Goal: Task Accomplishment & Management: Complete application form

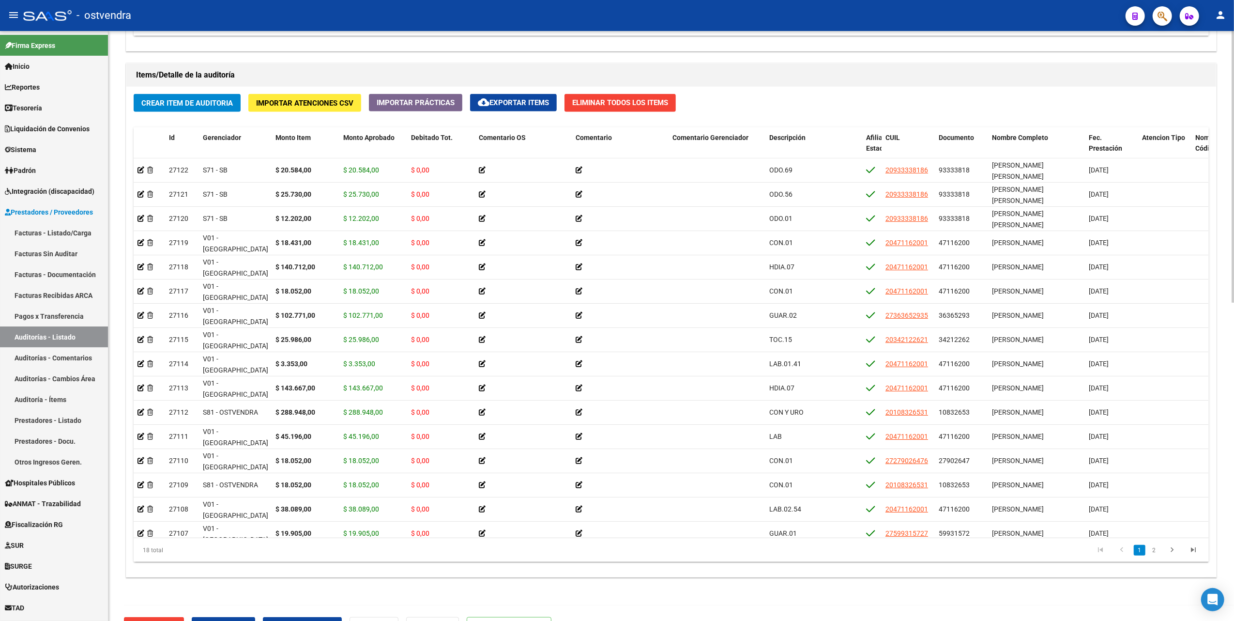
scroll to position [679, 0]
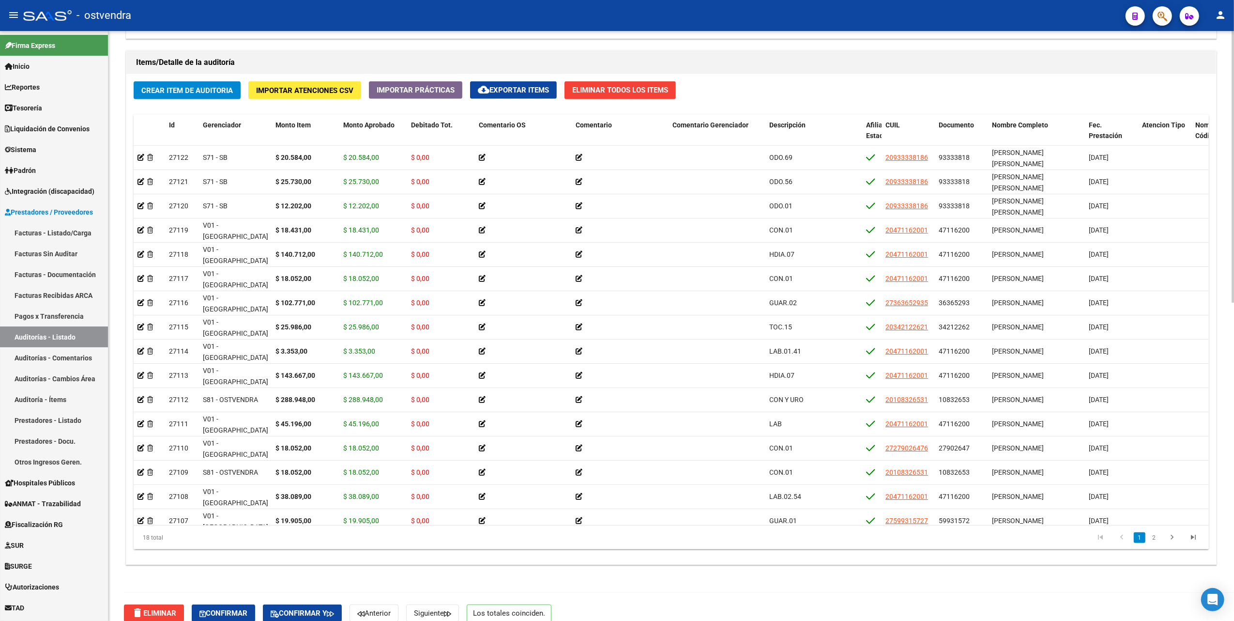
click at [1234, 439] on div at bounding box center [1233, 480] width 2 height 272
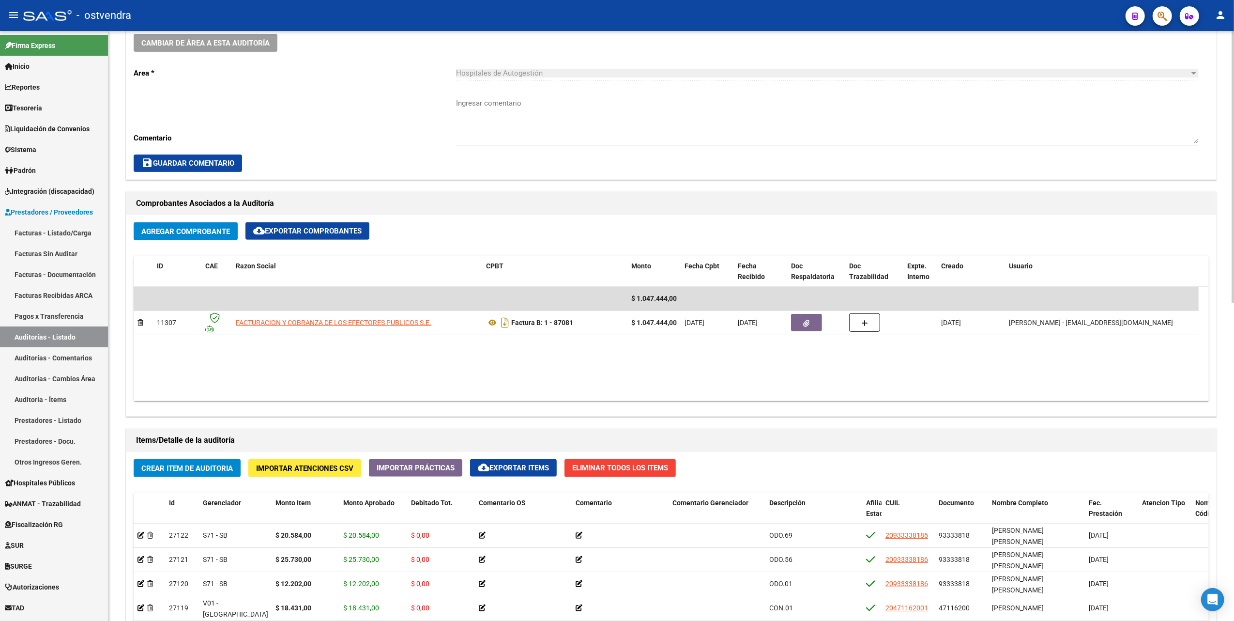
scroll to position [98, 0]
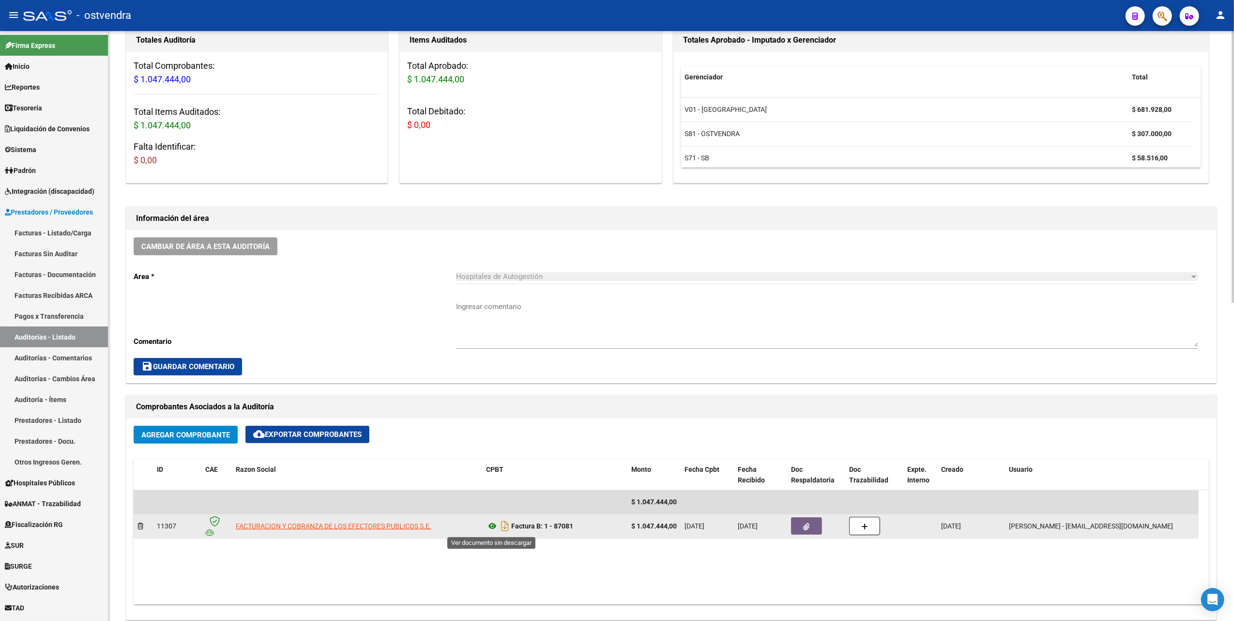
click at [492, 527] on icon at bounding box center [492, 526] width 13 height 12
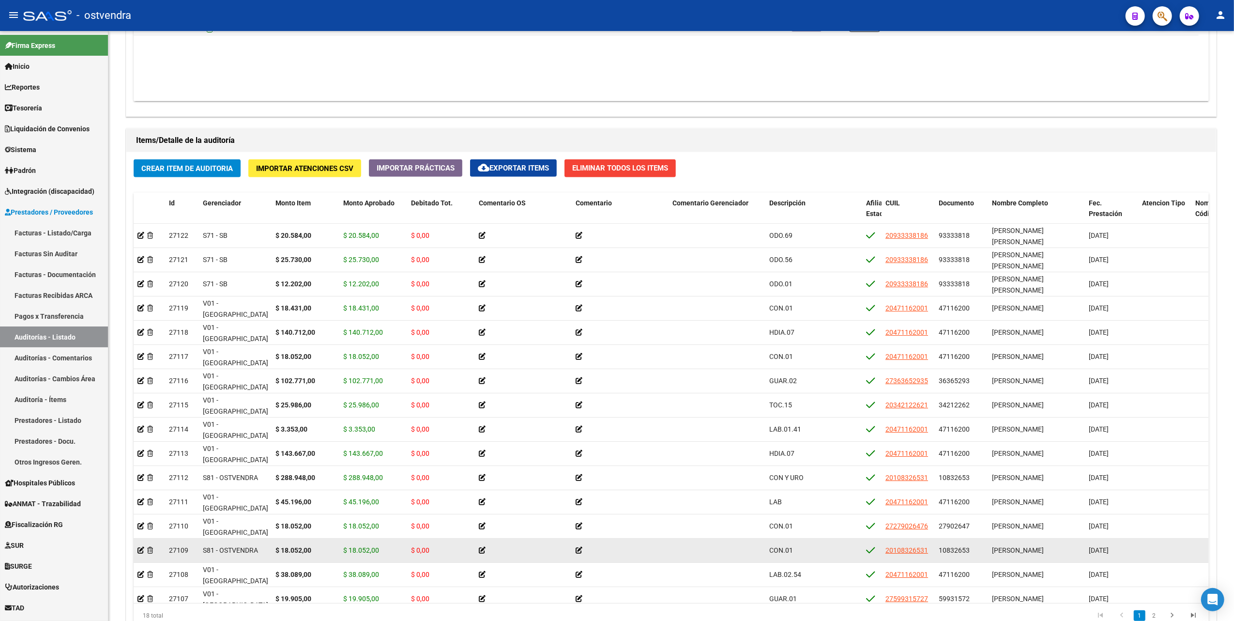
scroll to position [692, 0]
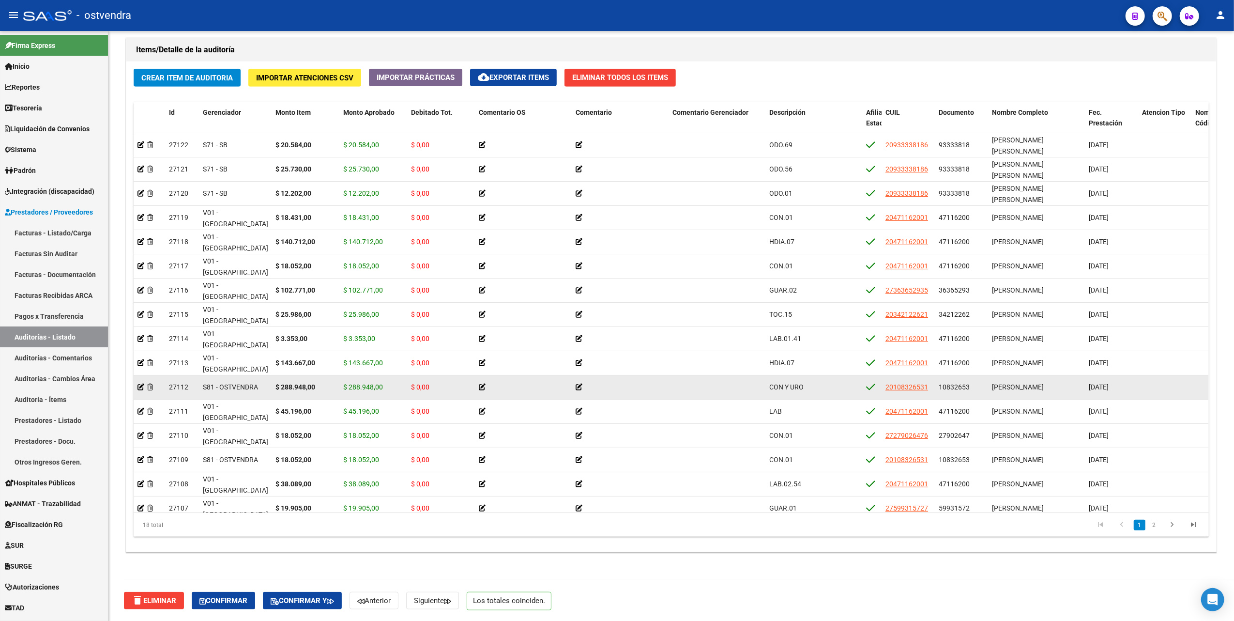
click at [481, 384] on icon at bounding box center [482, 386] width 7 height 7
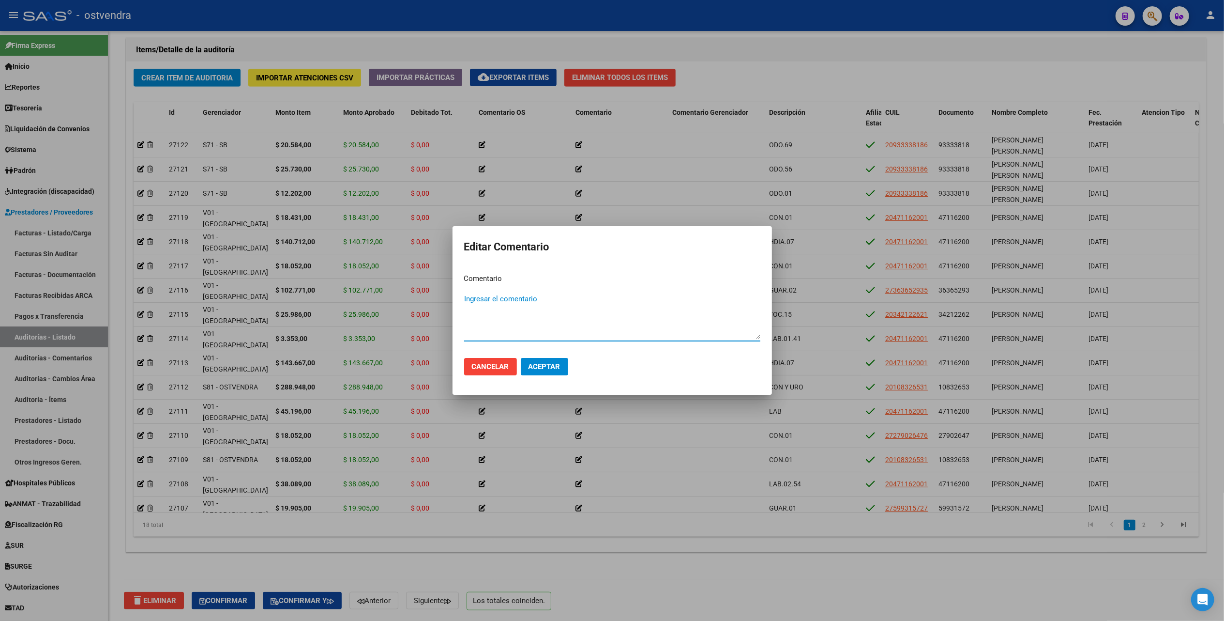
click at [496, 303] on textarea "Ingresar el comentario" at bounding box center [612, 316] width 296 height 46
type textarea "Auditoría confirmada"
click at [535, 365] on span "Aceptar" at bounding box center [545, 366] width 32 height 9
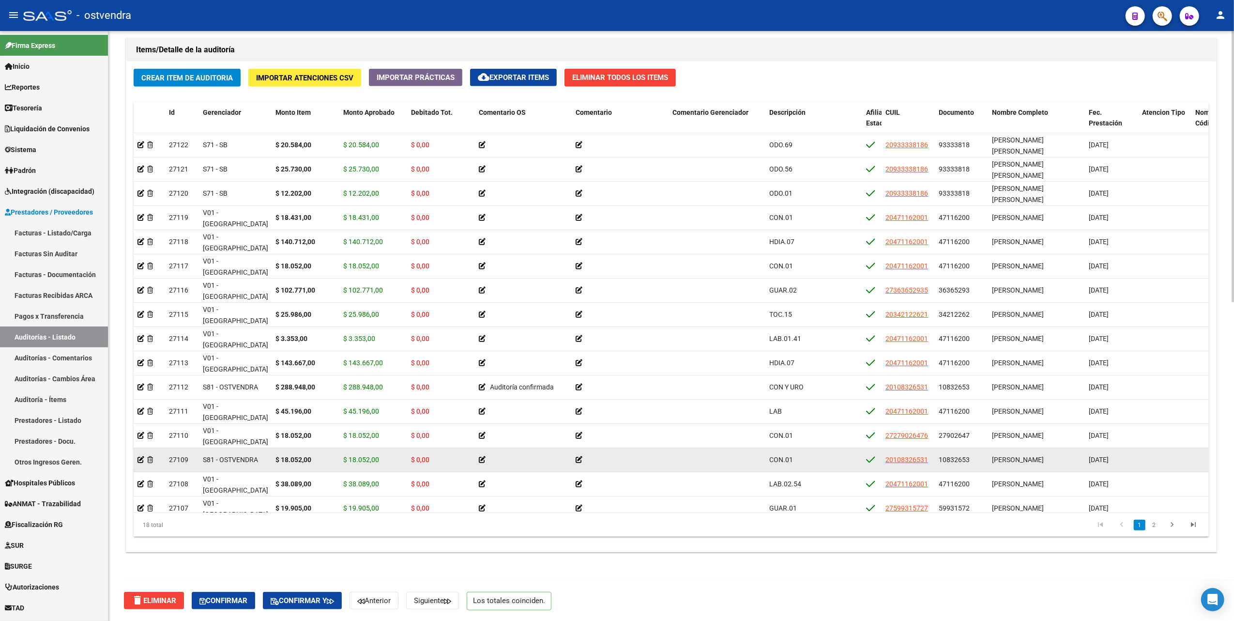
click at [483, 457] on icon at bounding box center [482, 459] width 7 height 7
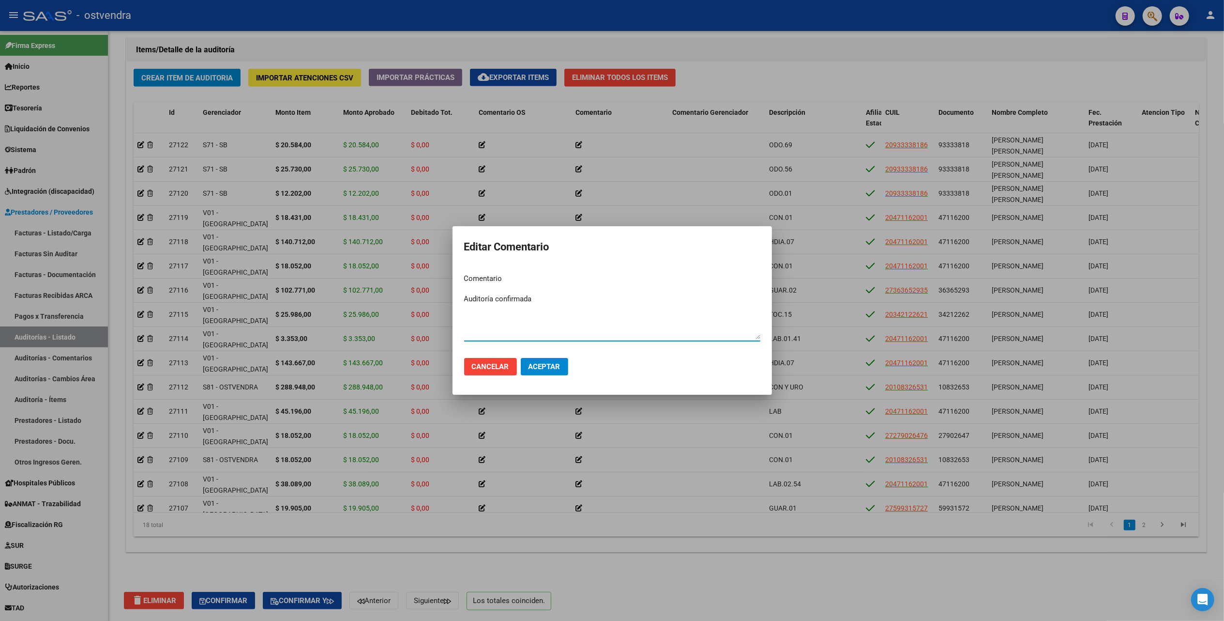
type textarea "Auditoría confirmada"
click at [543, 363] on span "Aceptar" at bounding box center [545, 366] width 32 height 9
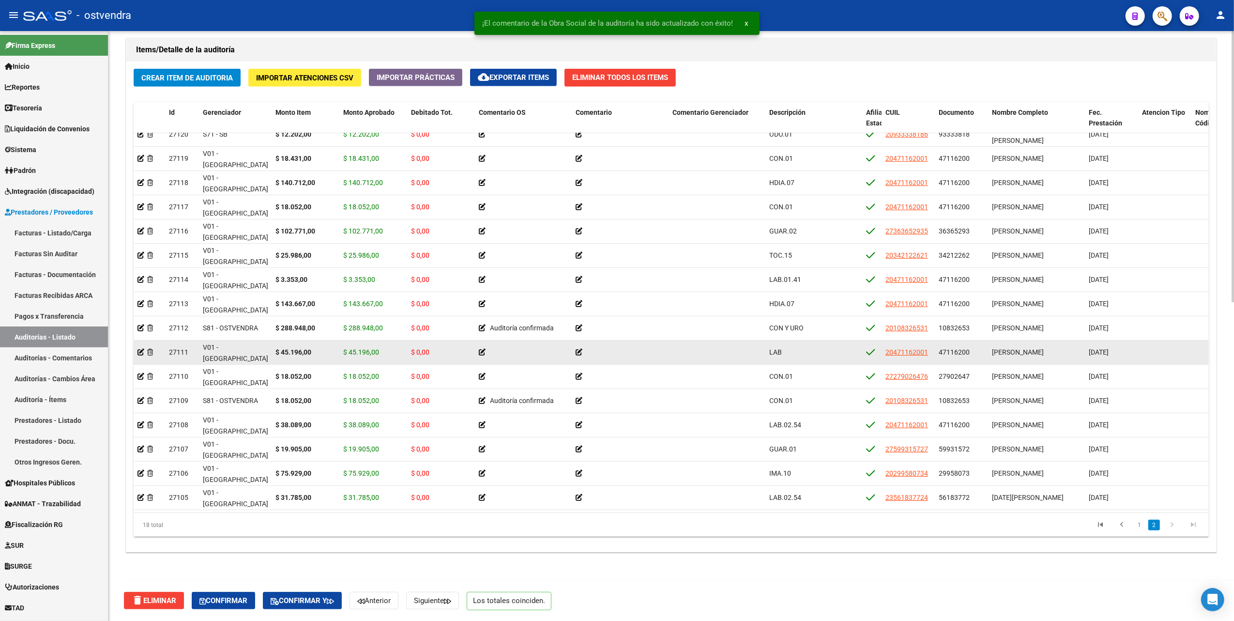
scroll to position [69, 0]
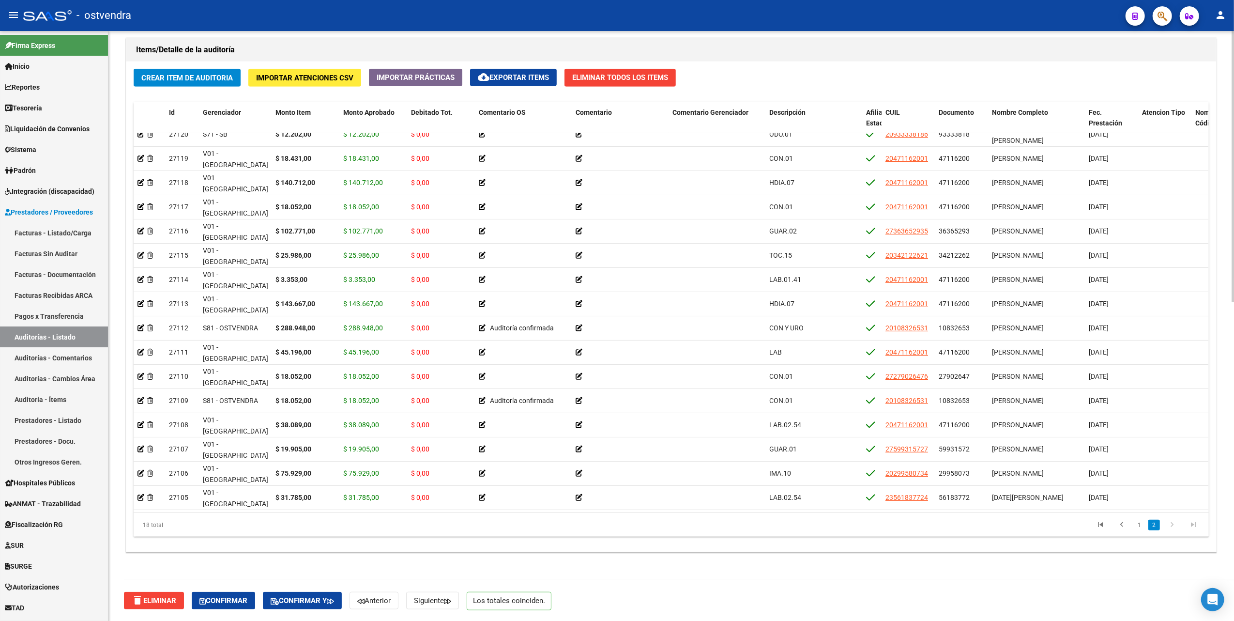
click at [721, 51] on h1 "Items/Detalle de la auditoría" at bounding box center [671, 49] width 1070 height 15
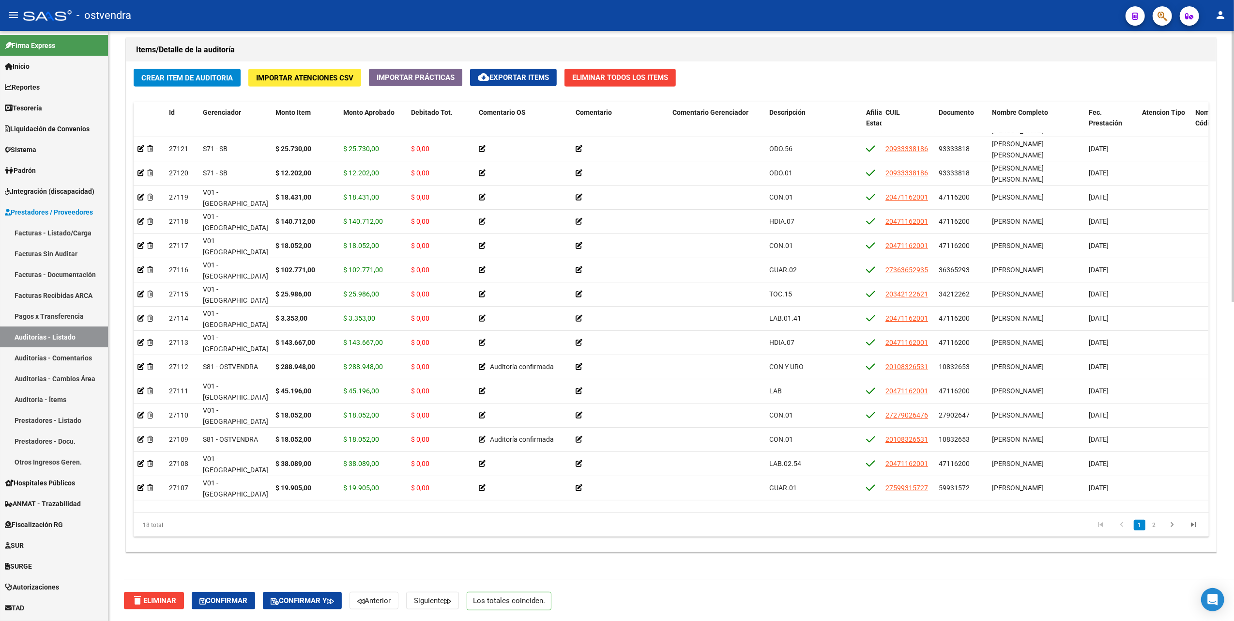
scroll to position [0, 0]
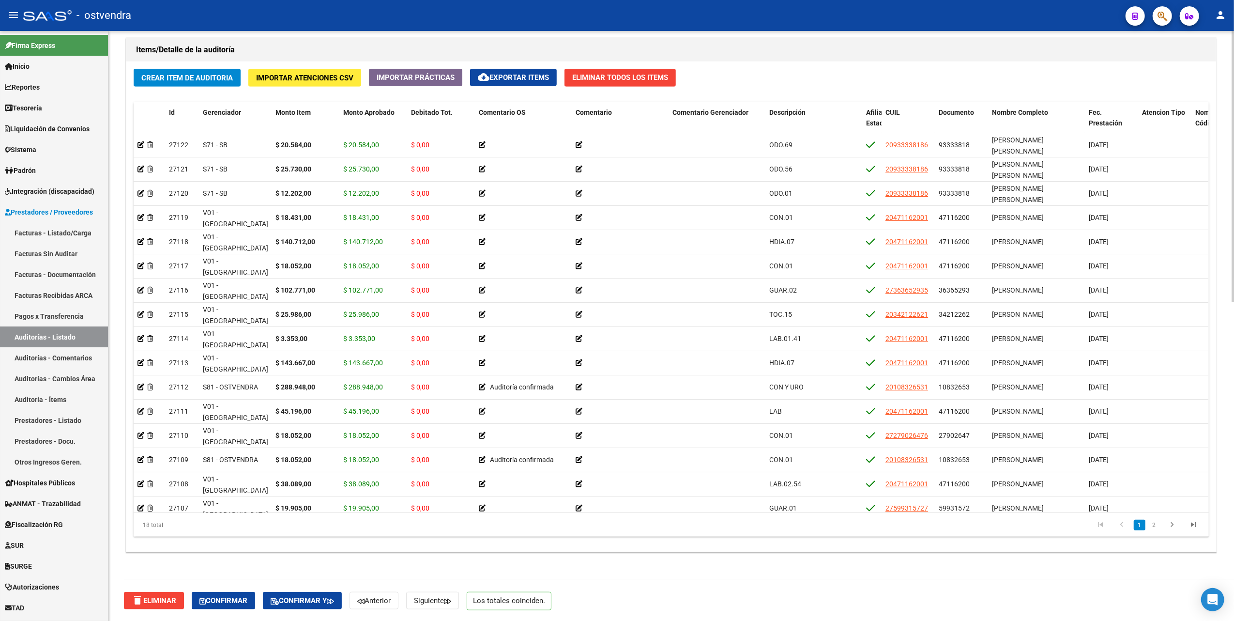
click at [778, 527] on datatable-pager "1 2" at bounding box center [777, 525] width 853 height 16
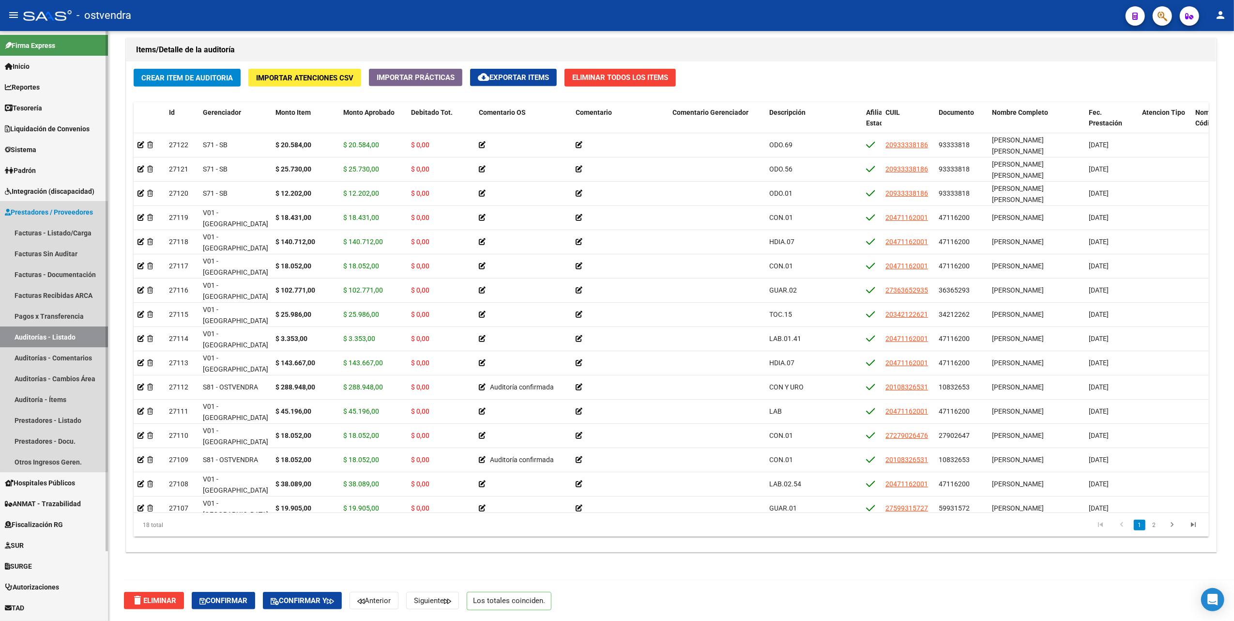
click at [41, 213] on span "Prestadores / Proveedores" at bounding box center [49, 212] width 88 height 11
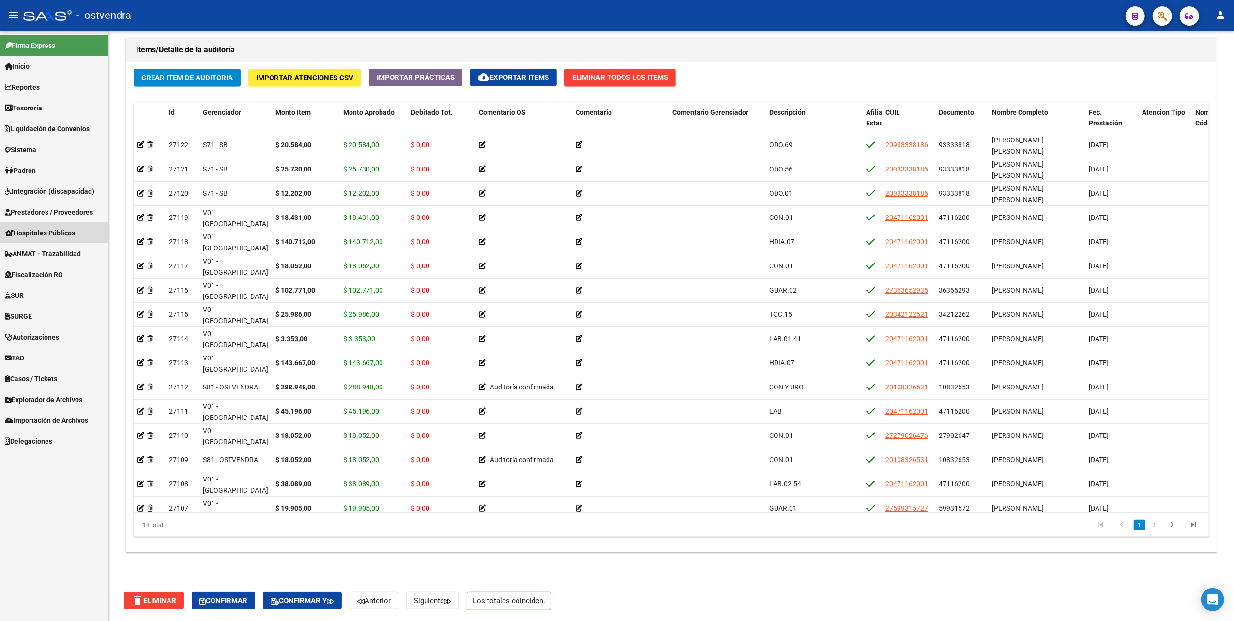
click at [33, 231] on span "Hospitales Públicos" at bounding box center [40, 233] width 70 height 11
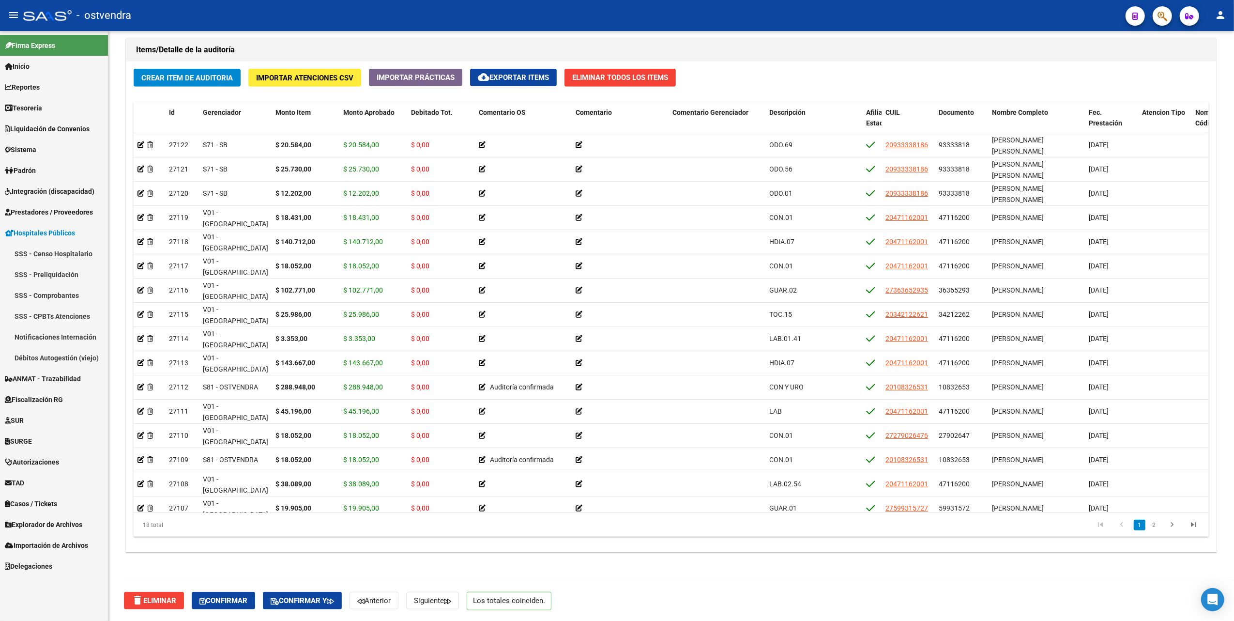
click at [36, 209] on span "Prestadores / Proveedores" at bounding box center [49, 212] width 88 height 11
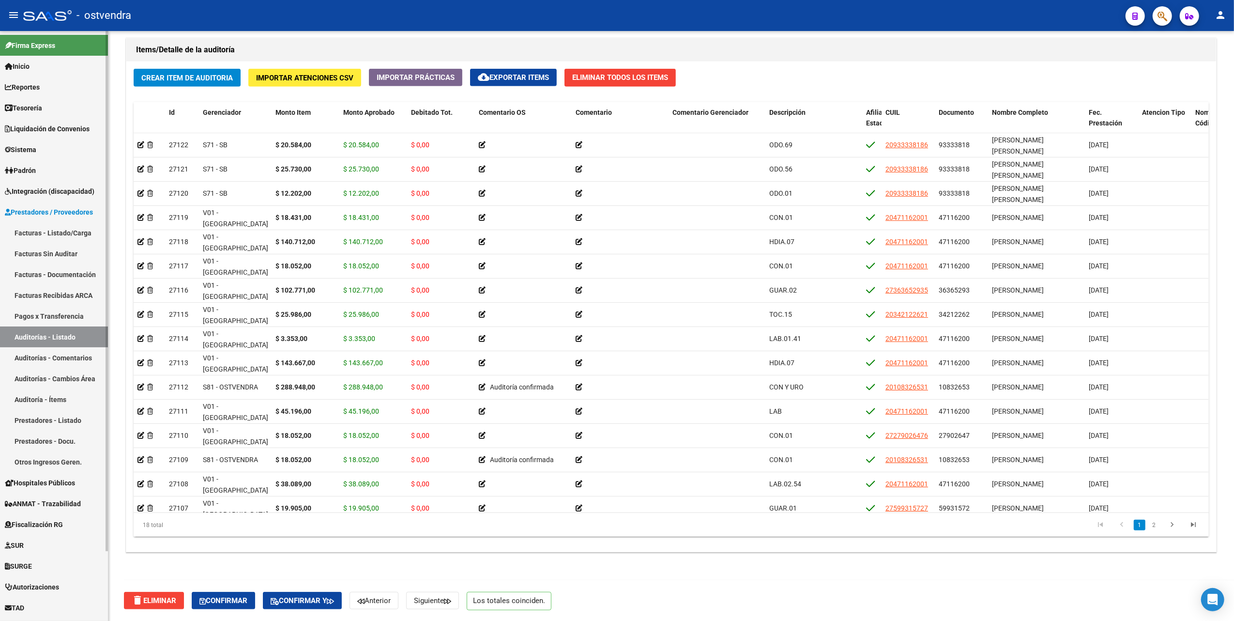
click at [36, 207] on span "Prestadores / Proveedores" at bounding box center [49, 212] width 88 height 11
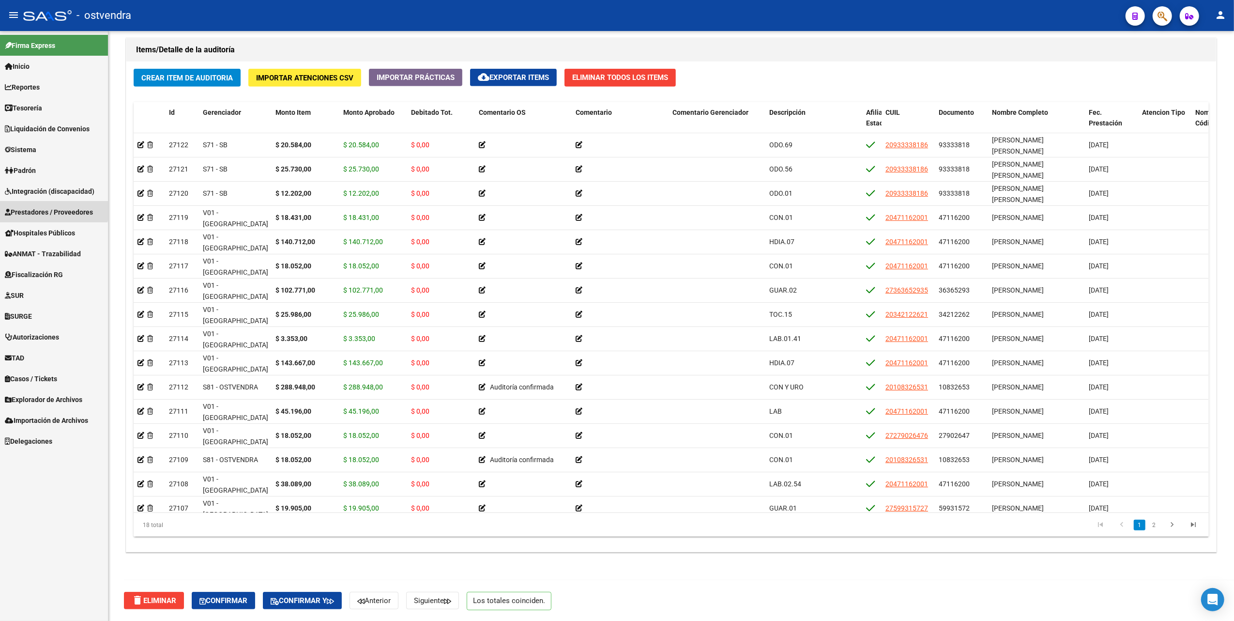
click at [38, 204] on link "Prestadores / Proveedores" at bounding box center [54, 211] width 108 height 21
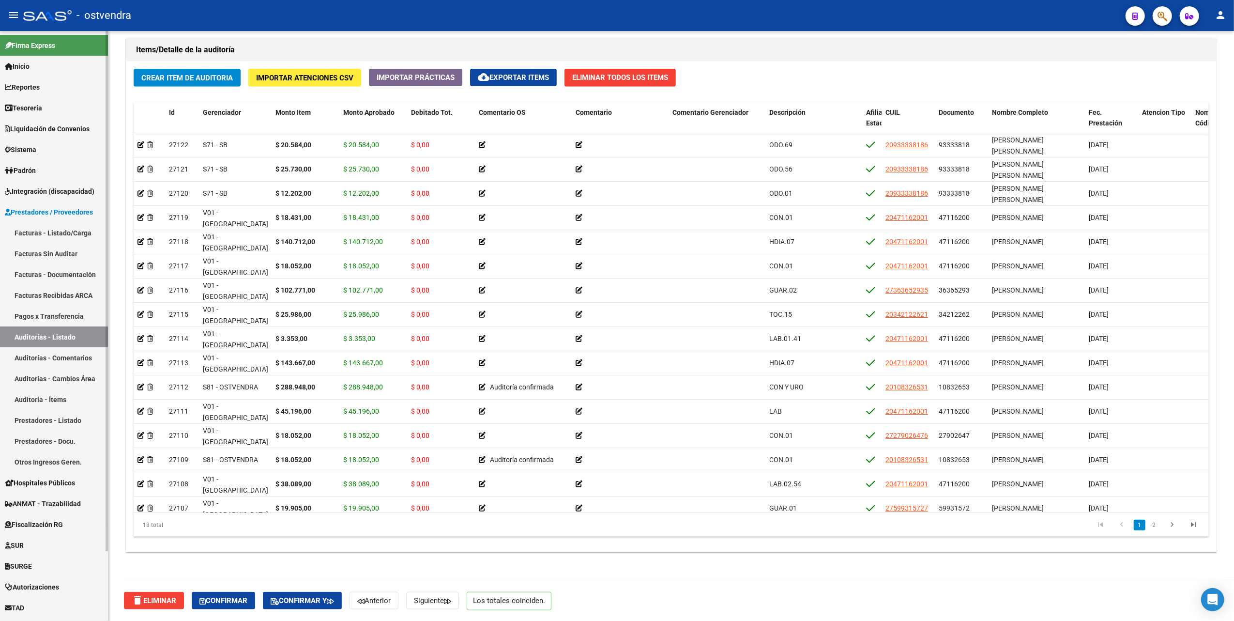
click at [33, 233] on link "Facturas - Listado/Carga" at bounding box center [54, 232] width 108 height 21
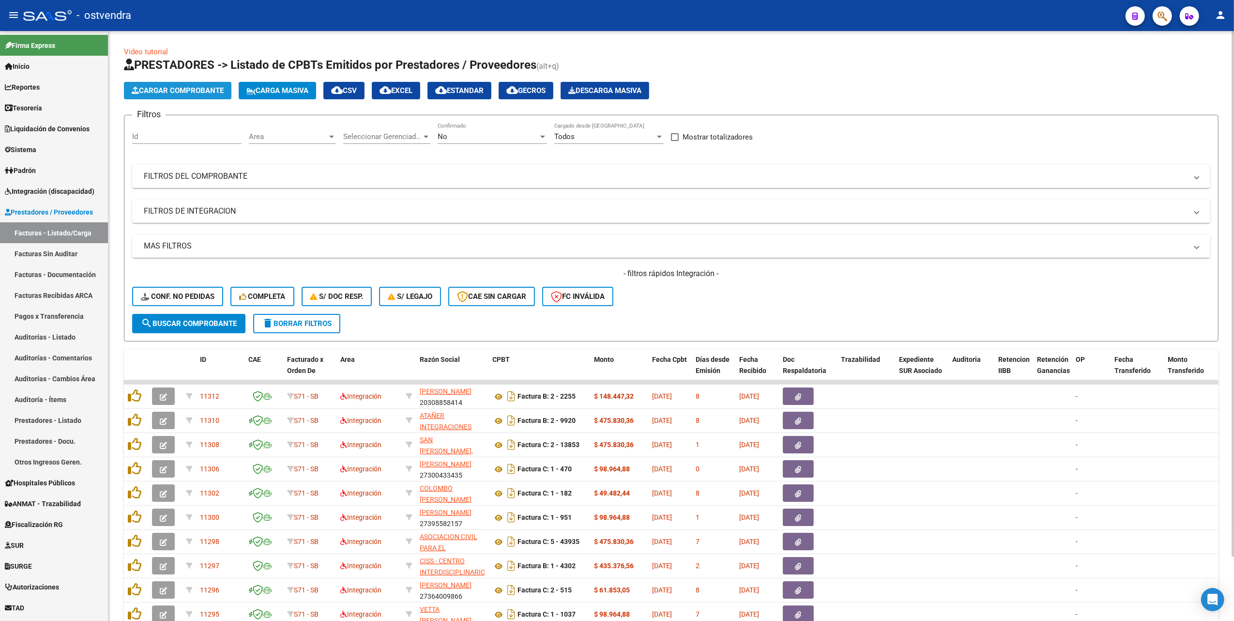
click at [194, 90] on span "Cargar Comprobante" at bounding box center [178, 90] width 92 height 9
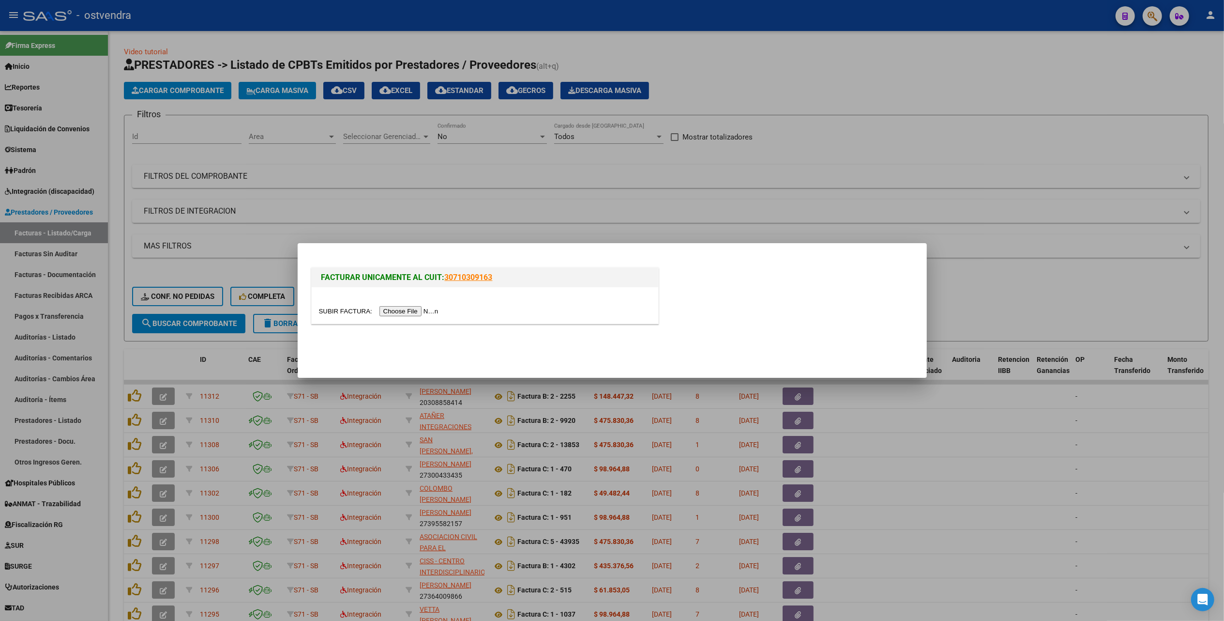
click at [403, 312] on input "file" at bounding box center [380, 311] width 122 height 10
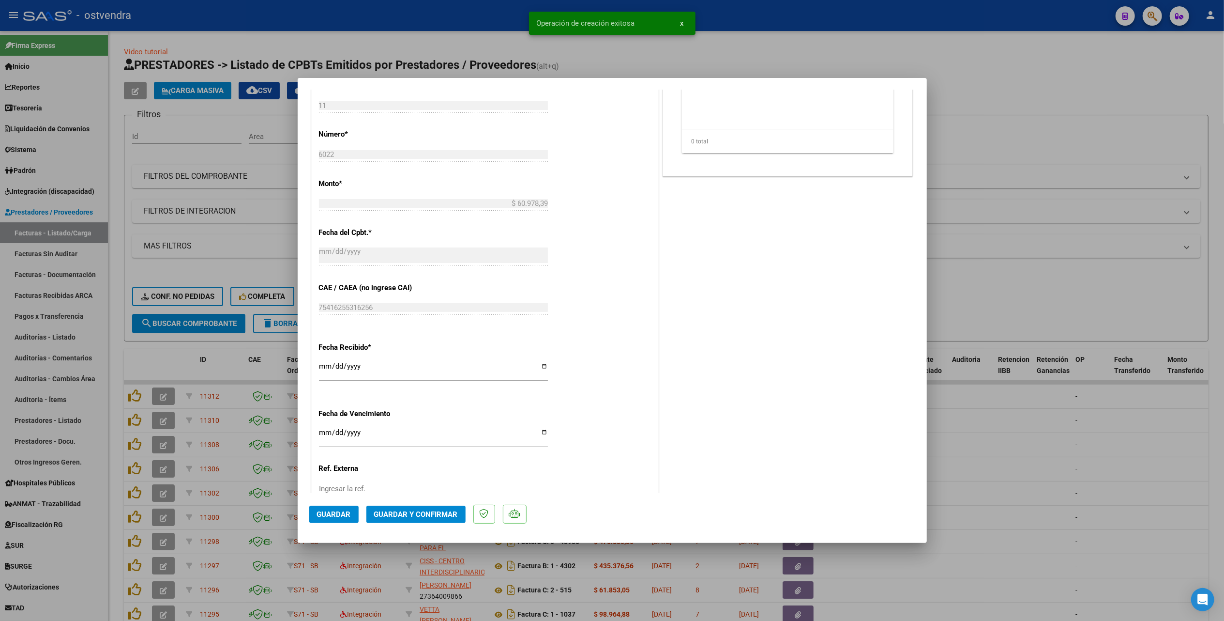
scroll to position [474, 0]
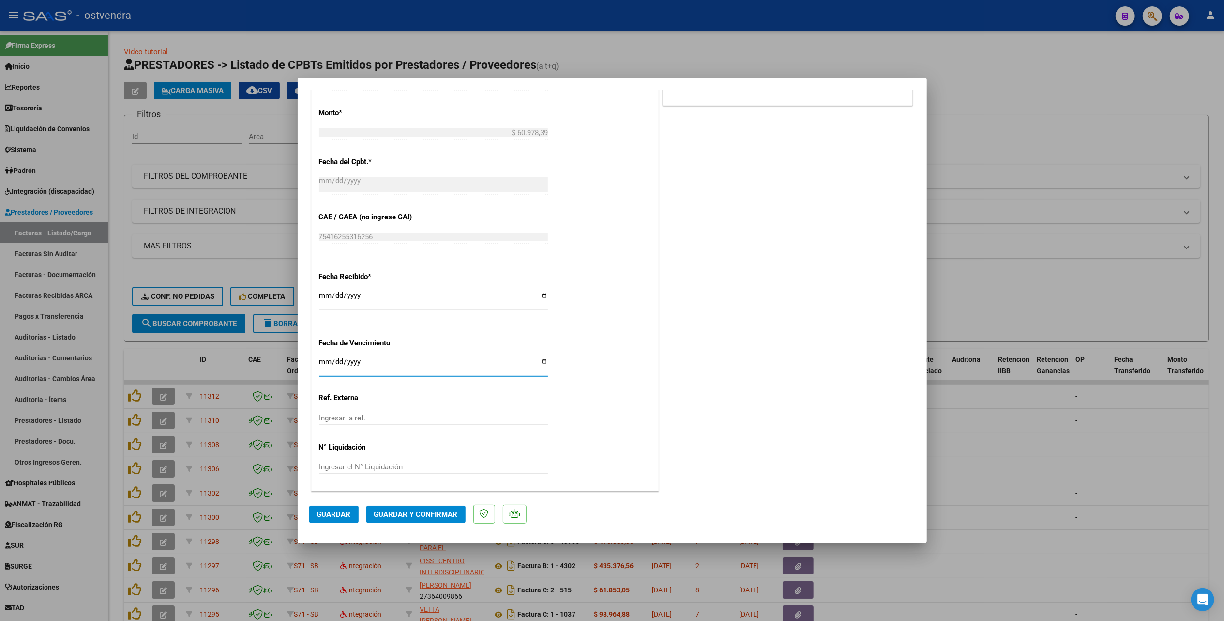
click at [323, 363] on input "Ingresar la fecha" at bounding box center [433, 365] width 229 height 15
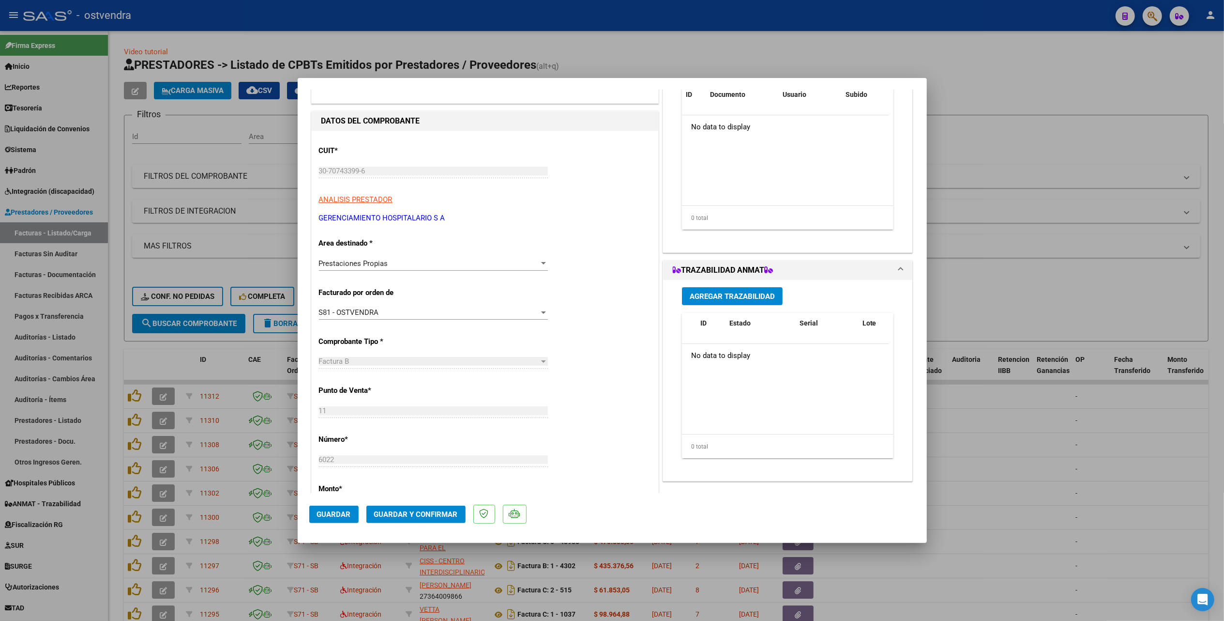
scroll to position [87, 0]
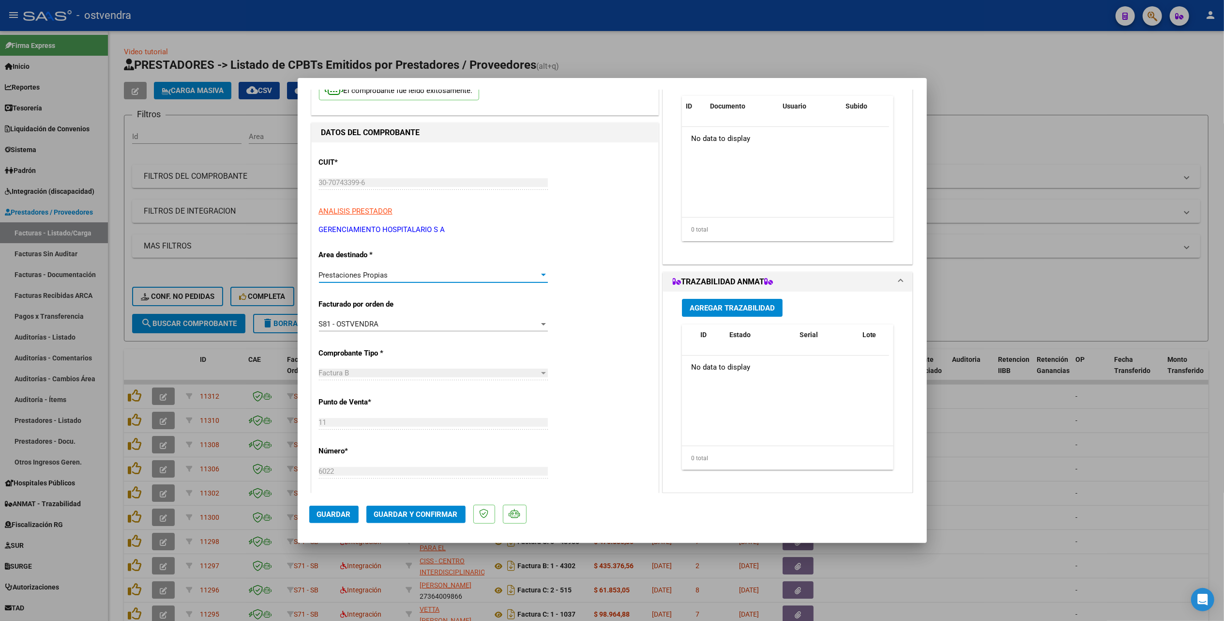
click at [541, 275] on div at bounding box center [543, 275] width 5 height 2
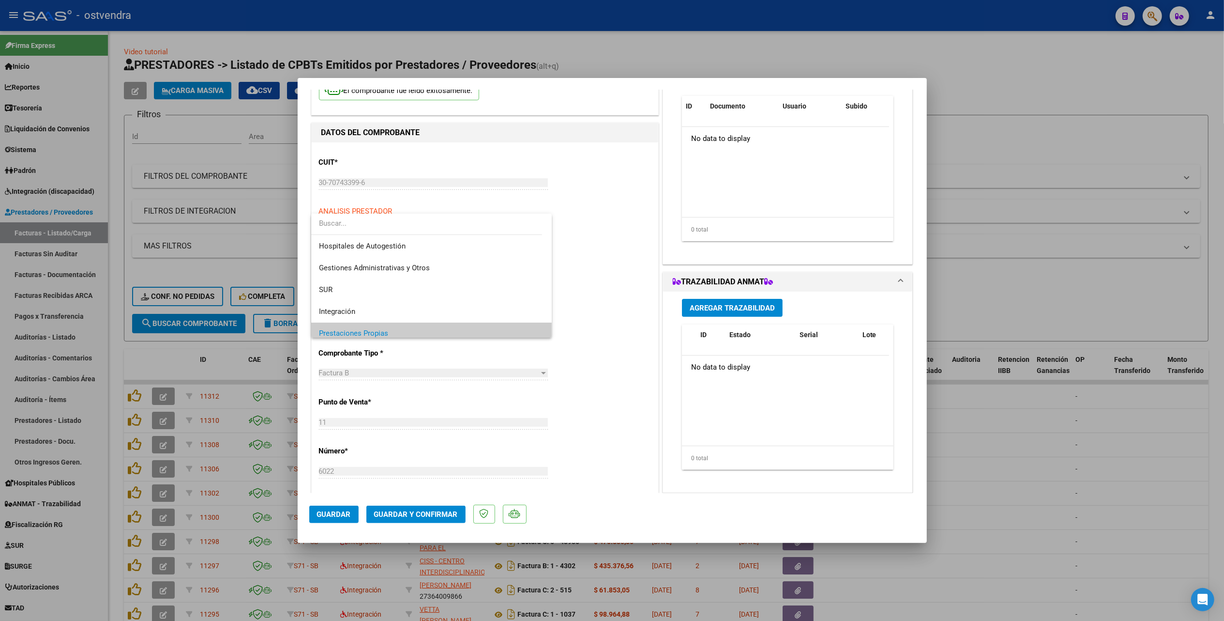
scroll to position [58, 0]
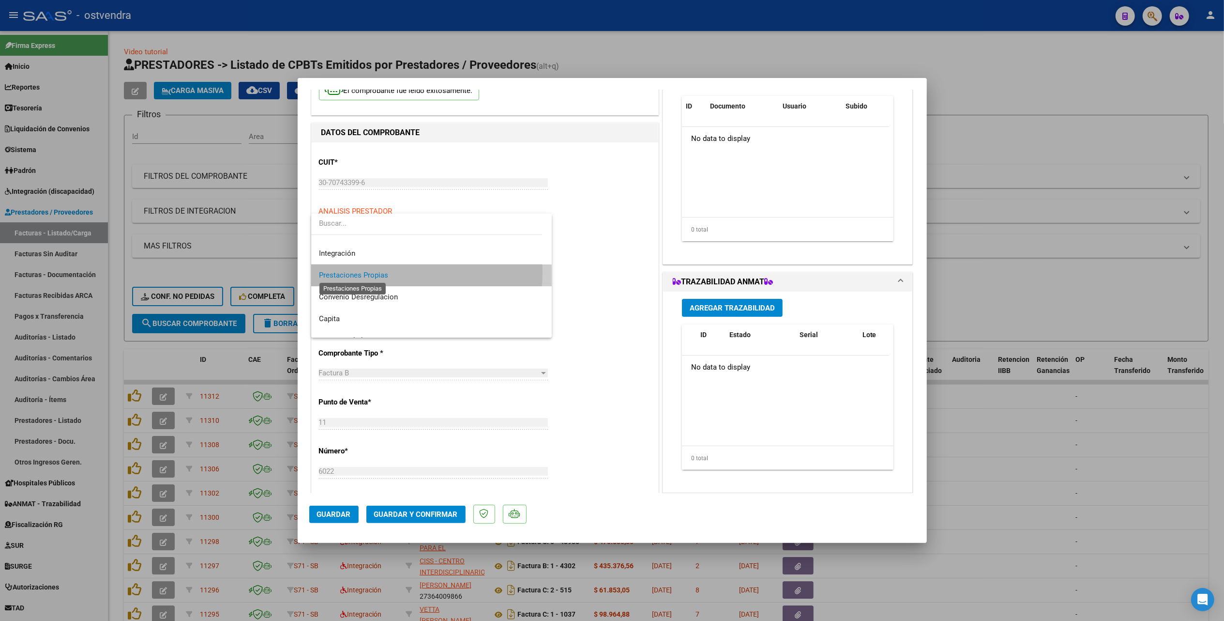
click at [361, 272] on span "Prestaciones Propias" at bounding box center [353, 275] width 69 height 9
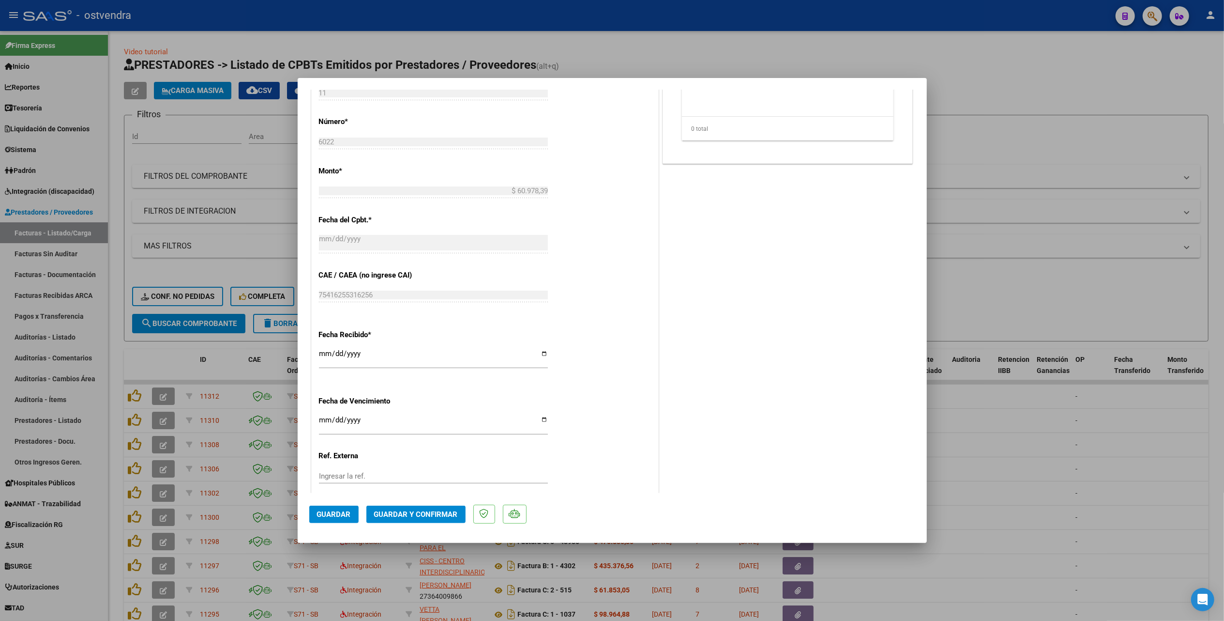
scroll to position [474, 0]
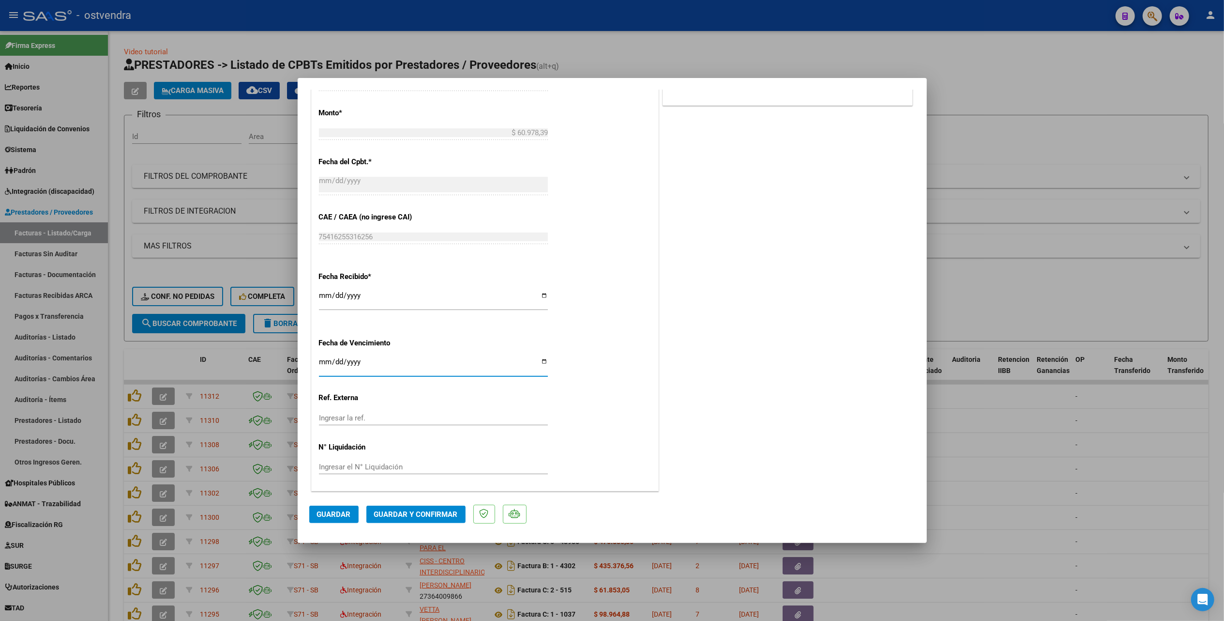
click at [324, 364] on input "Ingresar la fecha" at bounding box center [433, 365] width 229 height 15
type input "[DATE]"
click at [430, 514] on span "Guardar y Confirmar" at bounding box center [416, 514] width 84 height 9
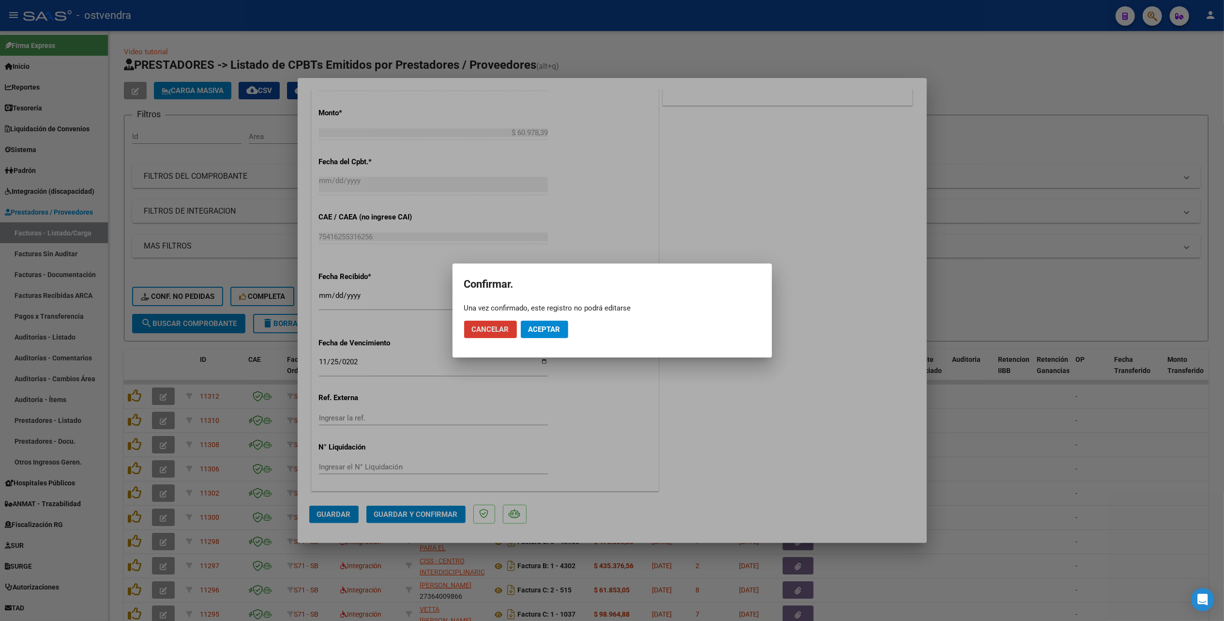
click at [539, 332] on span "Aceptar" at bounding box center [545, 329] width 32 height 9
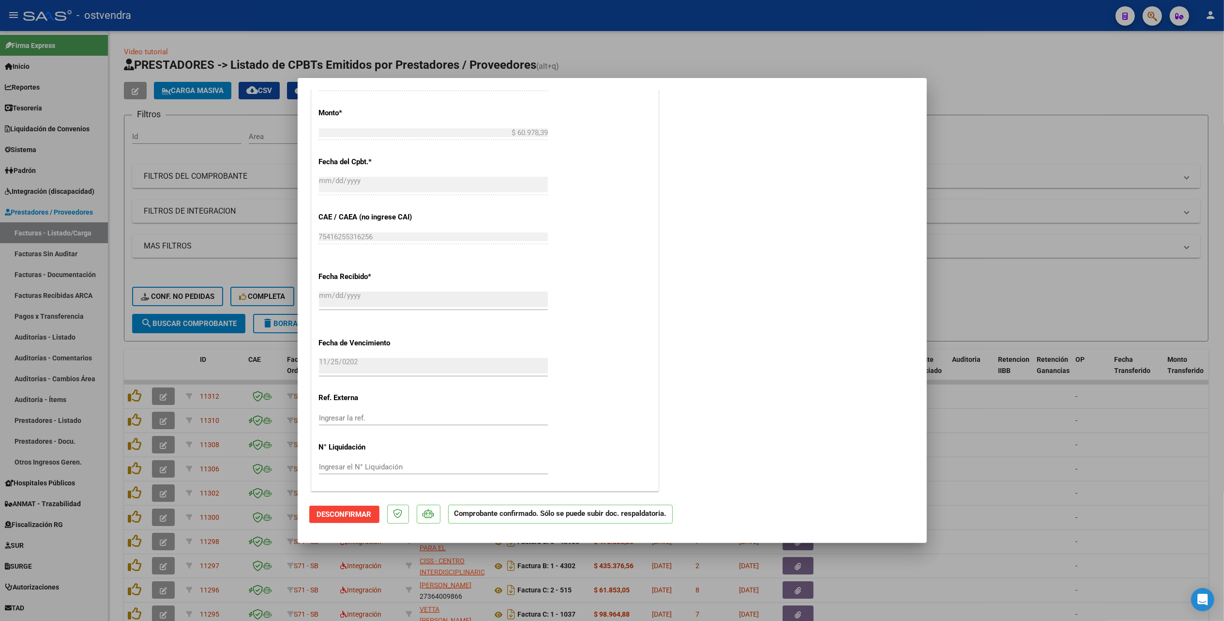
drag, startPoint x: 1010, startPoint y: 129, endPoint x: 815, endPoint y: 119, distance: 194.9
click at [1011, 129] on div at bounding box center [612, 310] width 1224 height 621
type input "$ 0,00"
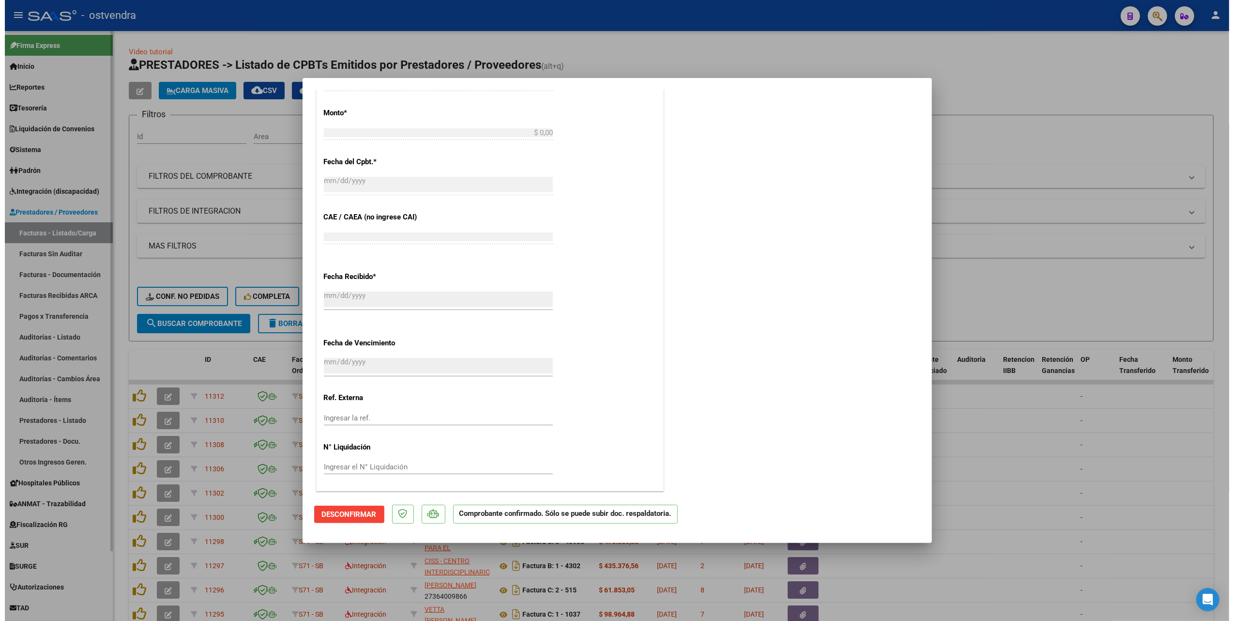
scroll to position [508, 0]
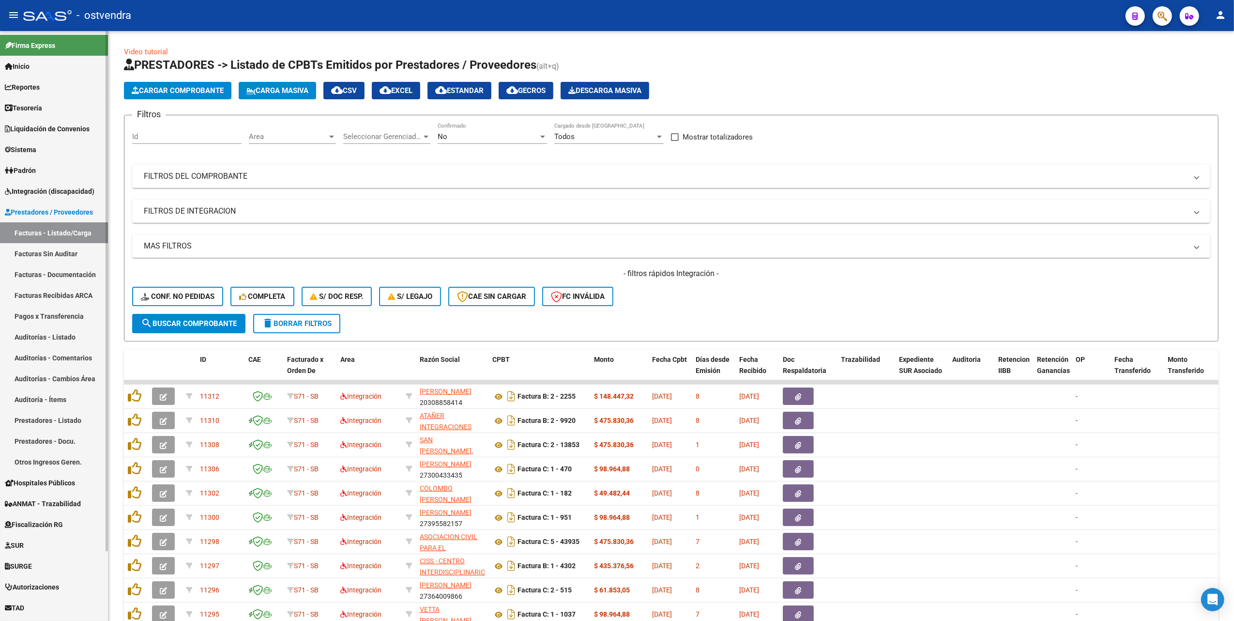
click at [43, 256] on link "Facturas Sin Auditar" at bounding box center [54, 253] width 108 height 21
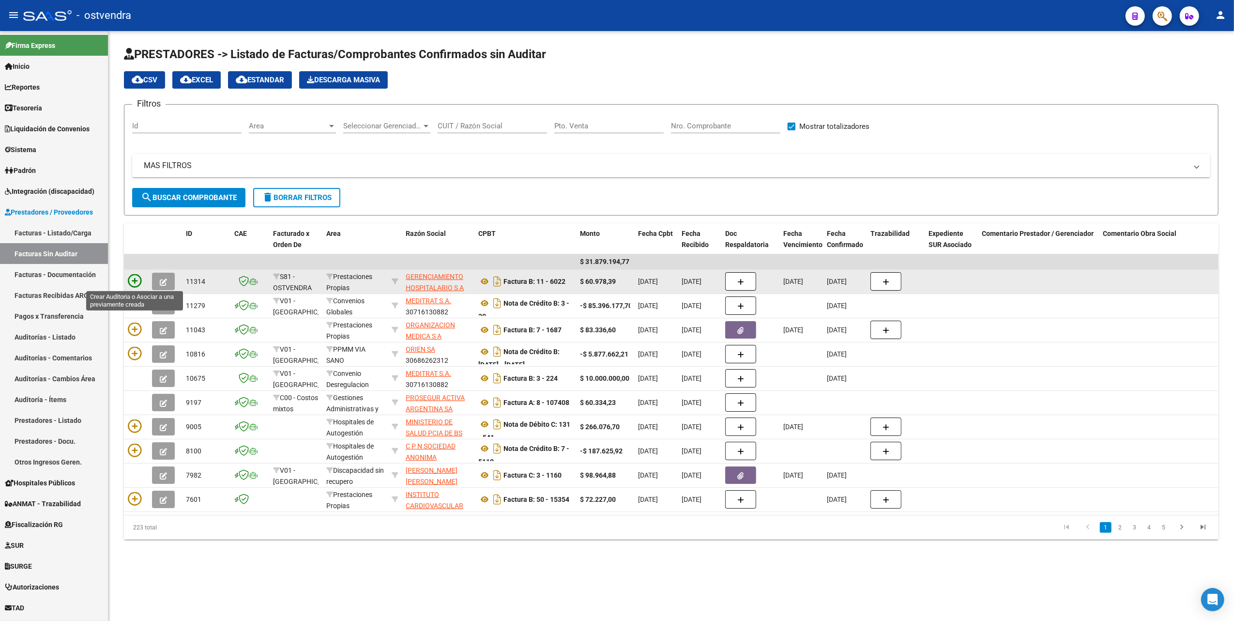
click at [136, 283] on icon at bounding box center [135, 281] width 14 height 14
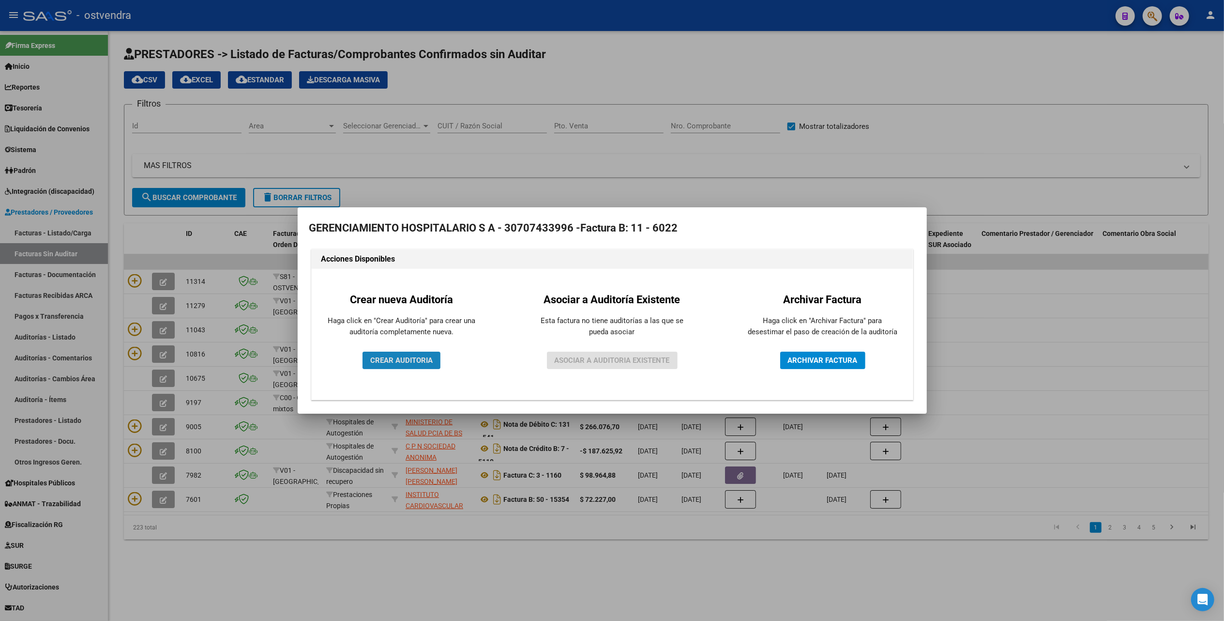
click at [397, 361] on span "CREAR AUDITORIA" at bounding box center [401, 360] width 62 height 9
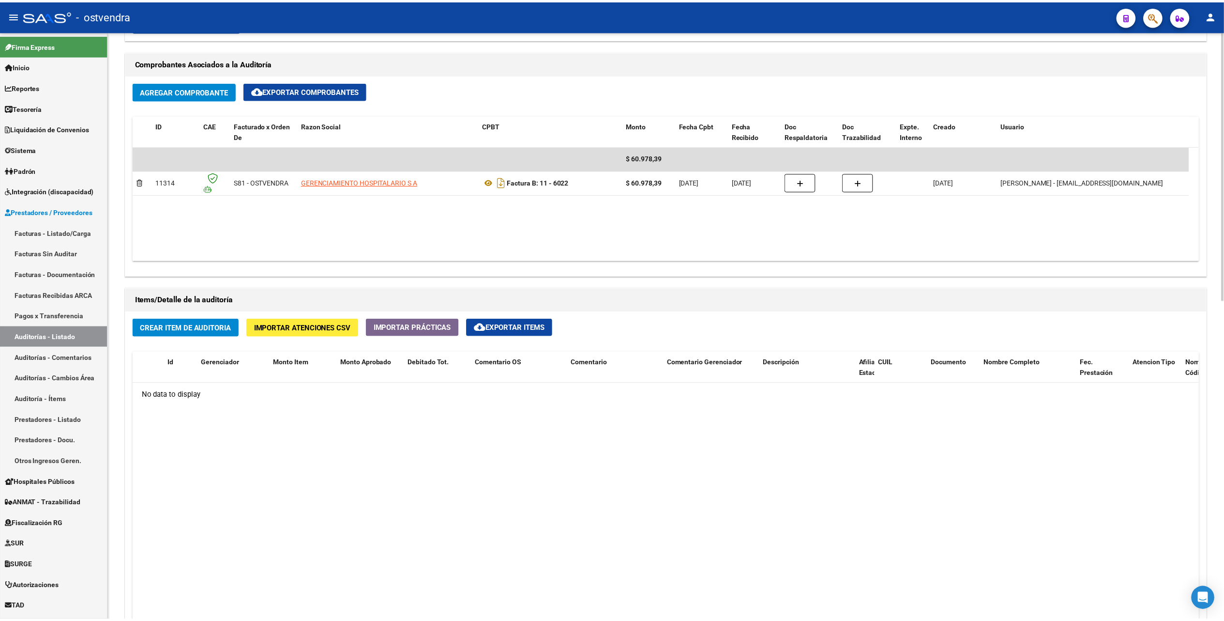
scroll to position [452, 0]
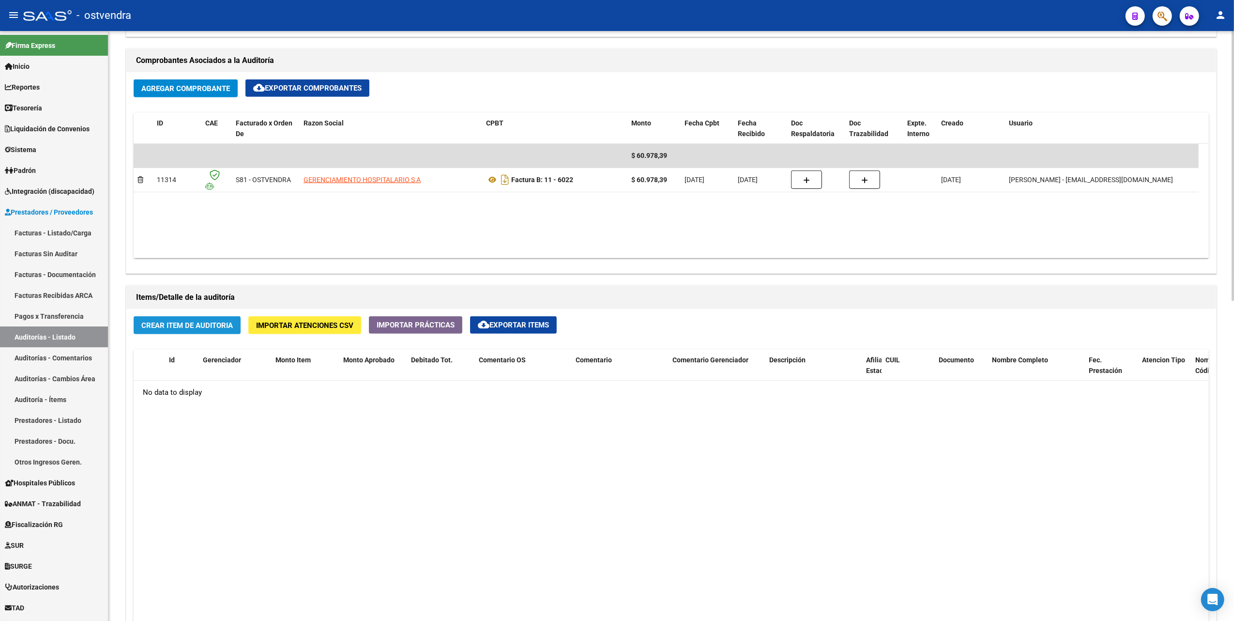
click at [172, 321] on span "Crear Item de Auditoria" at bounding box center [187, 325] width 92 height 9
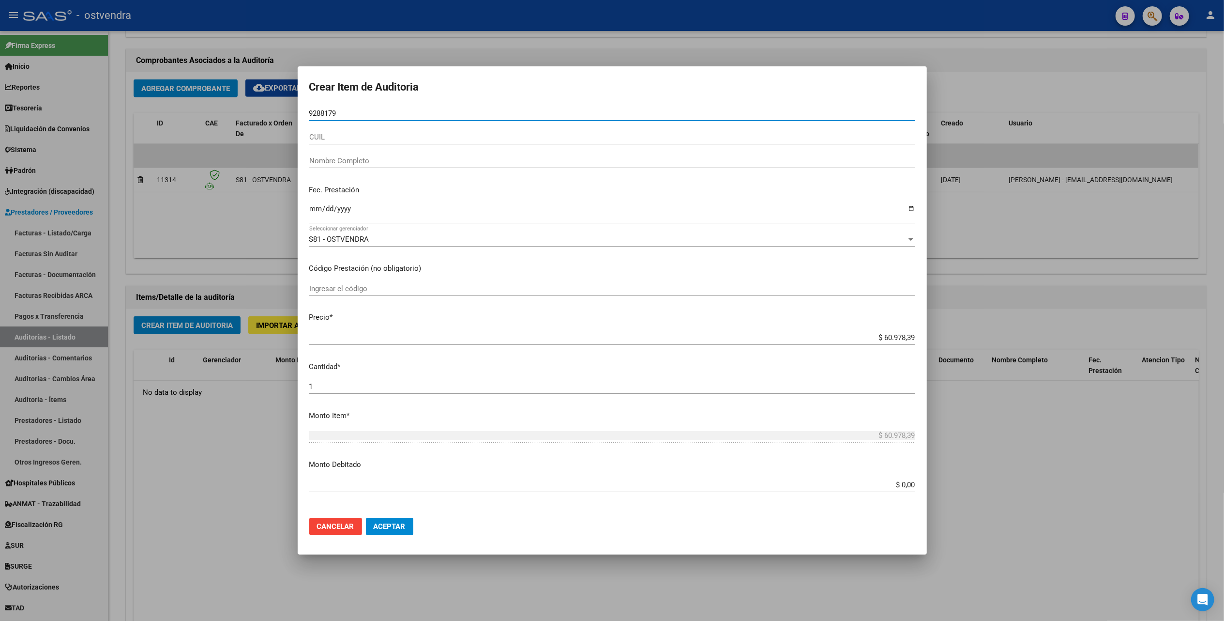
type input "92881792"
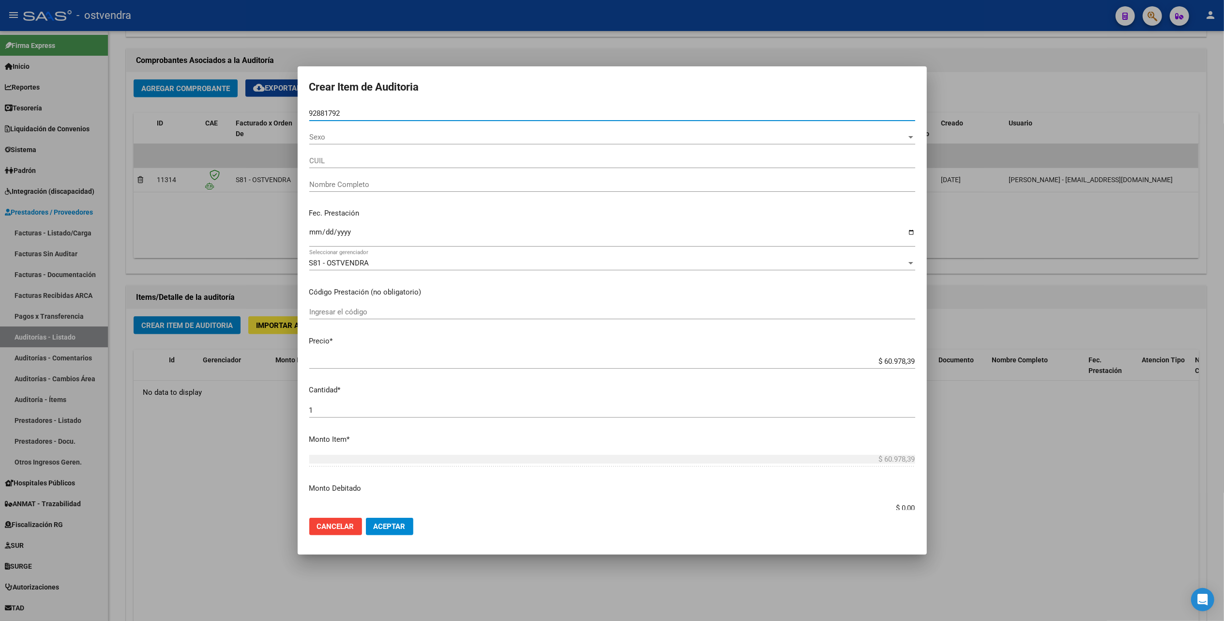
type input "27928817925"
type input "BLETER [PERSON_NAME]"
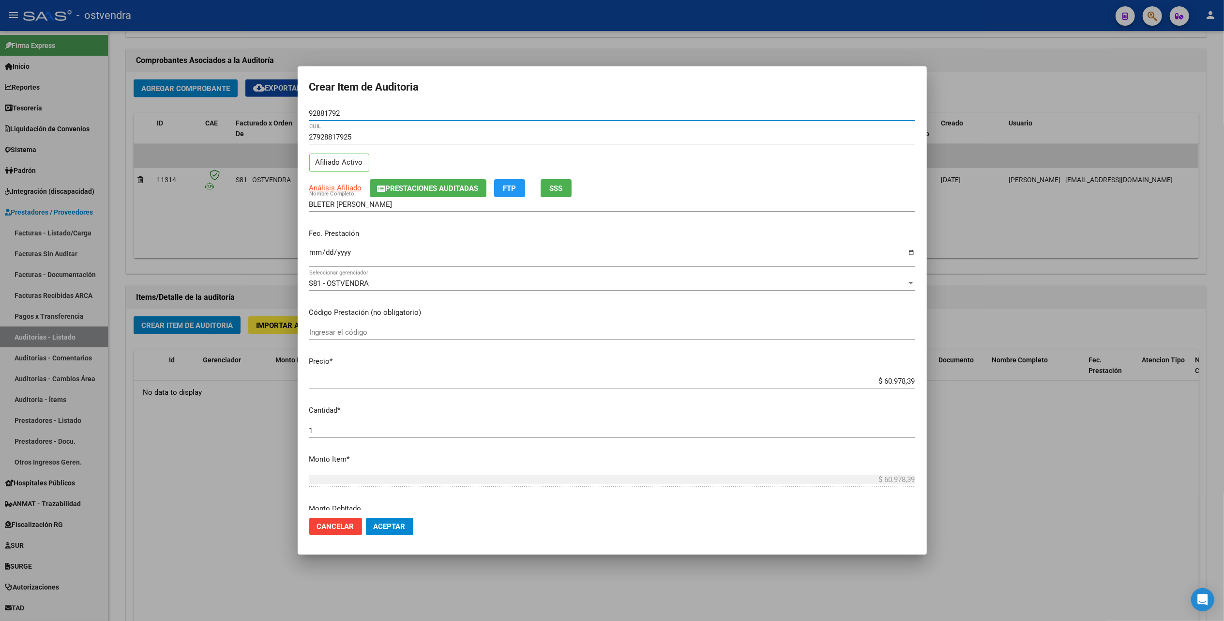
type input "92881792"
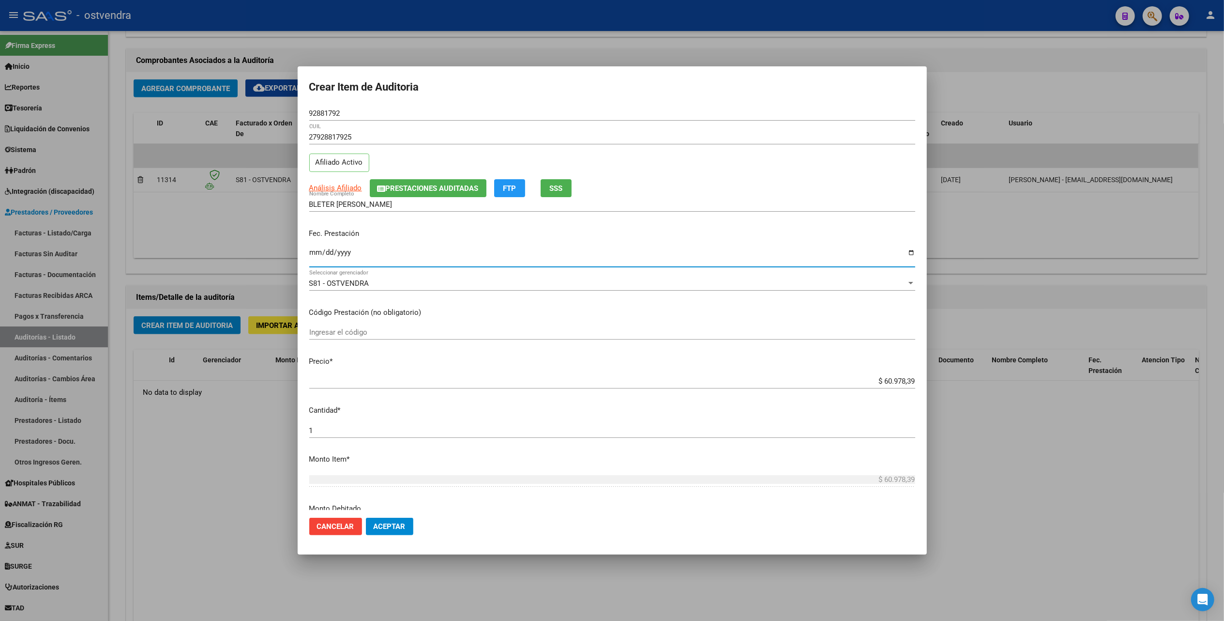
click at [312, 256] on input "Ingresar la fecha" at bounding box center [612, 255] width 606 height 15
type input "[DATE]"
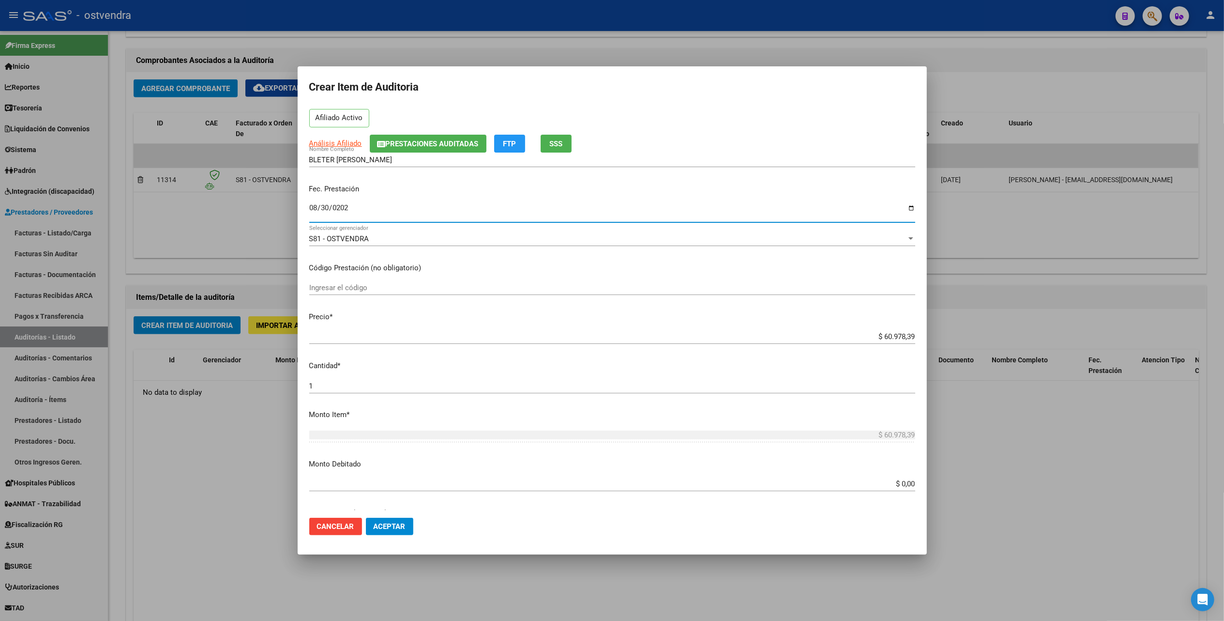
scroll to position [64, 0]
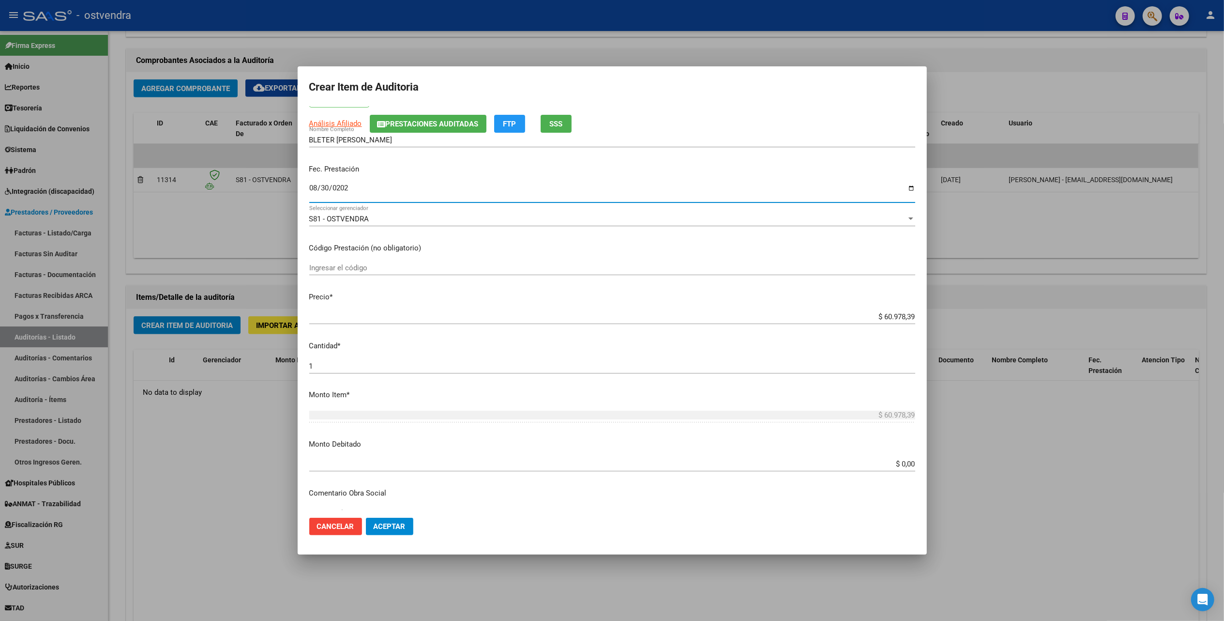
drag, startPoint x: 352, startPoint y: 262, endPoint x: 352, endPoint y: 270, distance: 8.2
click at [352, 263] on div "Ingresar el código" at bounding box center [612, 267] width 606 height 15
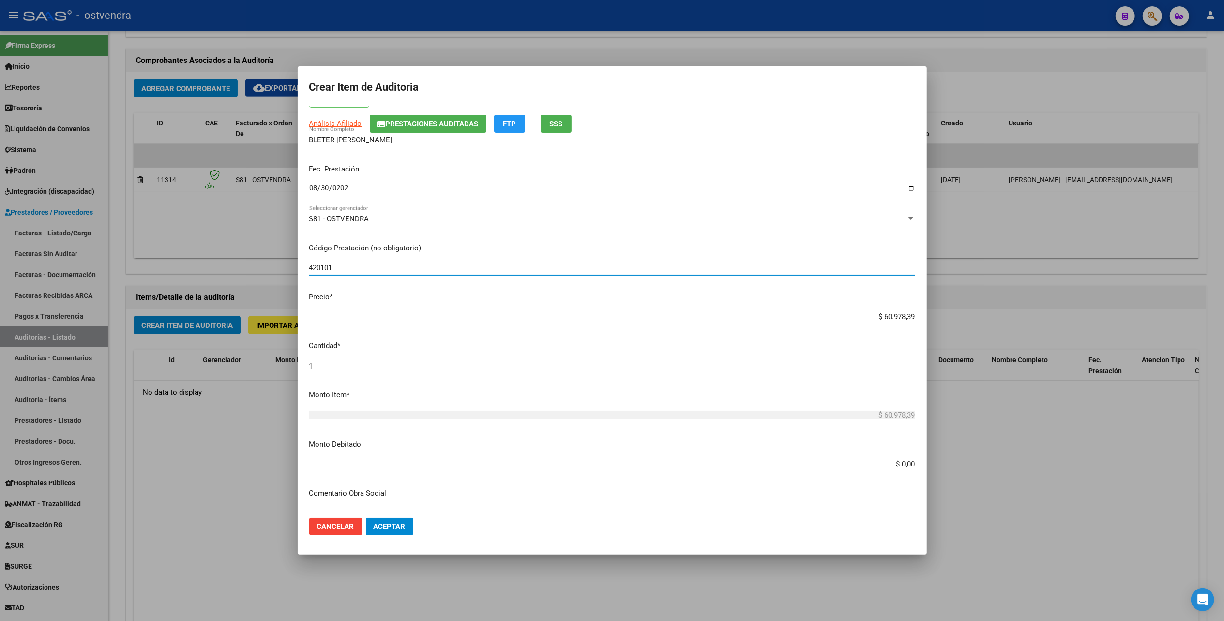
type input "420101"
click at [868, 314] on div "$ 60.978,39 Ingresar el precio" at bounding box center [612, 316] width 606 height 15
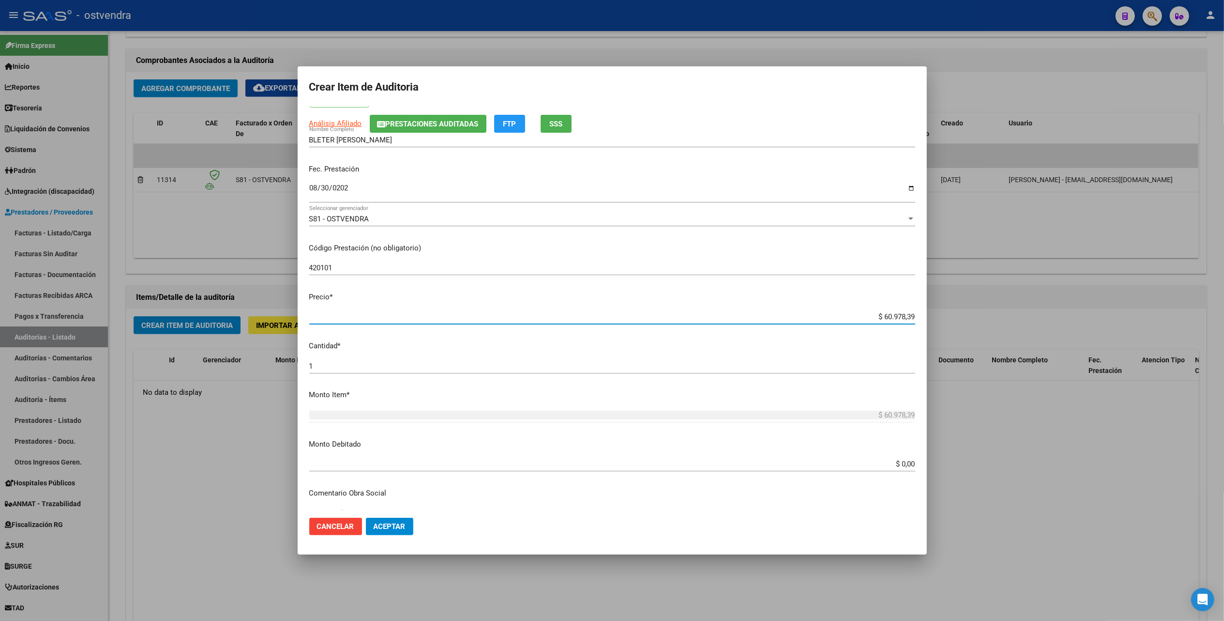
type input "$ 6.097,83"
type input "$ 609,78"
type input "$ 60,97"
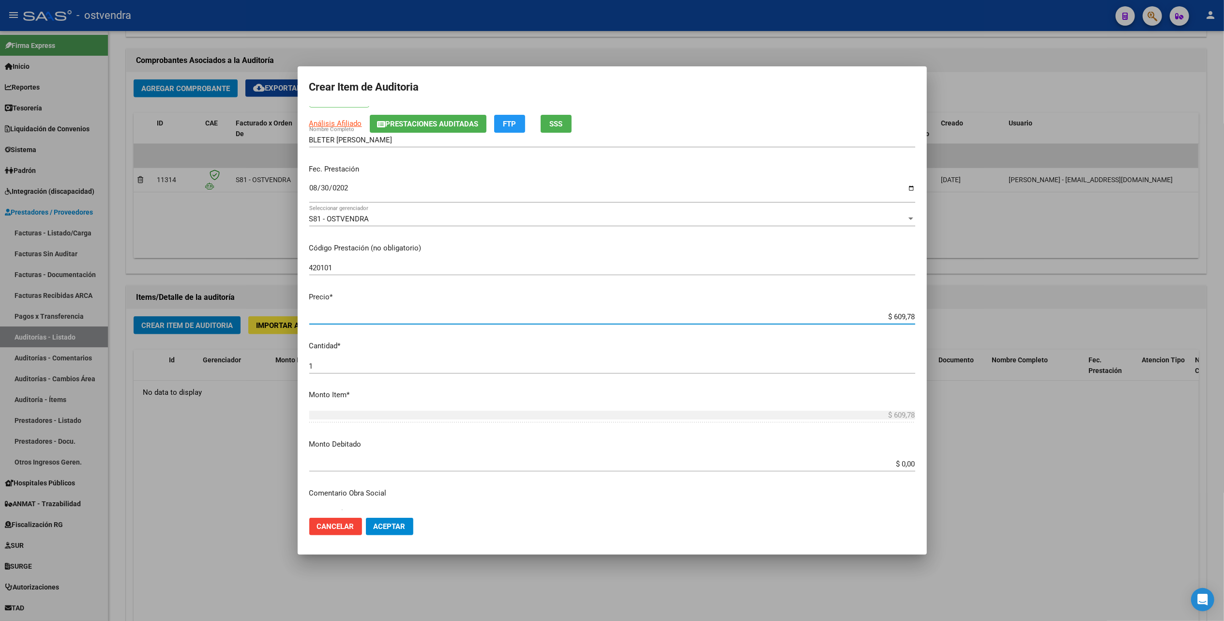
type input "$ 60,97"
type input "$ 6,09"
type input "$ 0,60"
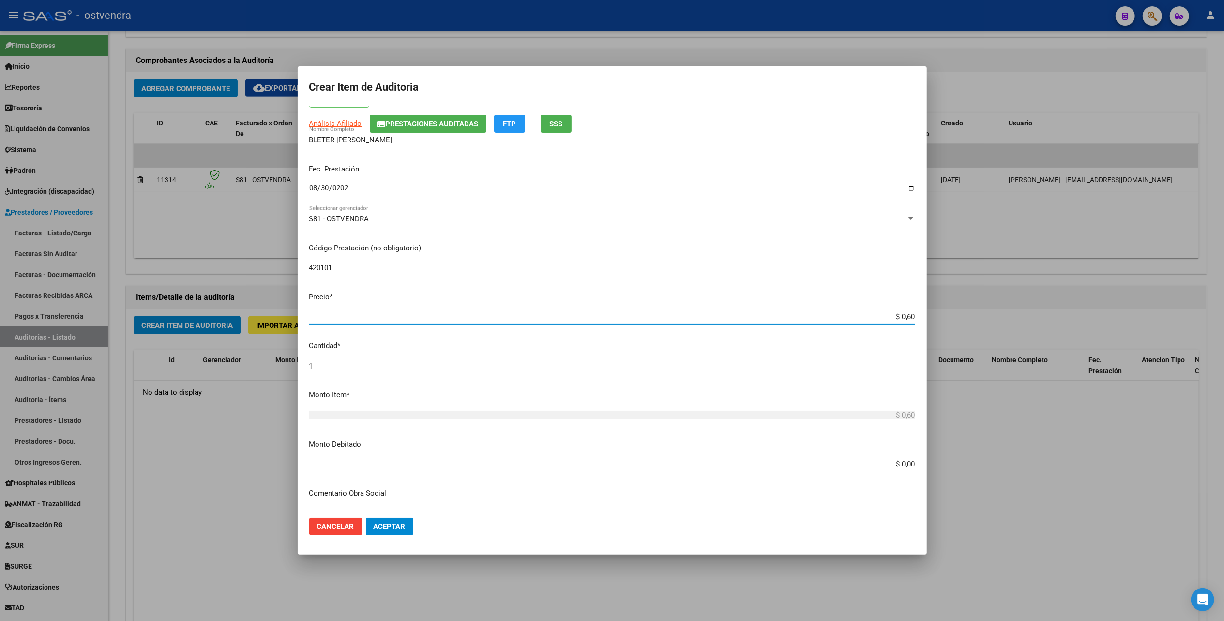
type input "$ 0,06"
type input "$ 0,01"
type input "$ 0,11"
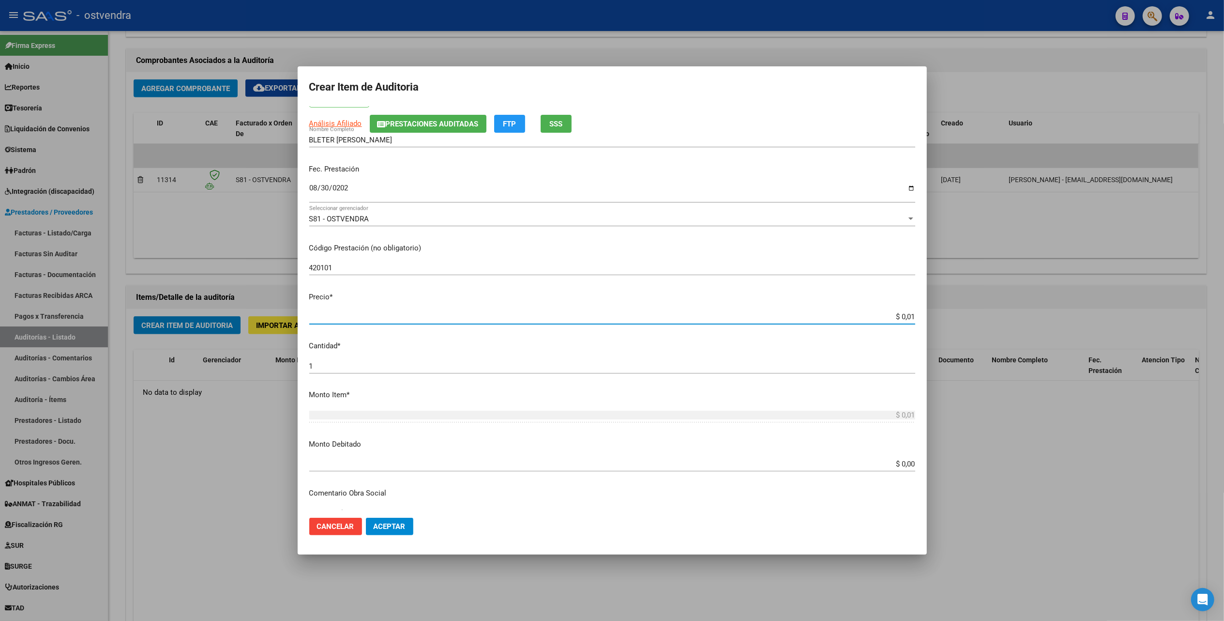
type input "$ 0,11"
type input "$ 1,12"
type input "$ 11,20"
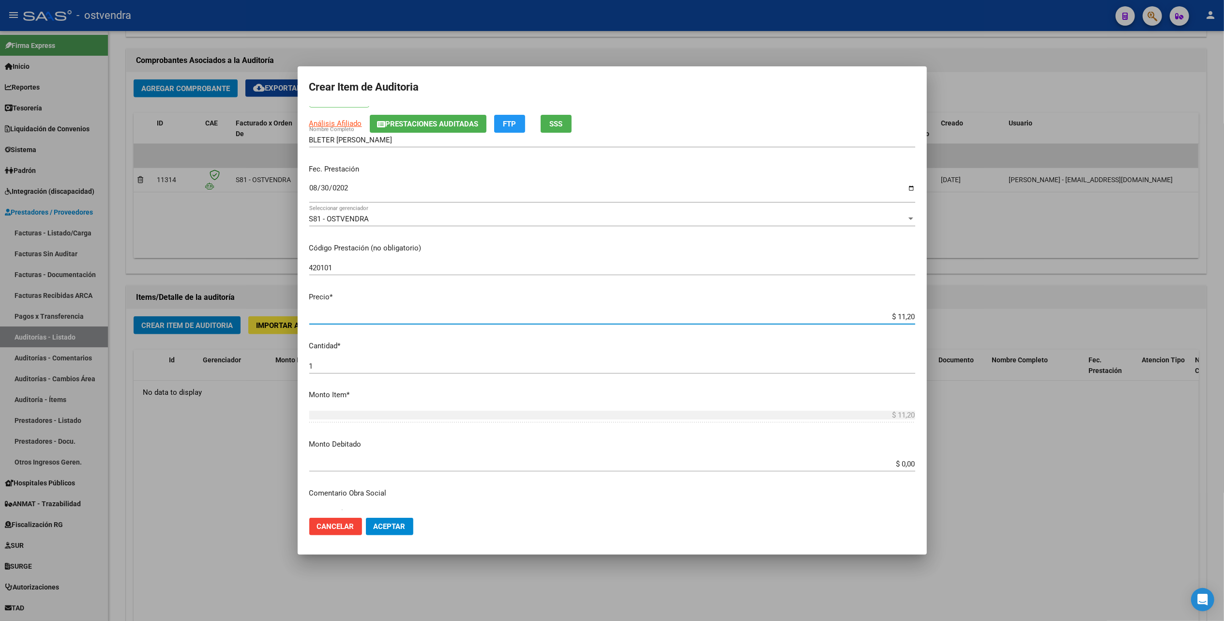
type input "$ 112,00"
type input "$ 1.120,00"
type input "$ 11.200,00"
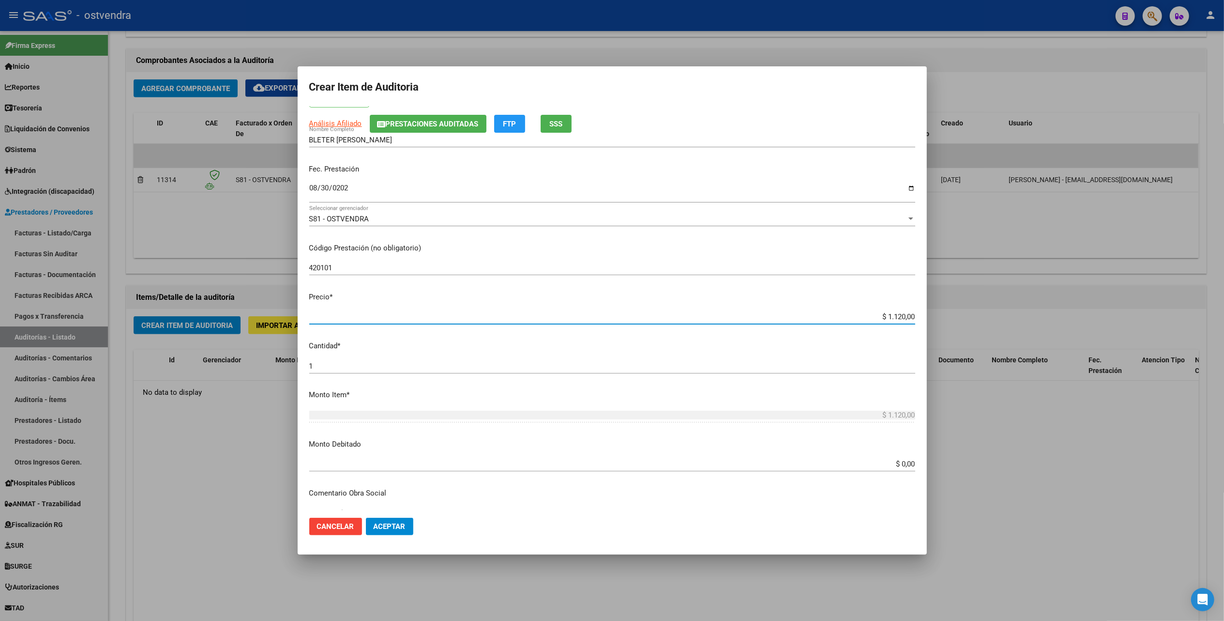
type input "$ 11.200,00"
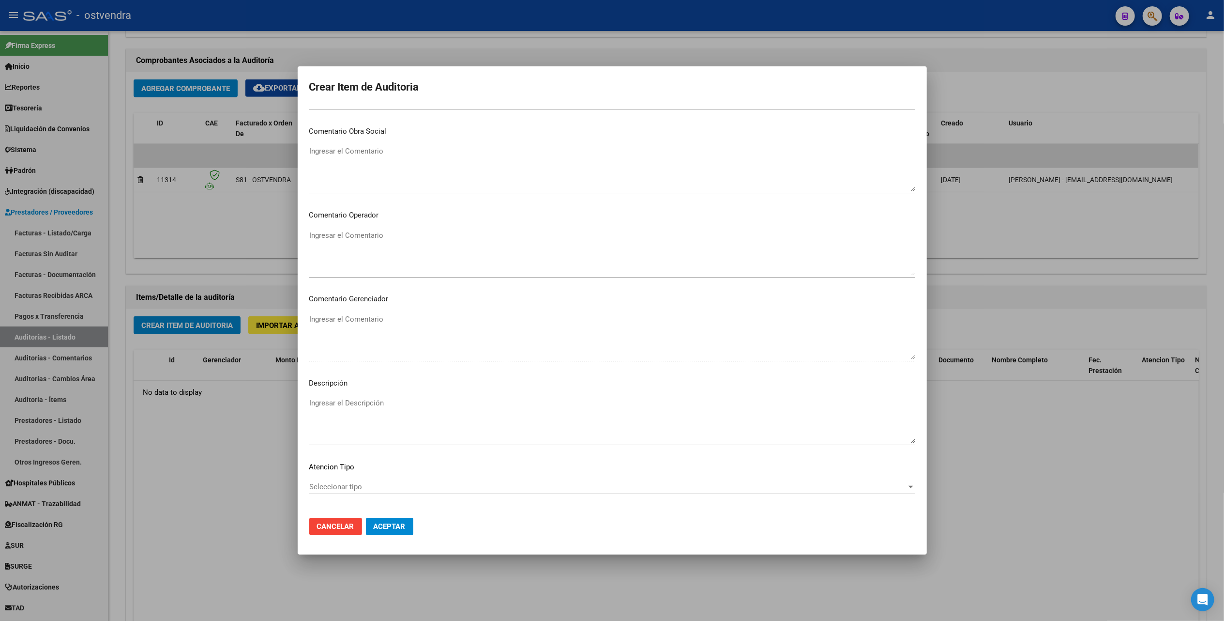
scroll to position [452, 0]
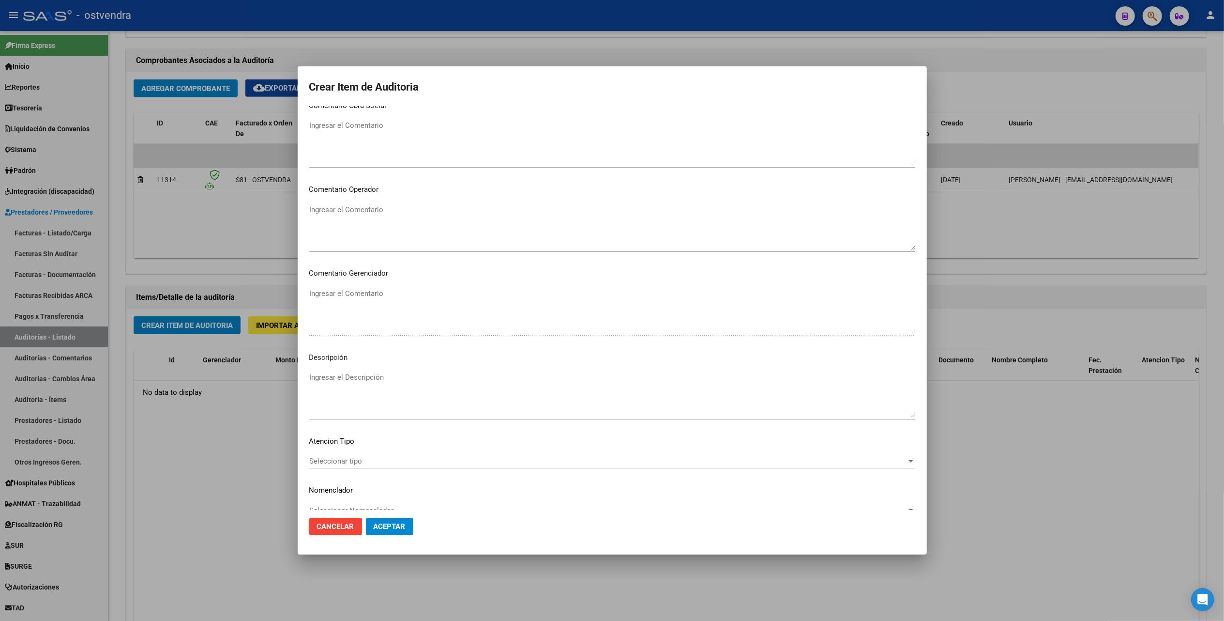
click at [320, 382] on textarea "Ingresar el Descripción" at bounding box center [612, 395] width 606 height 46
type textarea "Consulta guardia"
click at [361, 462] on span "Seleccionar tipo" at bounding box center [607, 461] width 597 height 9
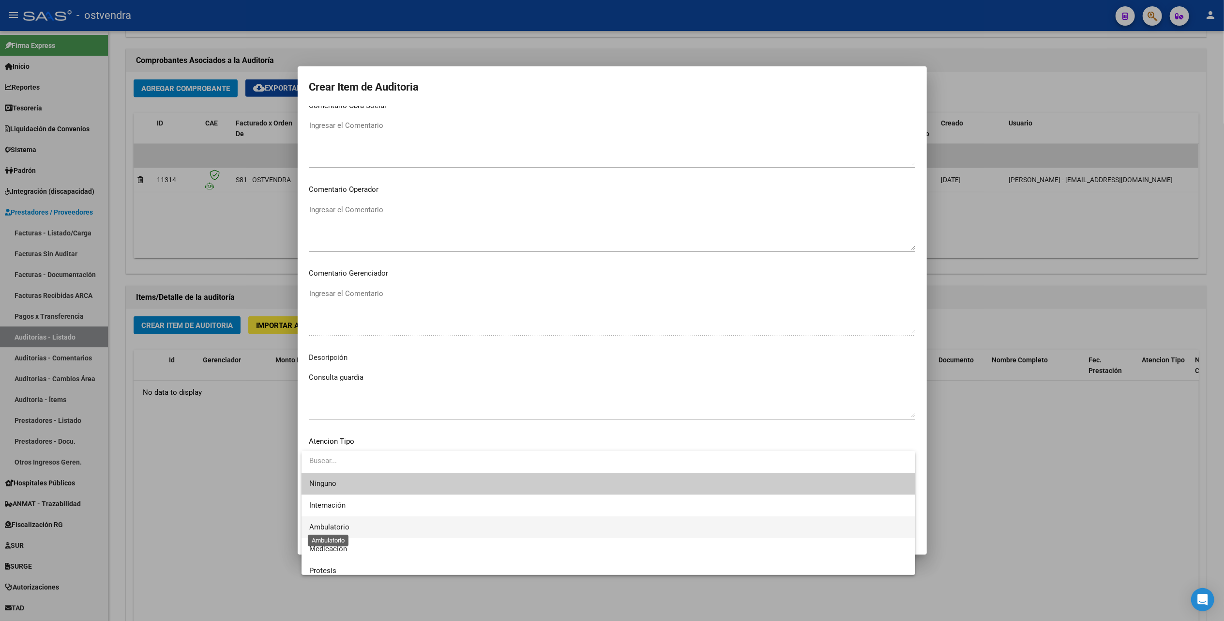
click at [332, 527] on span "Ambulatorio" at bounding box center [329, 526] width 40 height 9
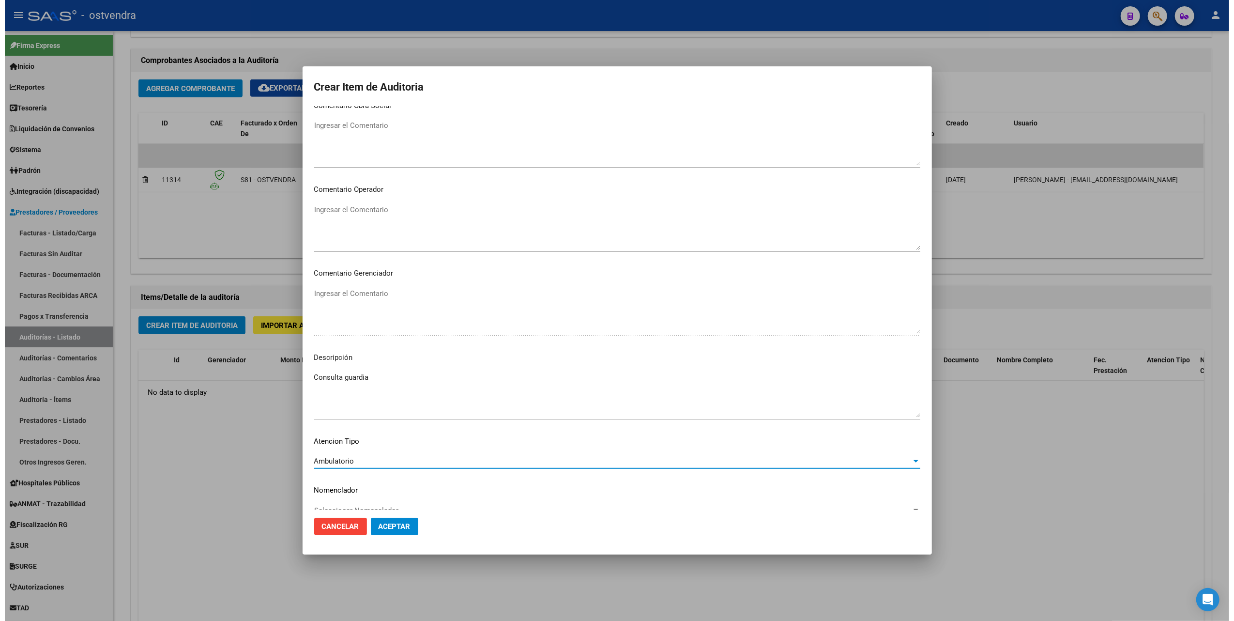
scroll to position [469, 0]
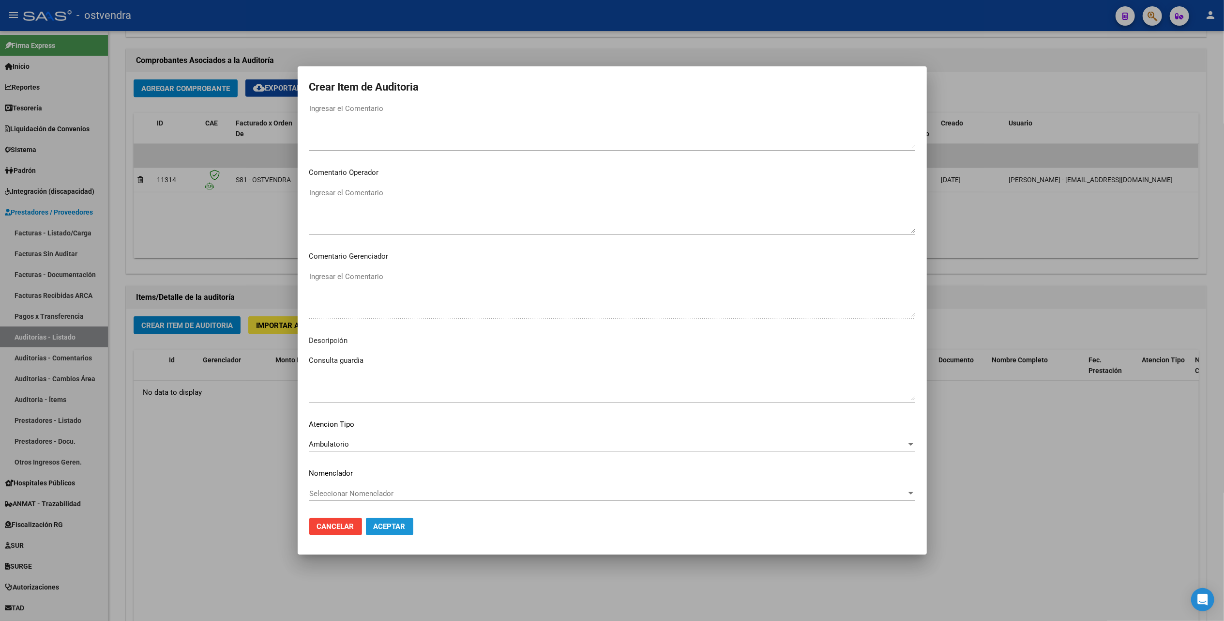
click at [388, 523] on span "Aceptar" at bounding box center [390, 526] width 32 height 9
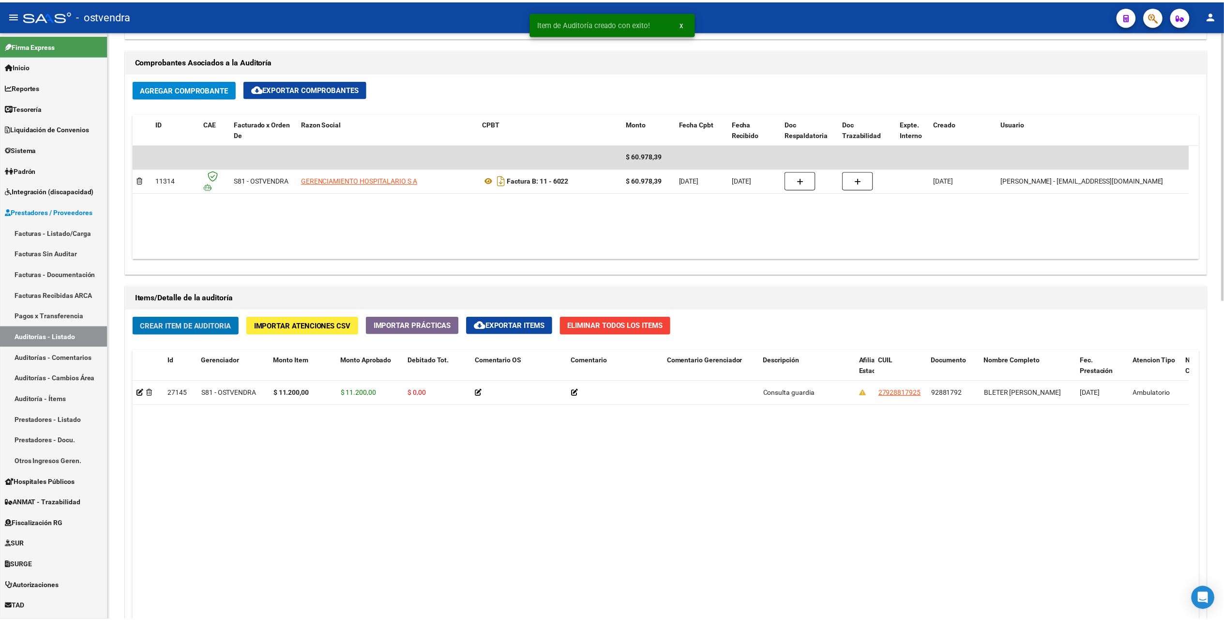
scroll to position [452, 0]
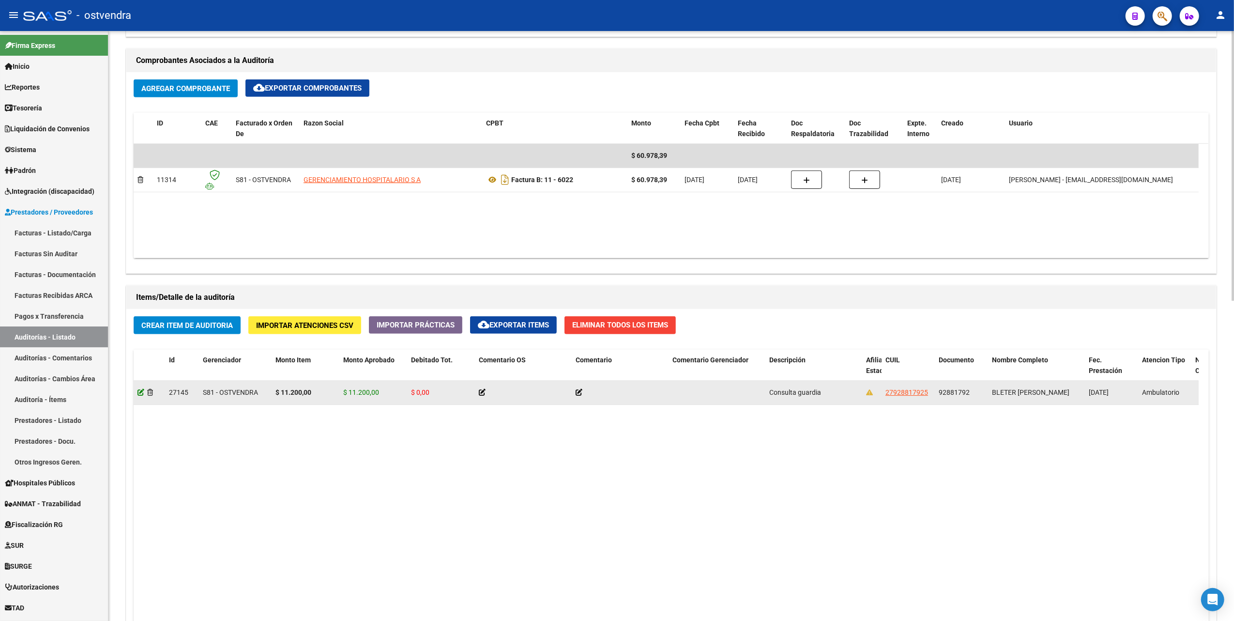
click at [141, 393] on icon at bounding box center [140, 392] width 7 height 7
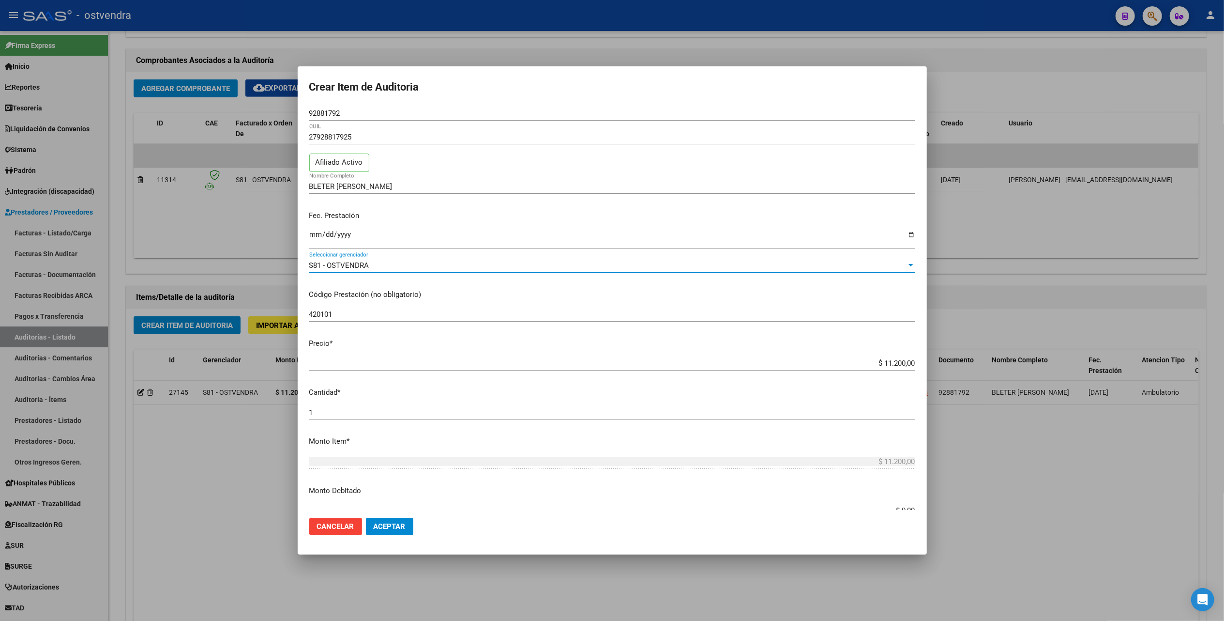
click at [399, 266] on div "S81 - OSTVENDRA" at bounding box center [607, 265] width 597 height 9
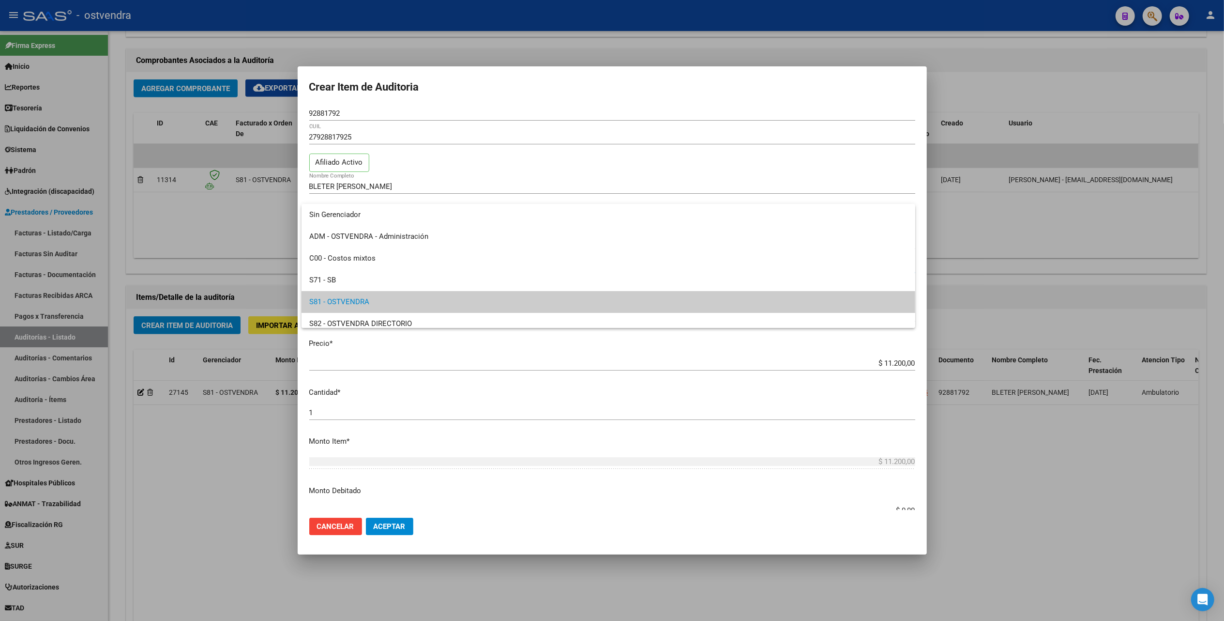
scroll to position [36, 0]
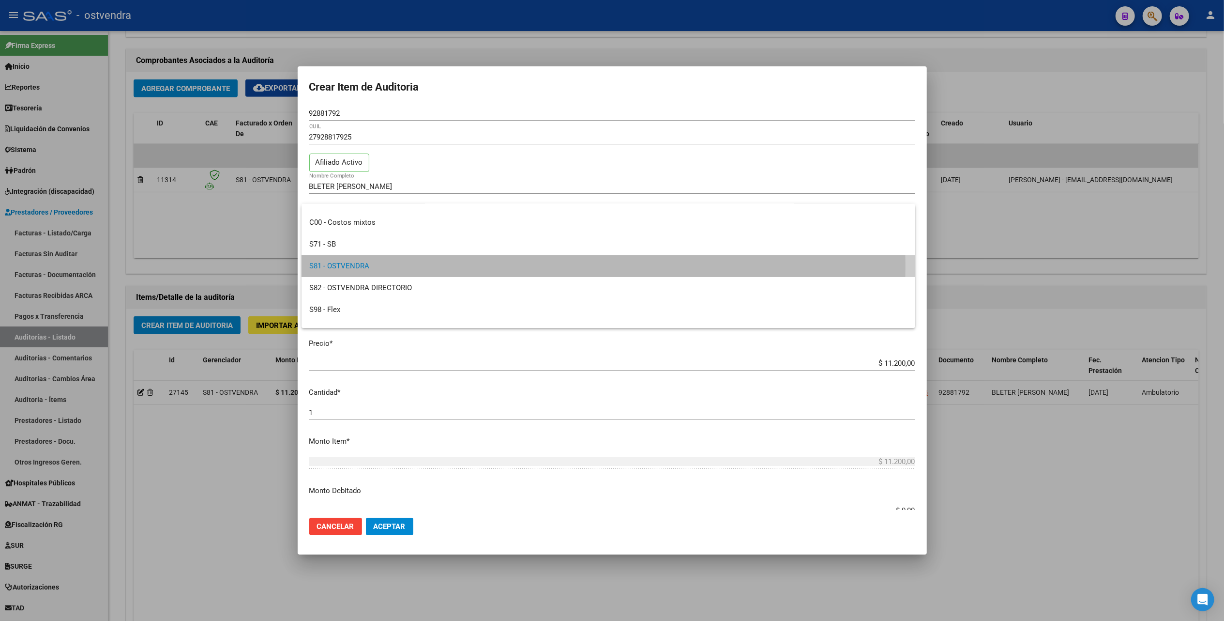
click at [399, 266] on span "S81 - OSTVENDRA" at bounding box center [608, 266] width 598 height 22
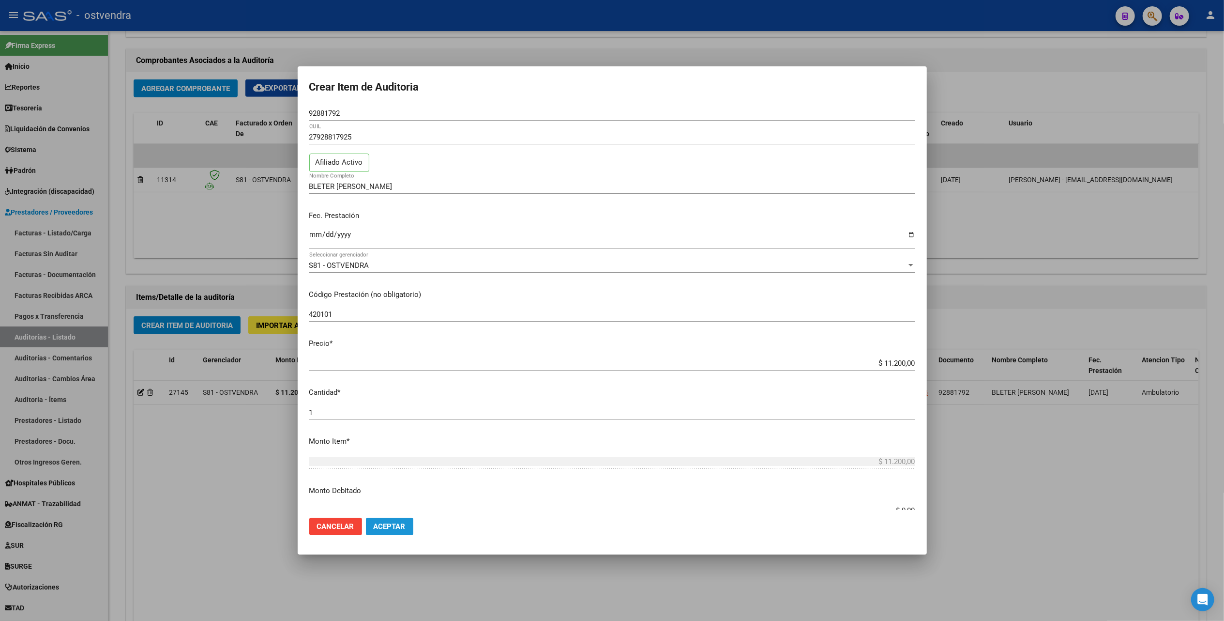
click at [387, 526] on span "Aceptar" at bounding box center [390, 526] width 32 height 9
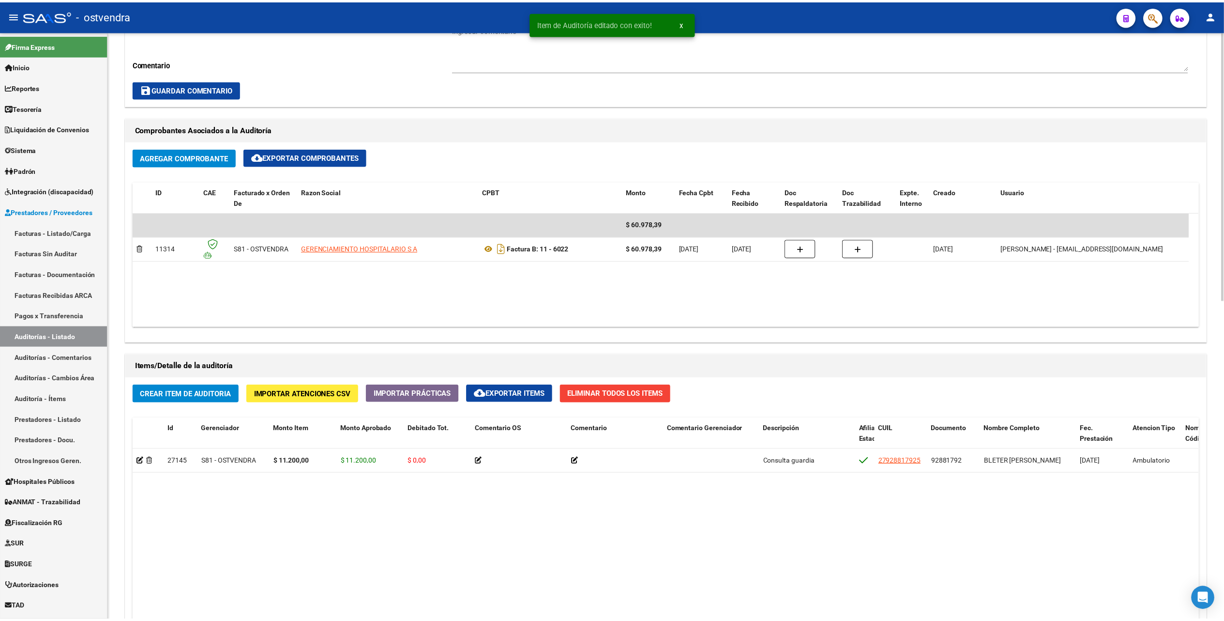
scroll to position [387, 0]
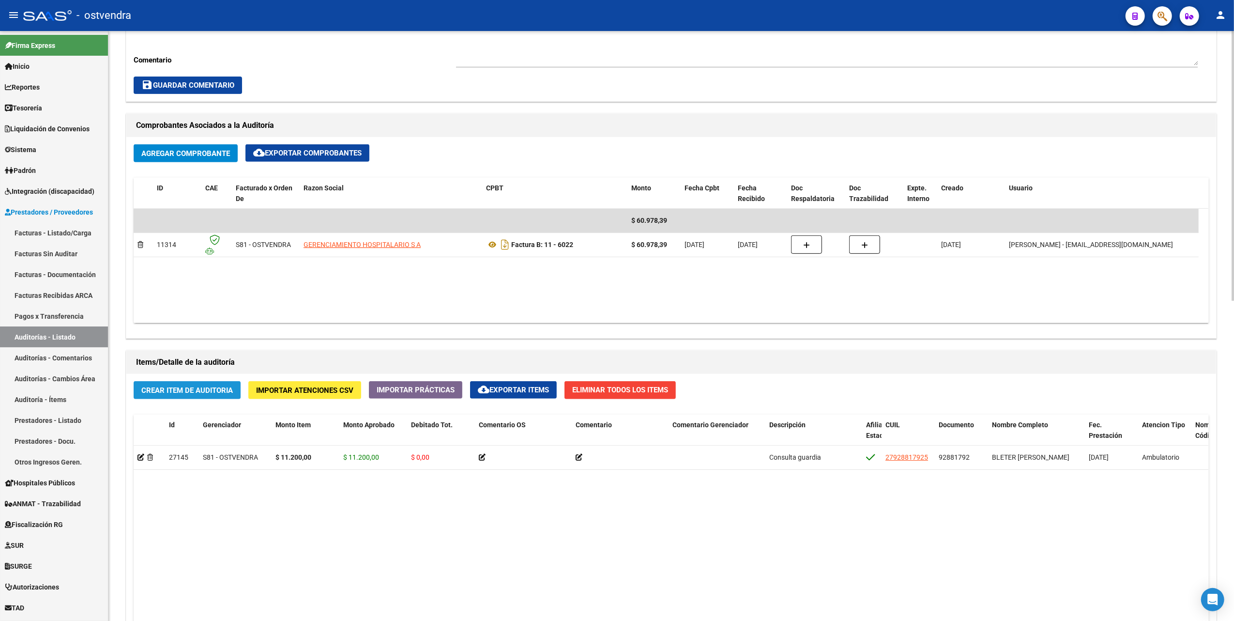
click at [199, 391] on span "Crear Item de Auditoria" at bounding box center [187, 390] width 92 height 9
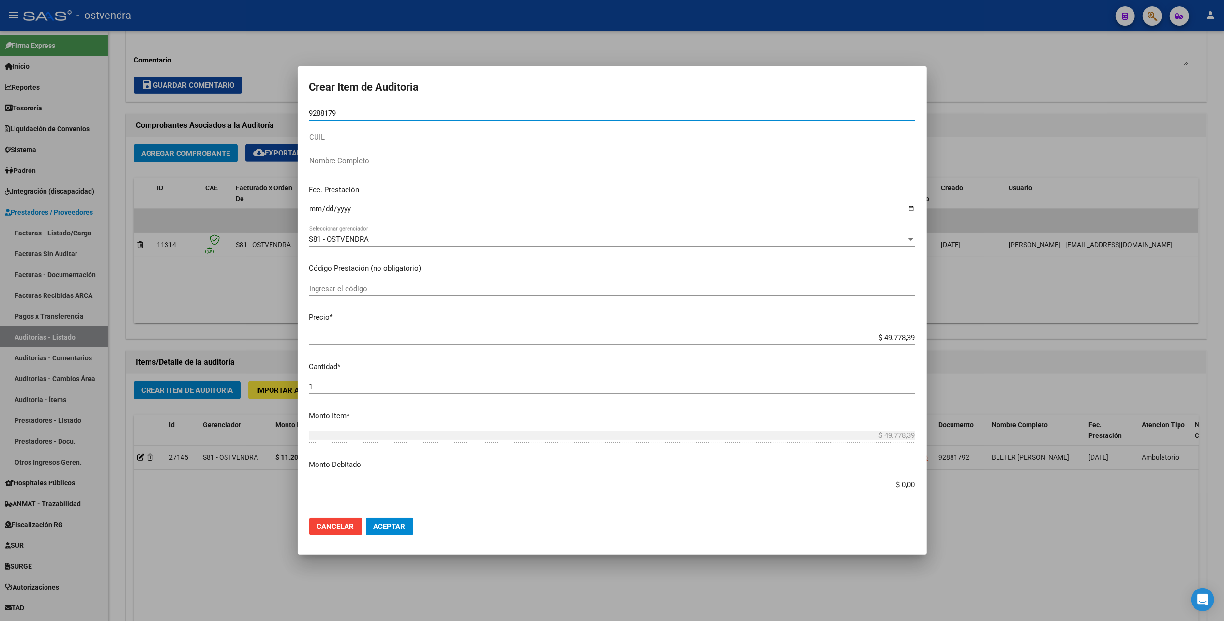
type input "92881792"
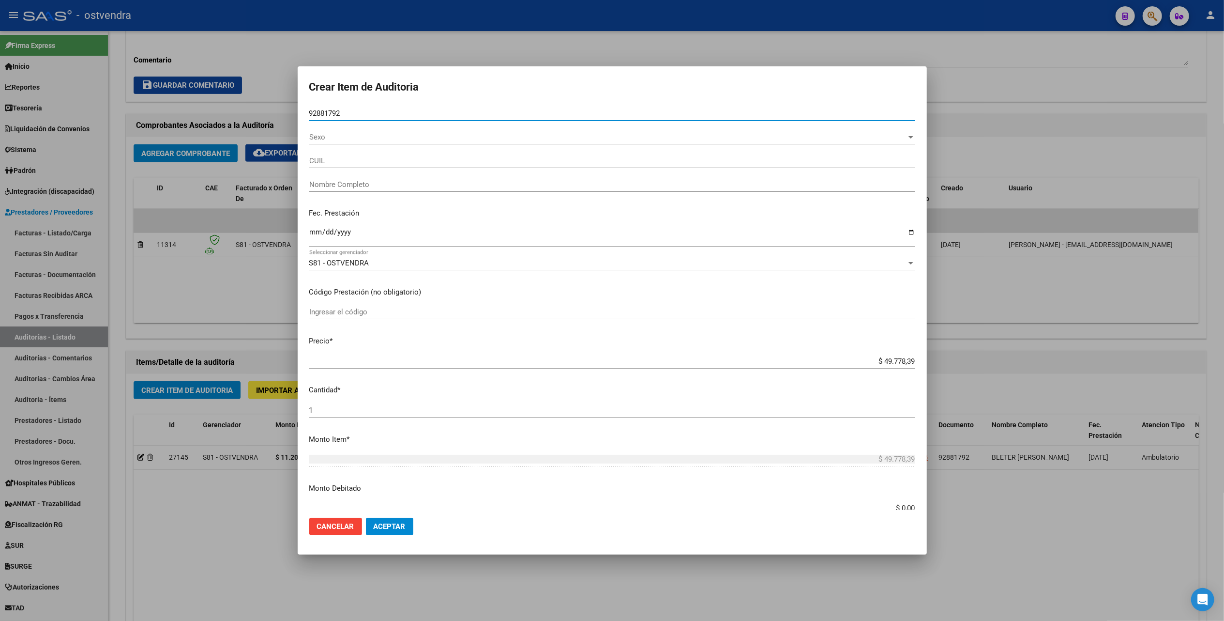
type input "27928817925"
type input "BLETER [PERSON_NAME]"
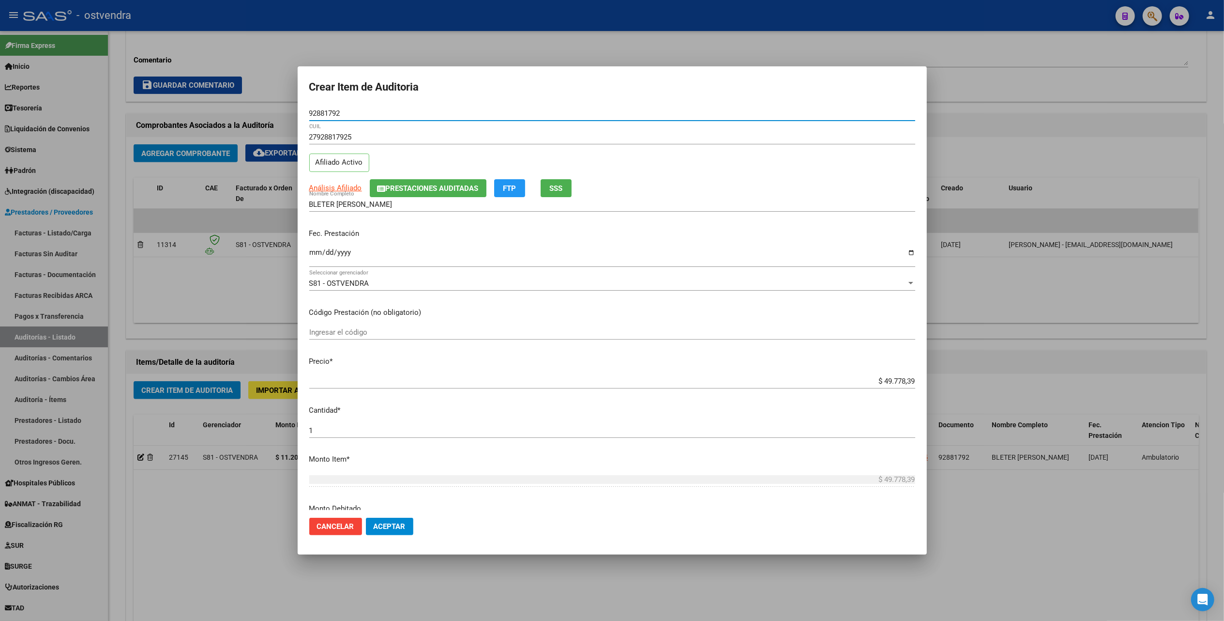
type input "92881792"
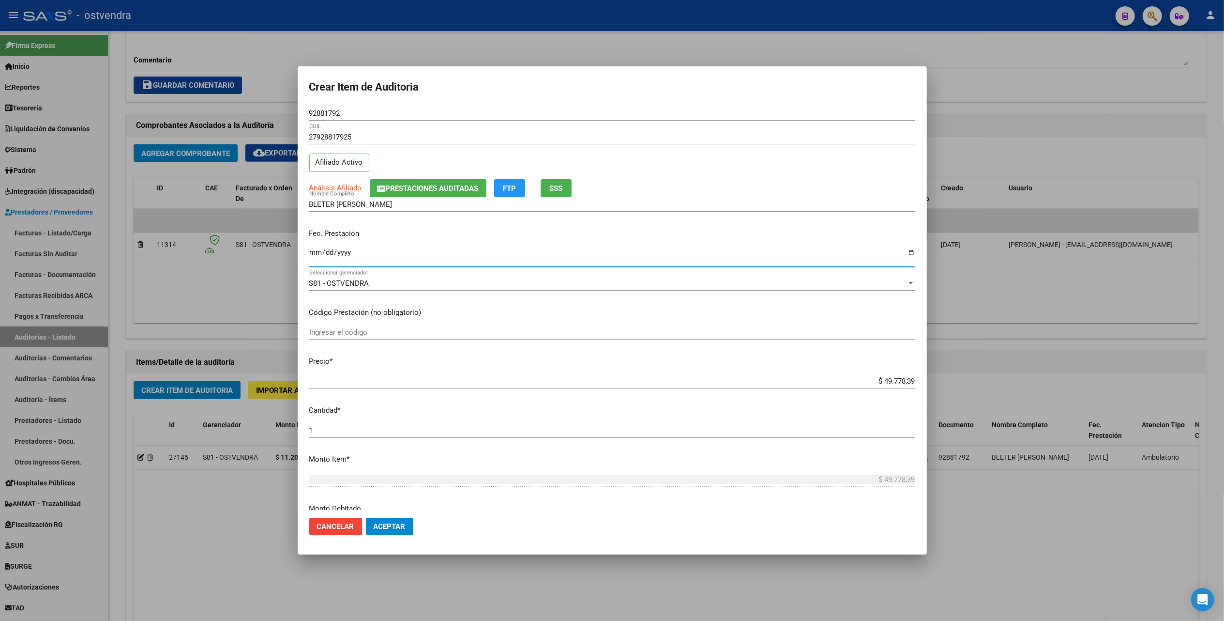
click at [314, 255] on input "Ingresar la fecha" at bounding box center [612, 255] width 606 height 15
type input "[DATE]"
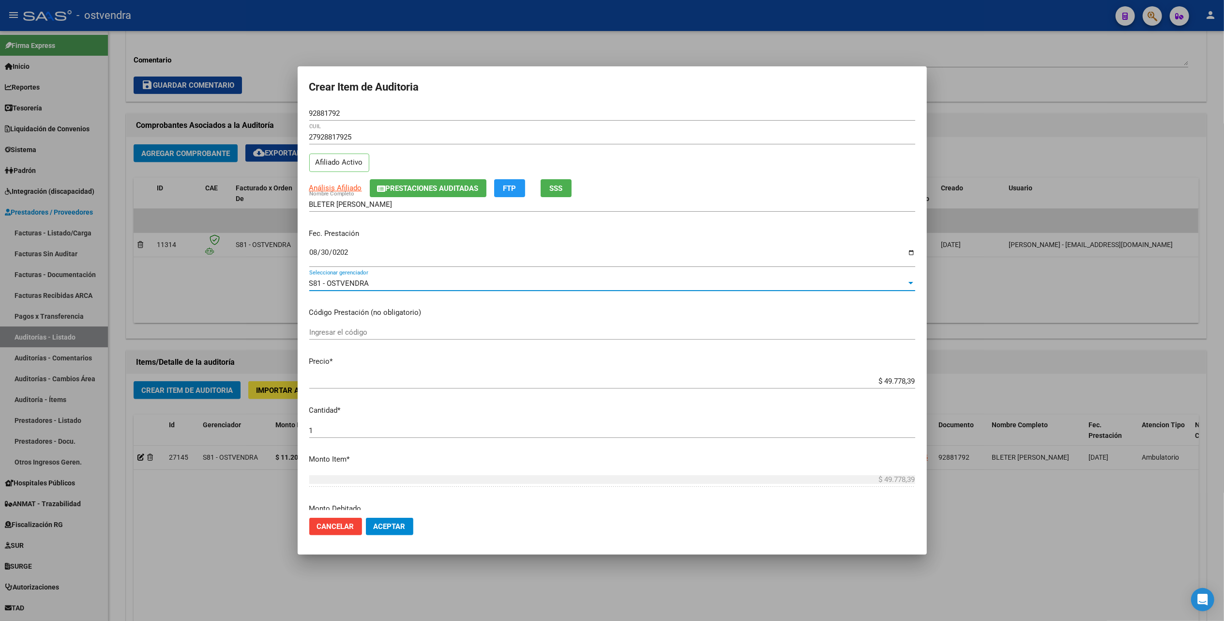
click at [340, 287] on span "S81 - OSTVENDRA" at bounding box center [339, 283] width 60 height 9
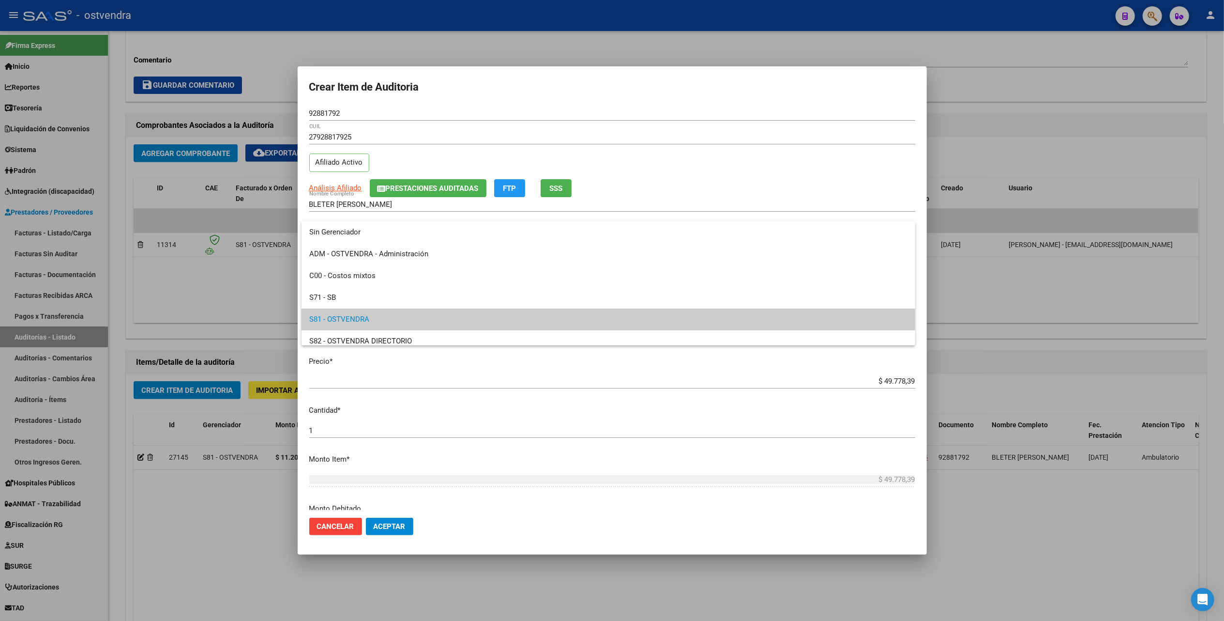
scroll to position [36, 0]
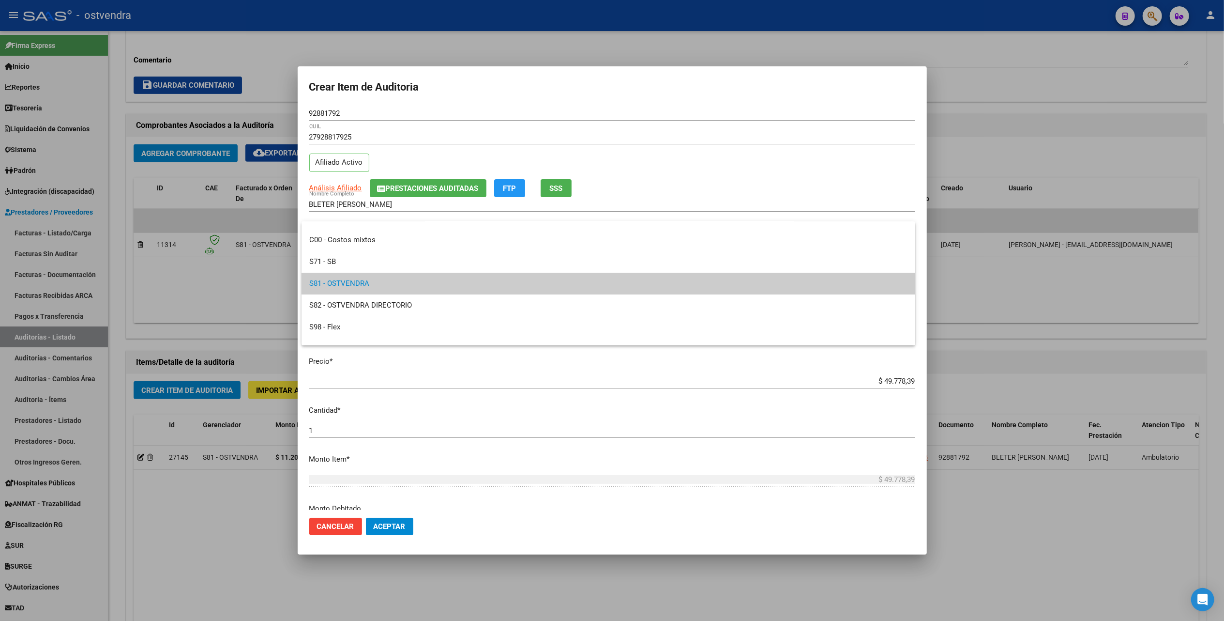
click at [341, 287] on span "S81 - OSTVENDRA" at bounding box center [608, 284] width 598 height 22
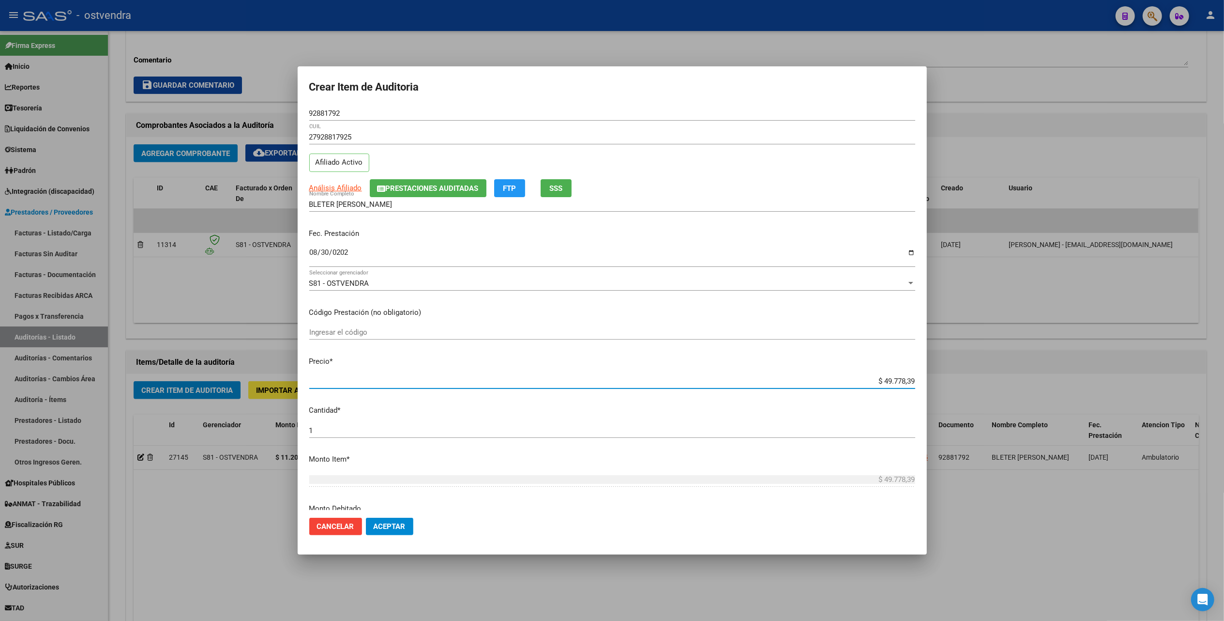
drag, startPoint x: 870, startPoint y: 383, endPoint x: 853, endPoint y: 393, distance: 19.5
click at [870, 384] on input "$ 49.778,39" at bounding box center [612, 381] width 606 height 9
type input "$ 9.778,39"
type input "$ 778,39"
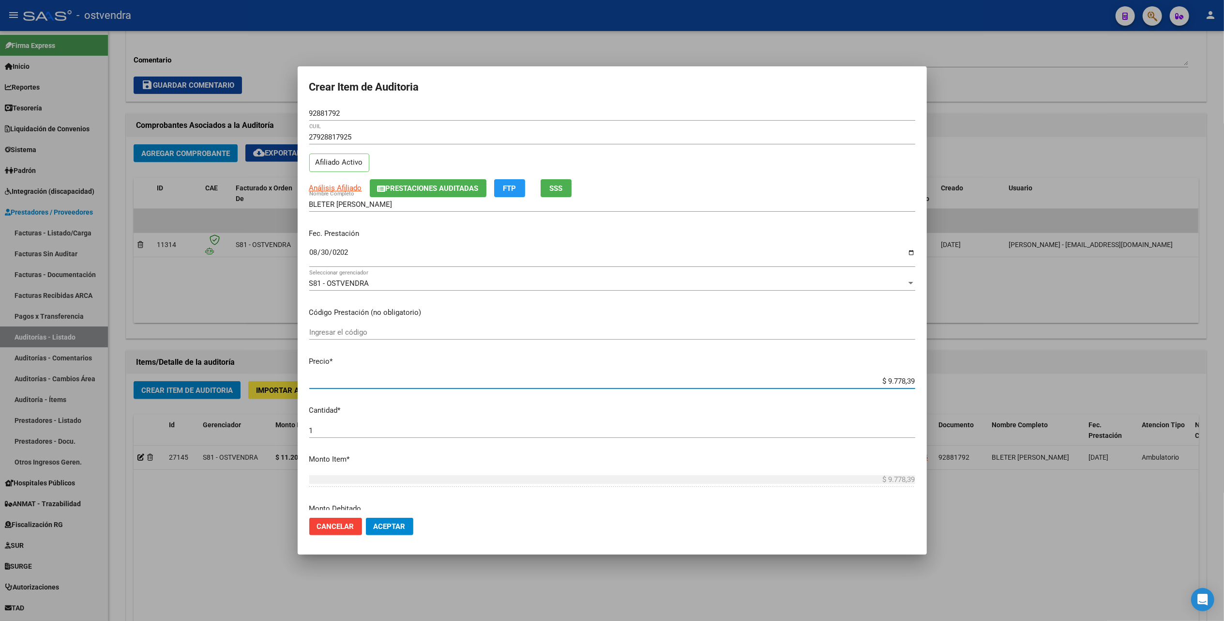
type input "$ 778,39"
type input "$ 78,39"
type input "$ 8,39"
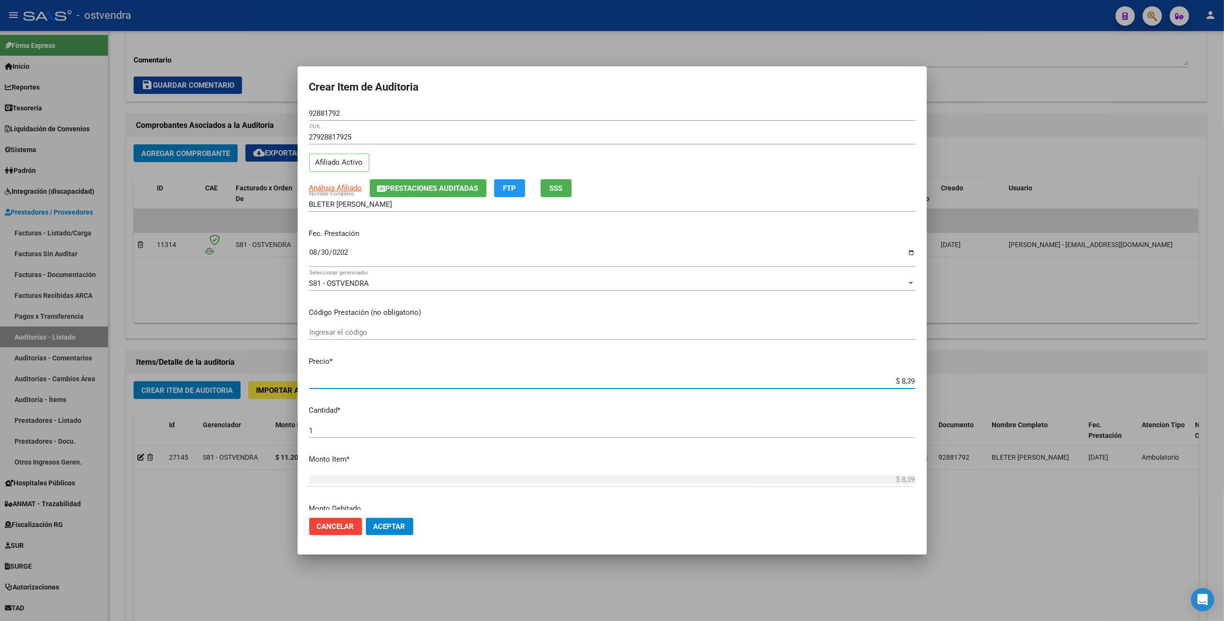
type input "$ 0,39"
type input "$ 0,09"
type input "$ 0,02"
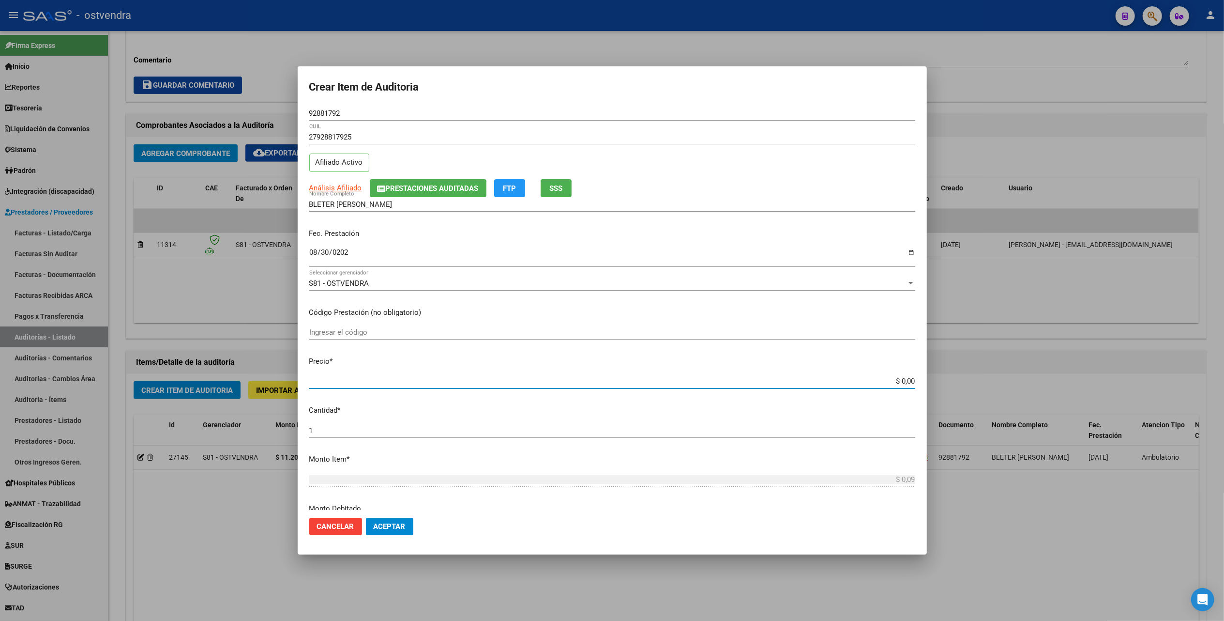
type input "$ 0,02"
type input "$ 0,20"
type input "$ 2,02"
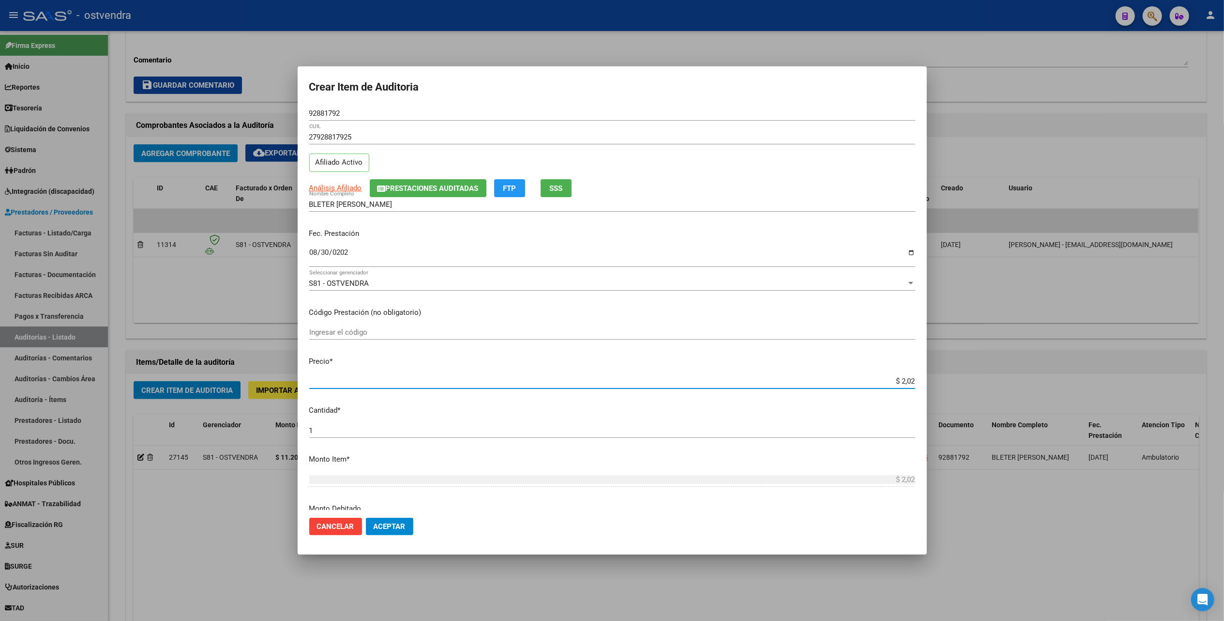
type input "$ 20,22"
type input "$ 202,21"
type input "$ 2.022,15"
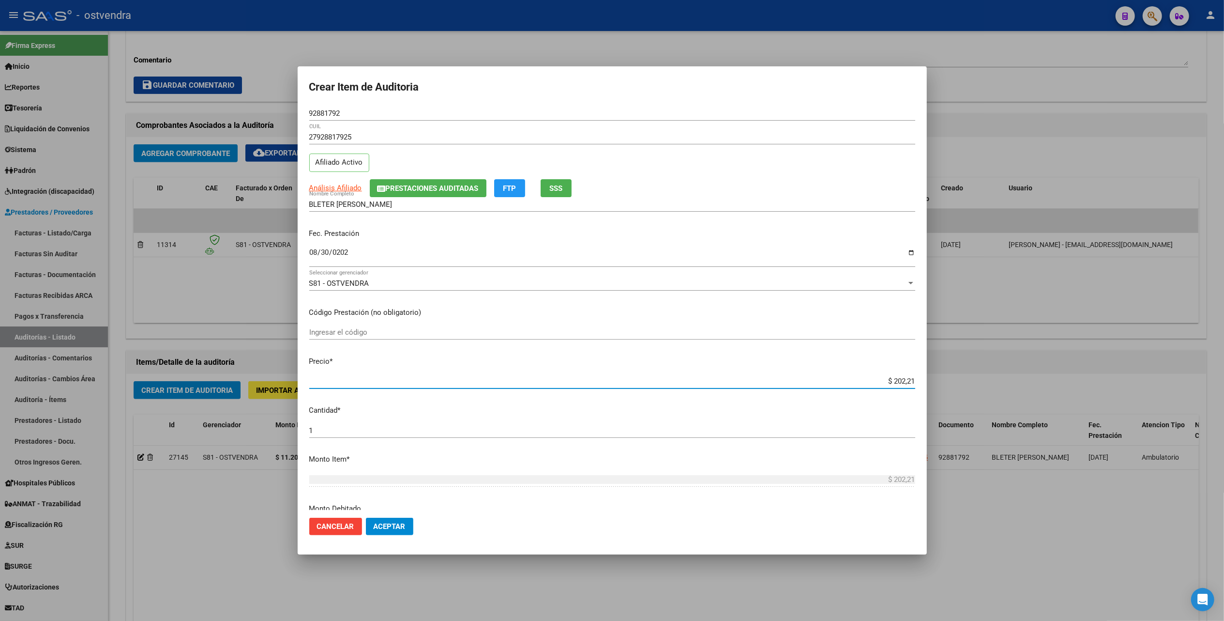
type input "$ 2.022,15"
type input "$ 20.221,57"
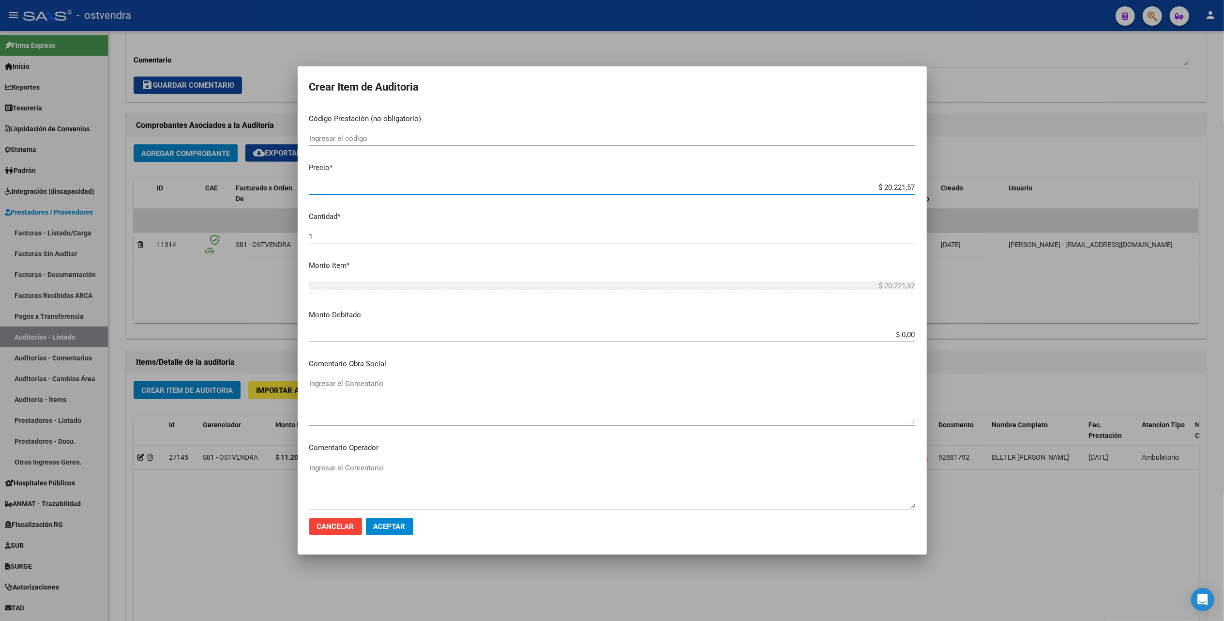
scroll to position [452, 0]
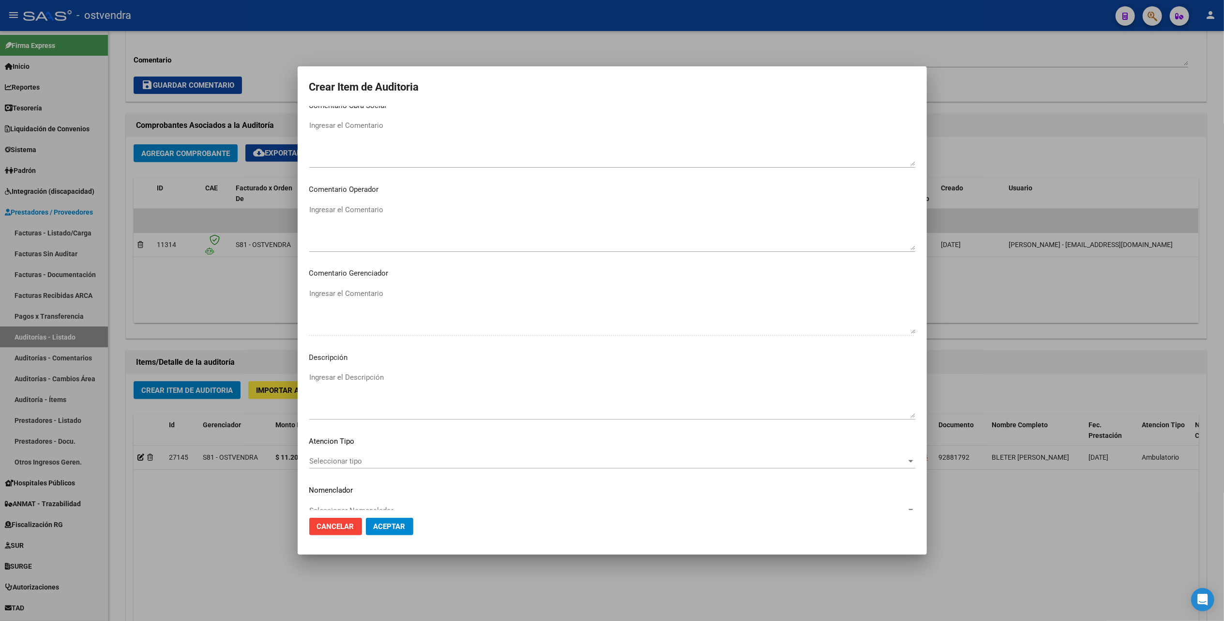
click at [336, 379] on textarea "Ingresar el Descripción" at bounding box center [612, 395] width 606 height 46
type textarea "Medicación guardia"
click at [333, 468] on div "Seleccionar tipo Seleccionar tipo" at bounding box center [612, 461] width 606 height 15
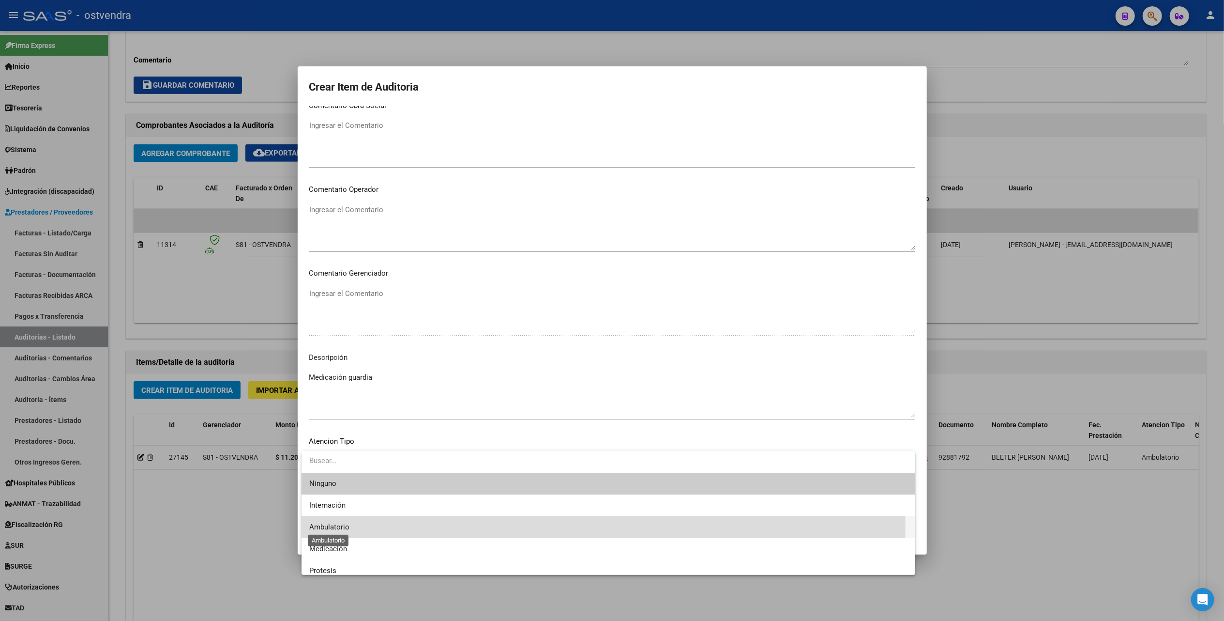
click at [318, 525] on span "Ambulatorio" at bounding box center [329, 526] width 40 height 9
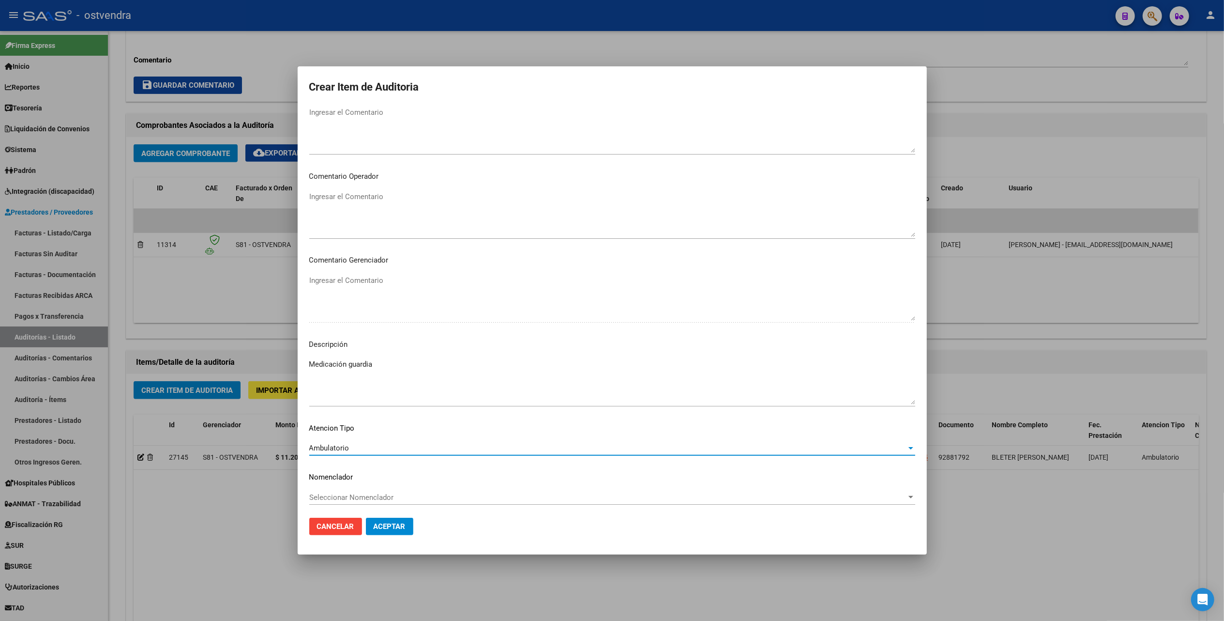
scroll to position [469, 0]
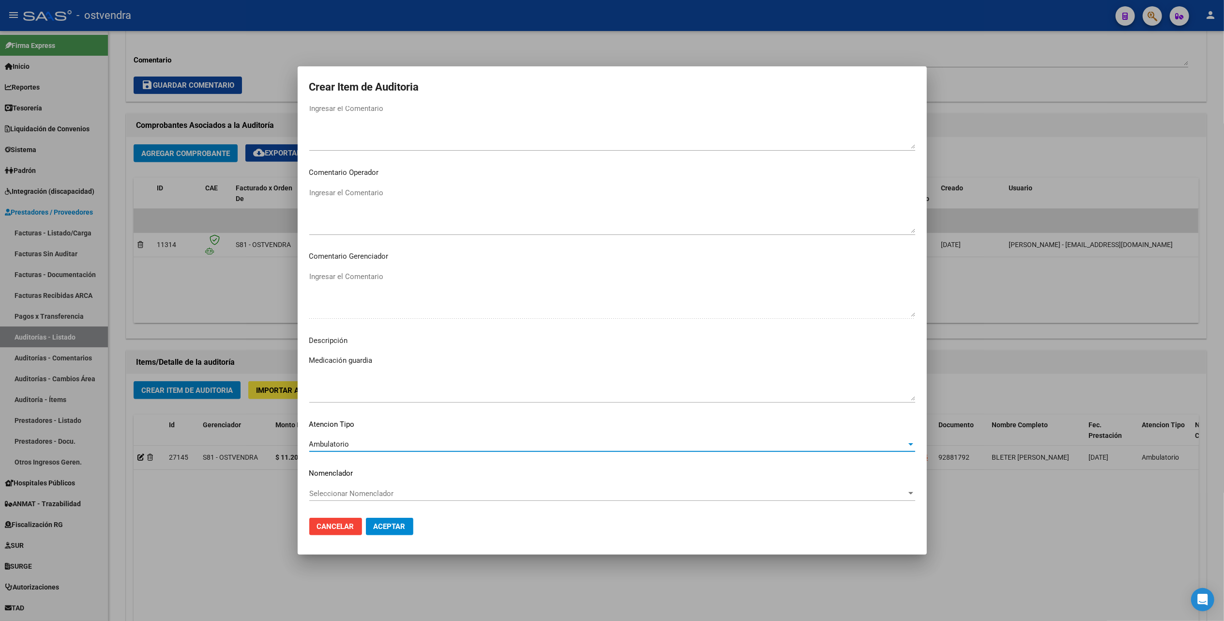
click at [383, 525] on span "Aceptar" at bounding box center [390, 526] width 32 height 9
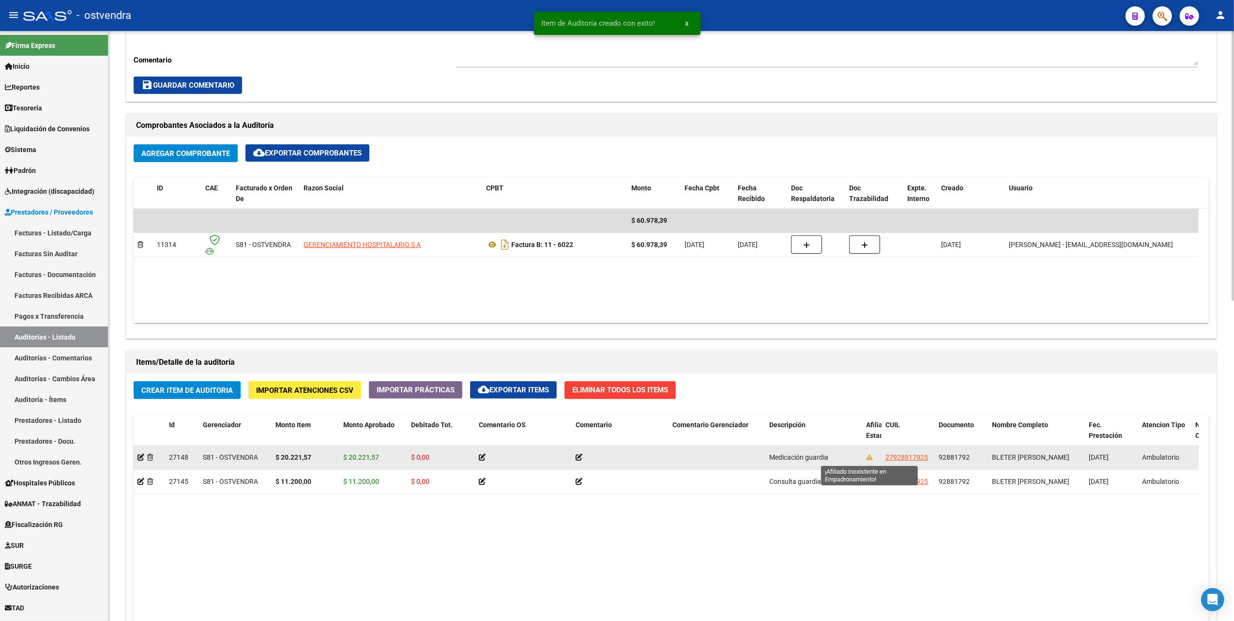
click at [870, 458] on icon at bounding box center [869, 457] width 7 height 7
click at [140, 456] on icon at bounding box center [140, 457] width 7 height 7
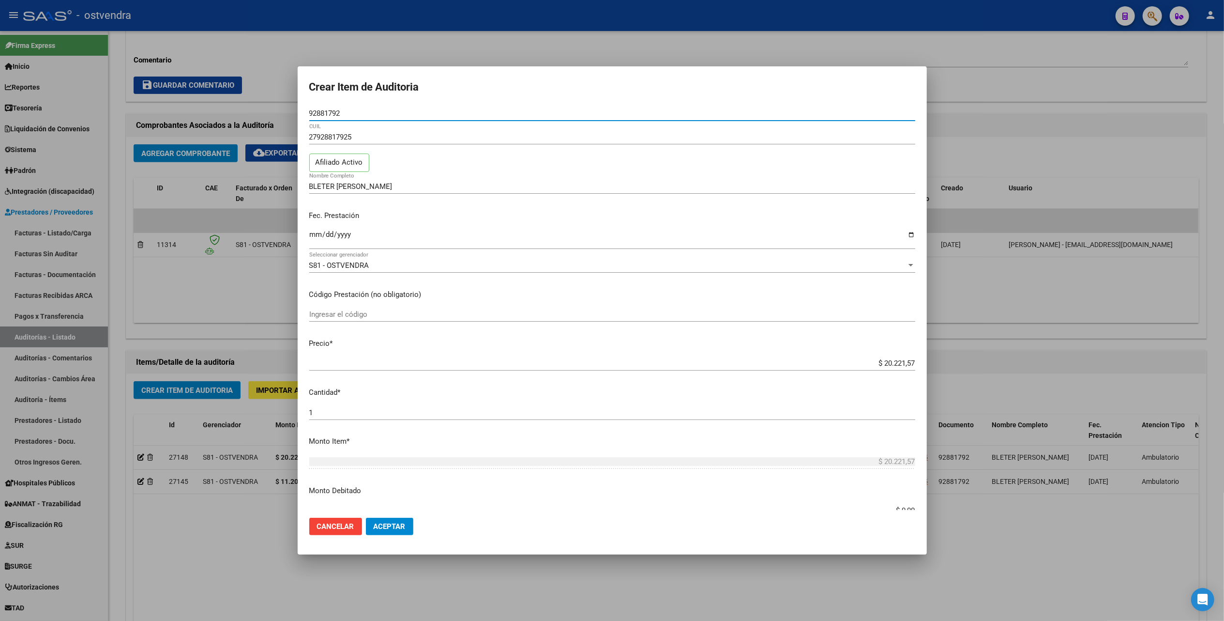
click at [327, 266] on span "S81 - OSTVENDRA" at bounding box center [339, 265] width 60 height 9
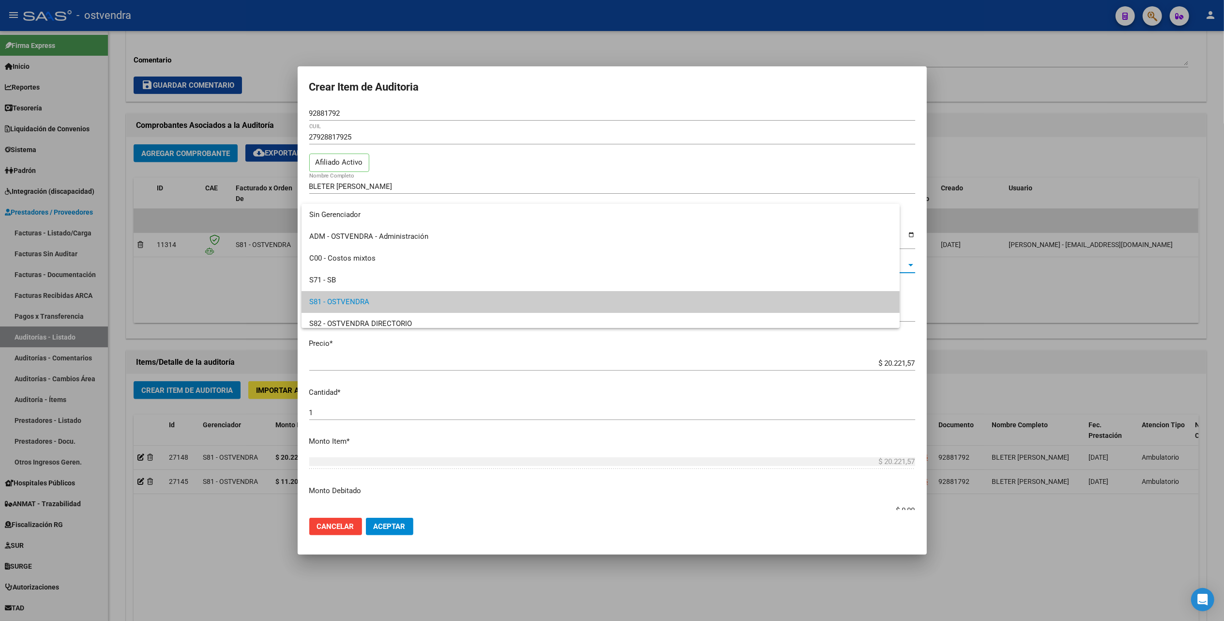
scroll to position [36, 0]
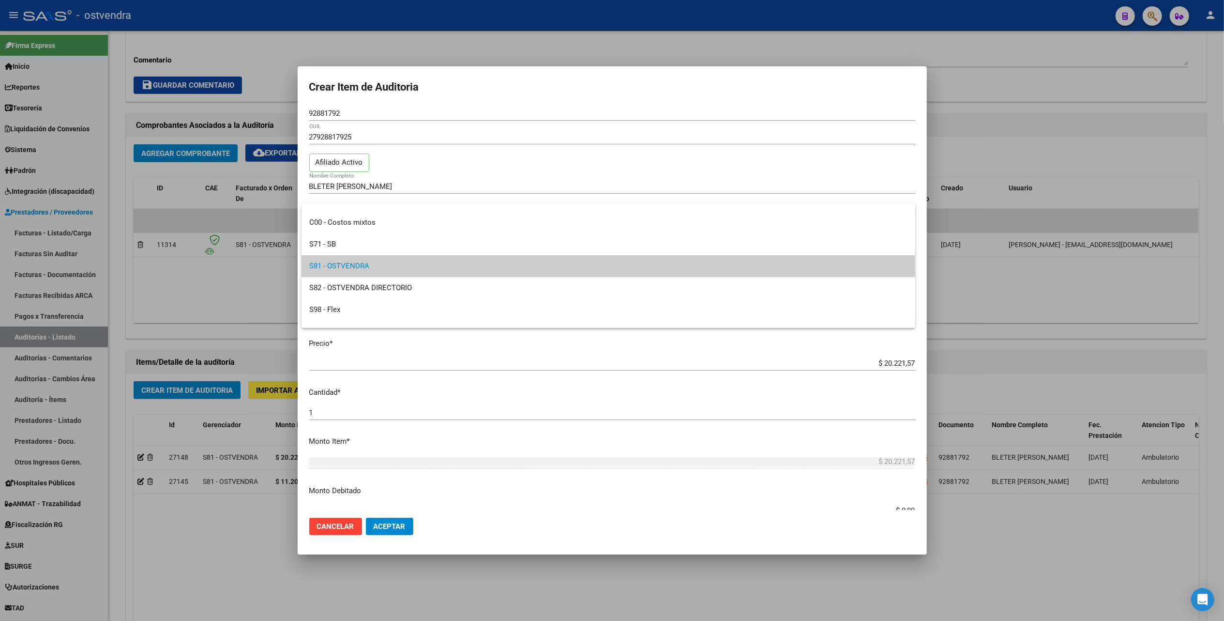
click at [328, 265] on span "S81 - OSTVENDRA" at bounding box center [608, 266] width 598 height 22
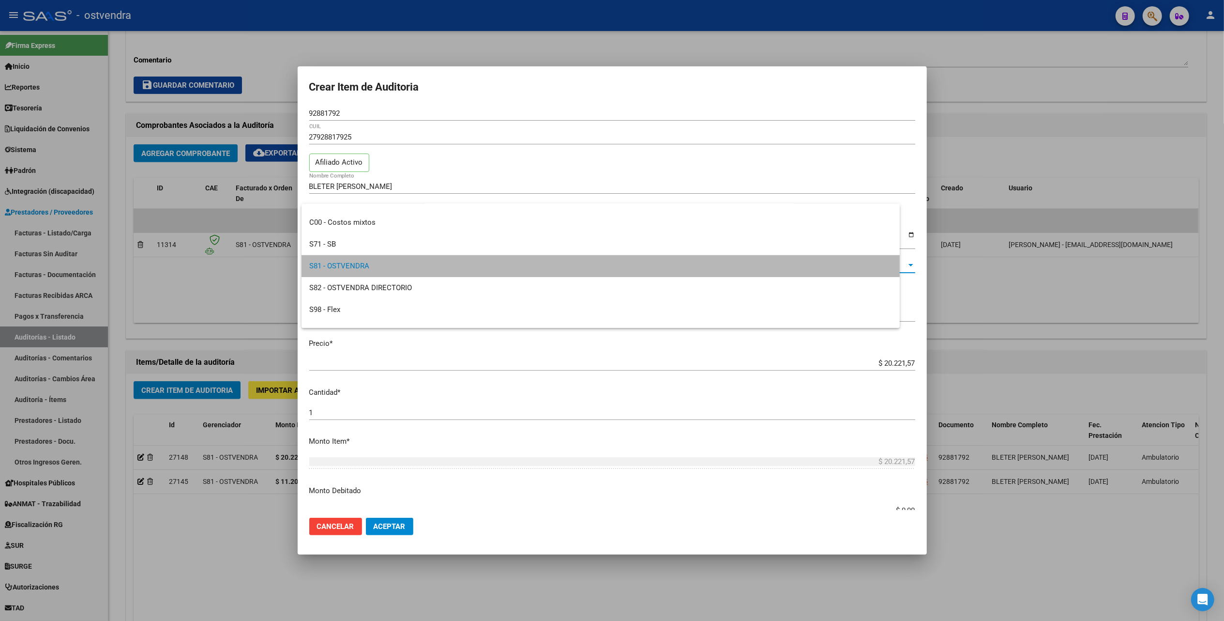
click at [328, 265] on span "S81 - OSTVENDRA" at bounding box center [339, 265] width 60 height 9
click at [328, 265] on span "S81 - OSTVENDRA" at bounding box center [608, 266] width 598 height 22
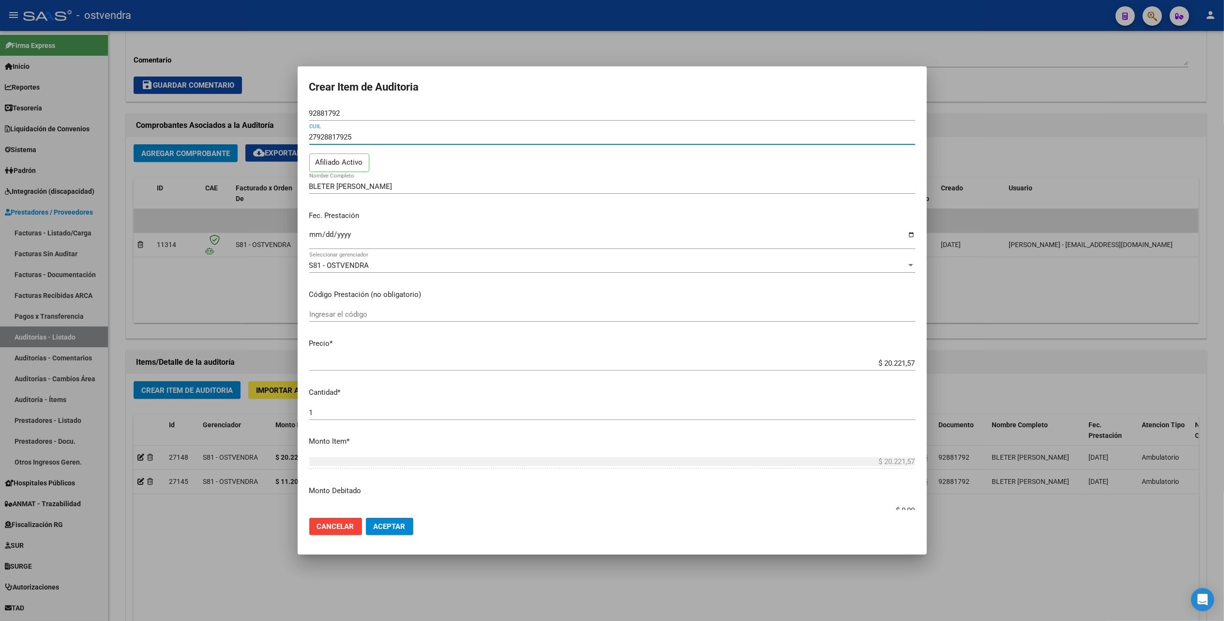
click at [391, 134] on input "27928817925" at bounding box center [612, 137] width 606 height 9
click at [392, 531] on button "Aceptar" at bounding box center [389, 526] width 47 height 17
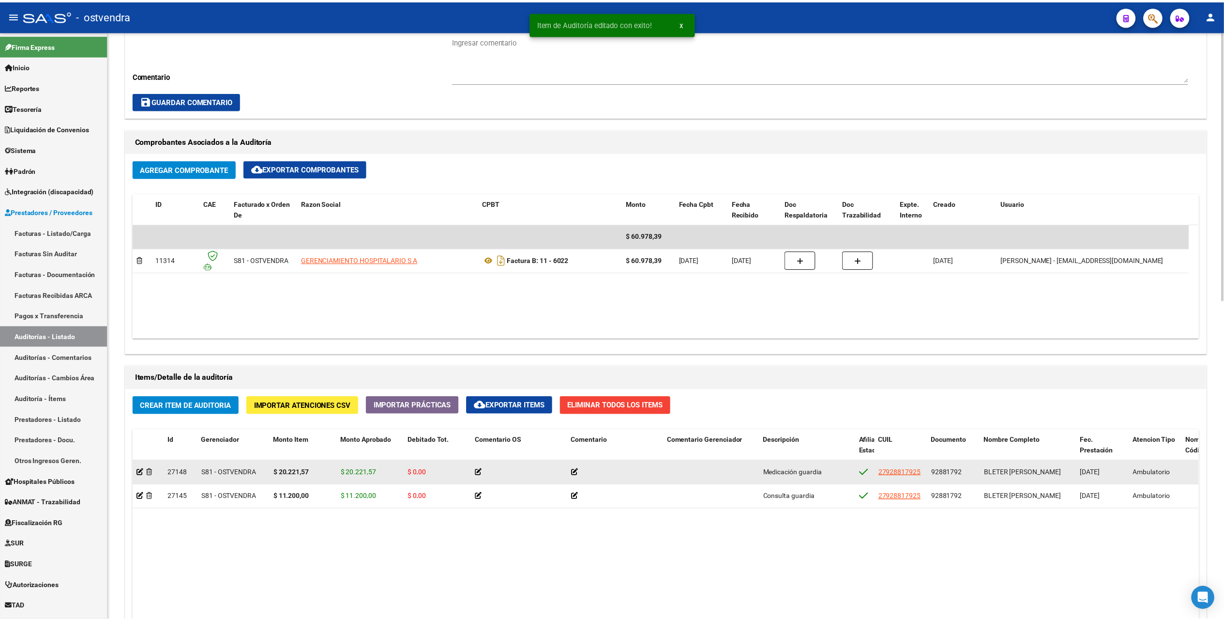
scroll to position [387, 0]
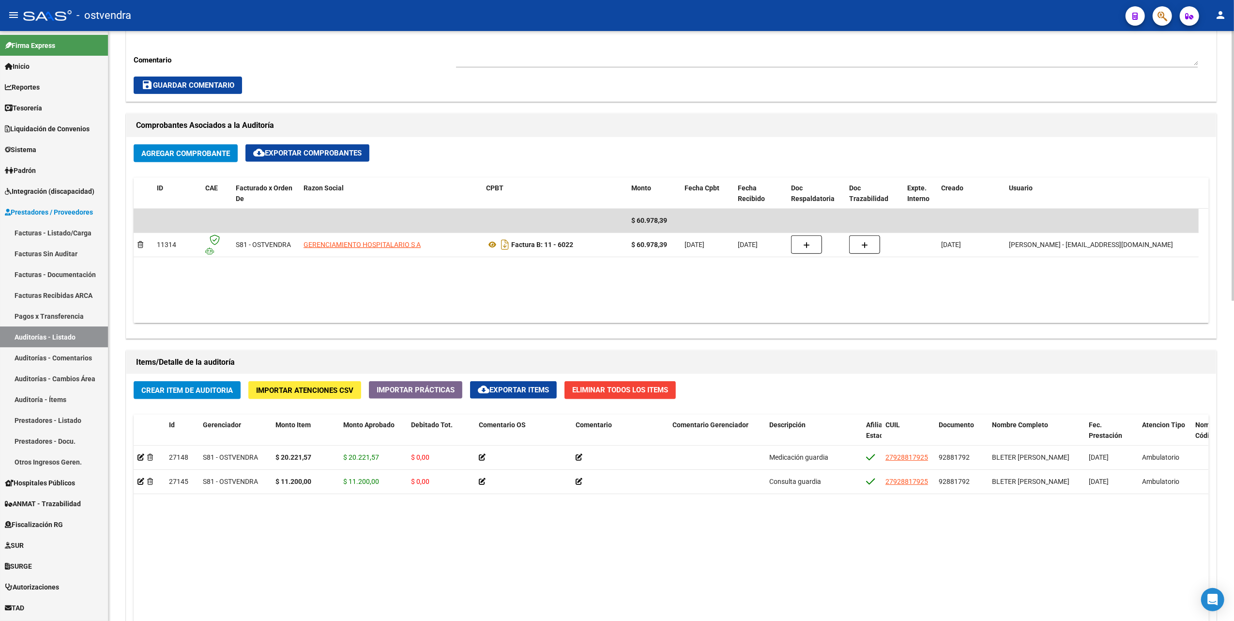
click at [170, 387] on span "Crear Item de Auditoria" at bounding box center [187, 390] width 92 height 9
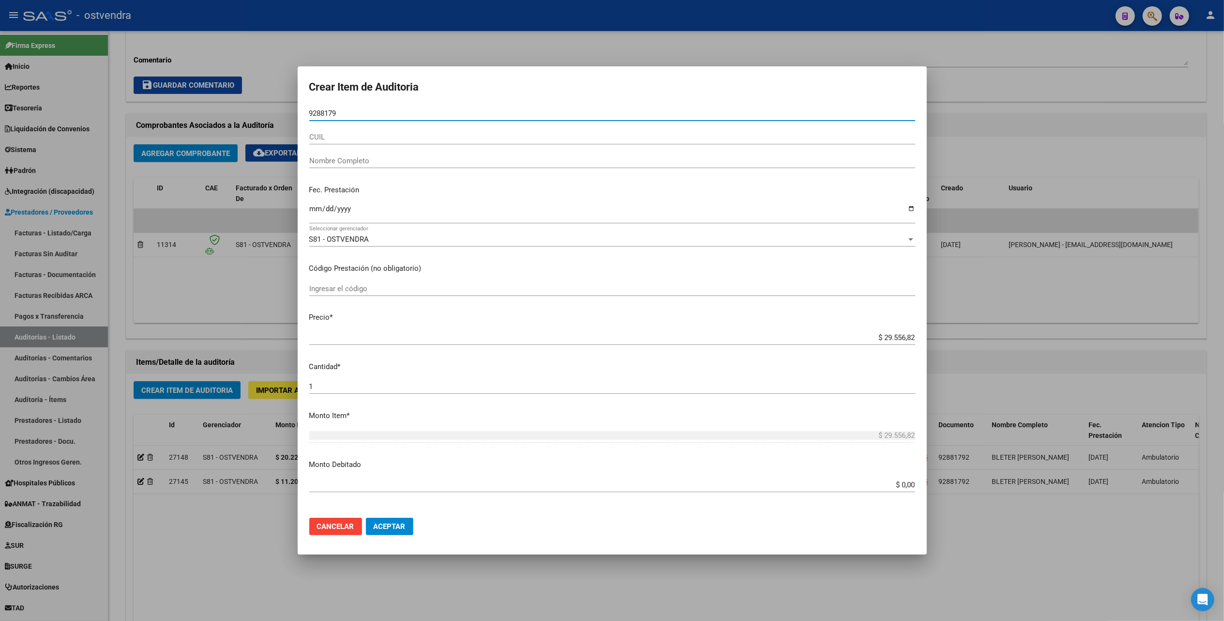
type input "92881792"
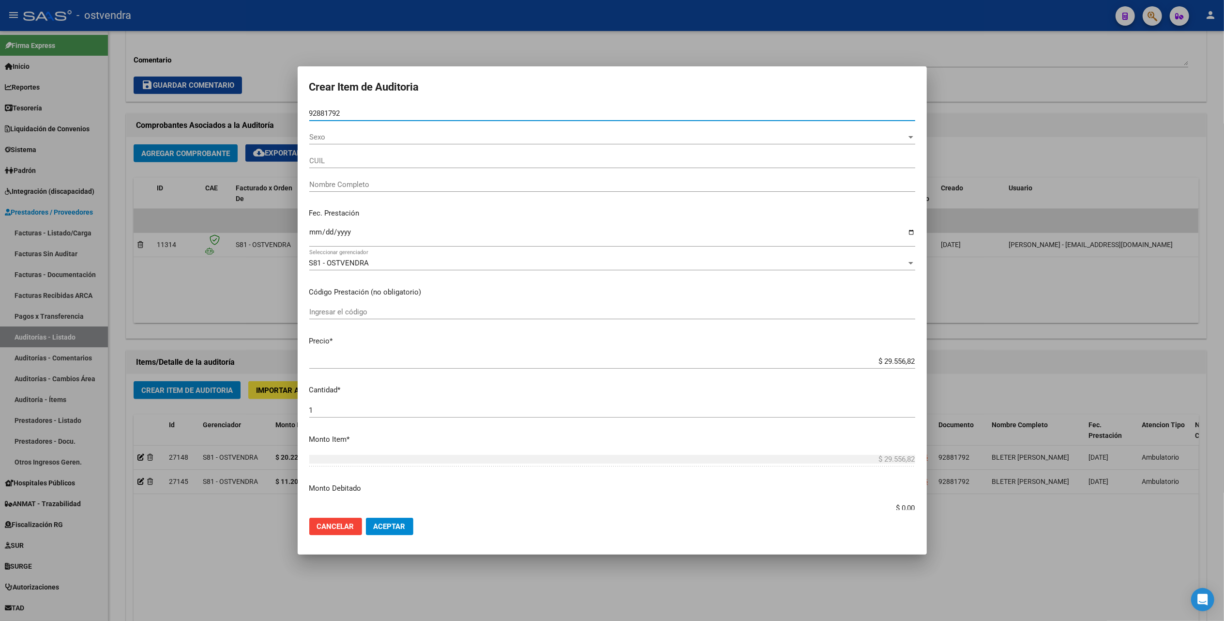
type input "27928817925"
type input "BLETER [PERSON_NAME]"
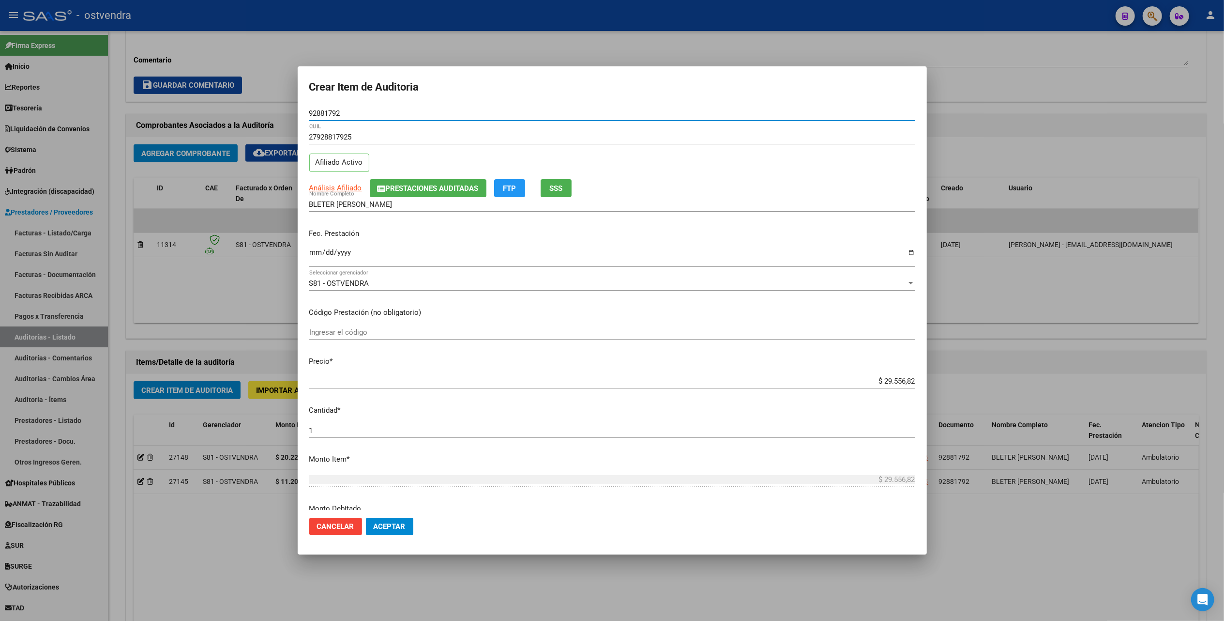
type input "92881792"
click at [380, 138] on input "27928817925" at bounding box center [612, 137] width 606 height 9
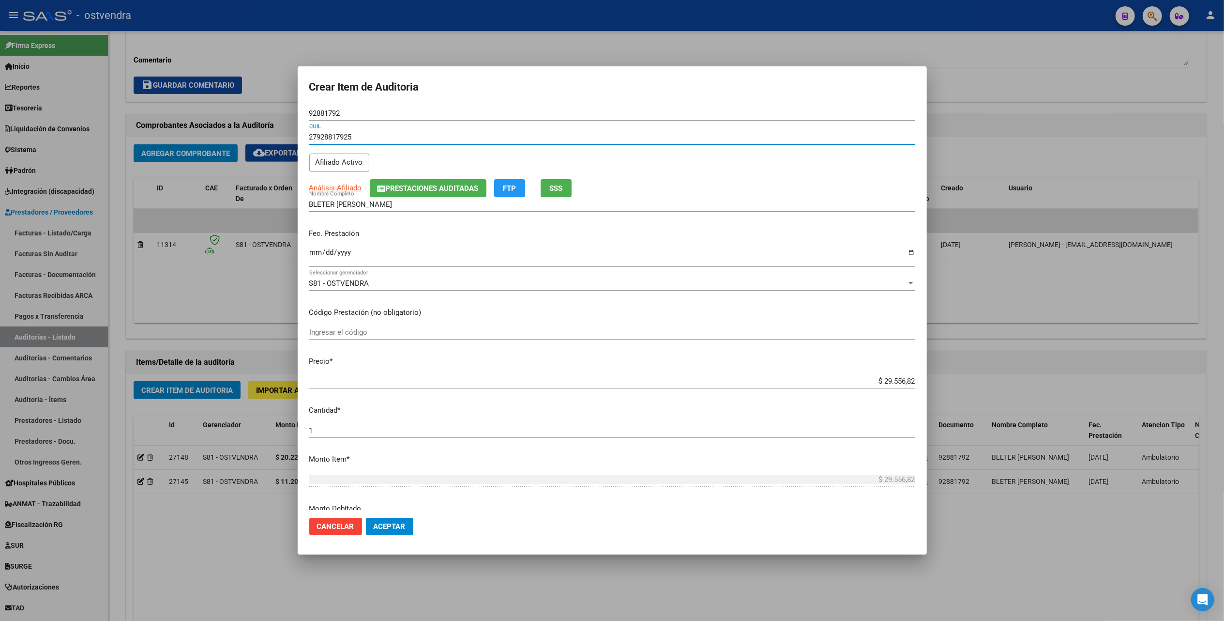
click at [380, 138] on input "27928817925" at bounding box center [612, 137] width 606 height 9
click at [313, 251] on input "Ingresar la fecha" at bounding box center [612, 255] width 606 height 15
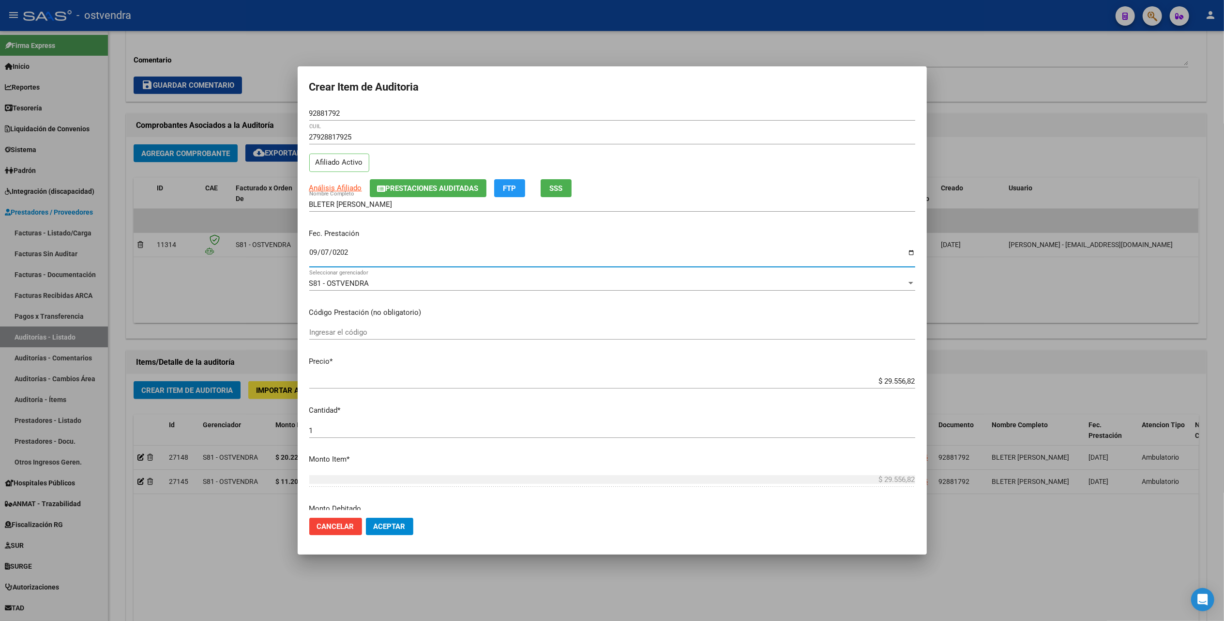
type input "[DATE]"
click at [357, 281] on span "S81 - OSTVENDRA" at bounding box center [339, 283] width 60 height 9
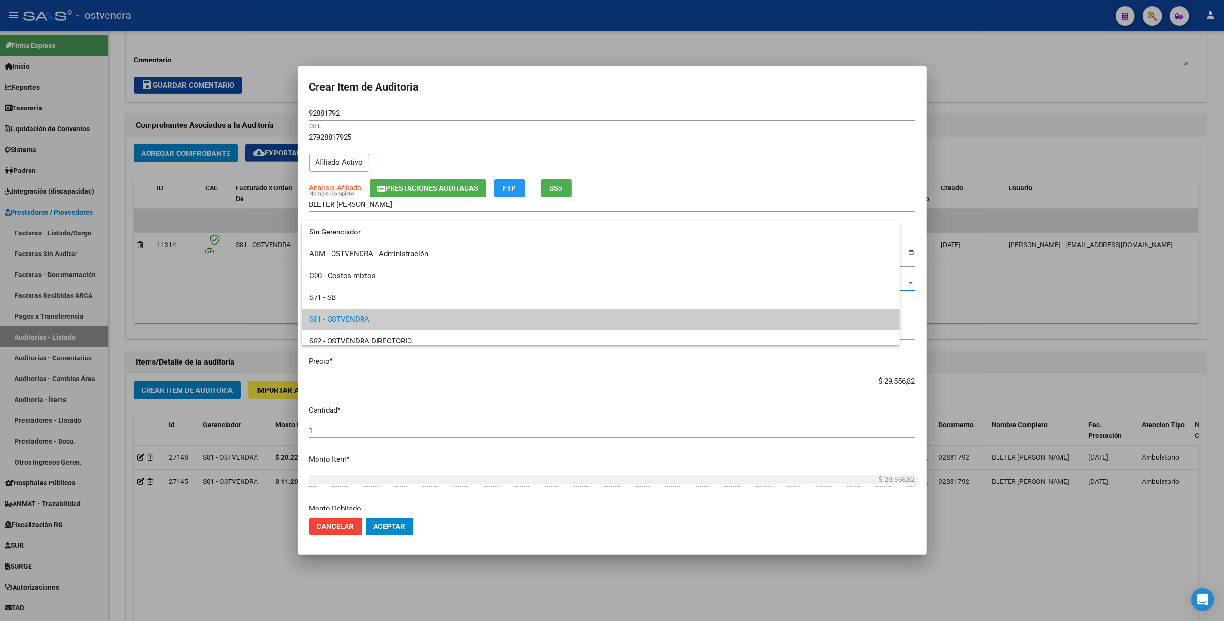
scroll to position [36, 0]
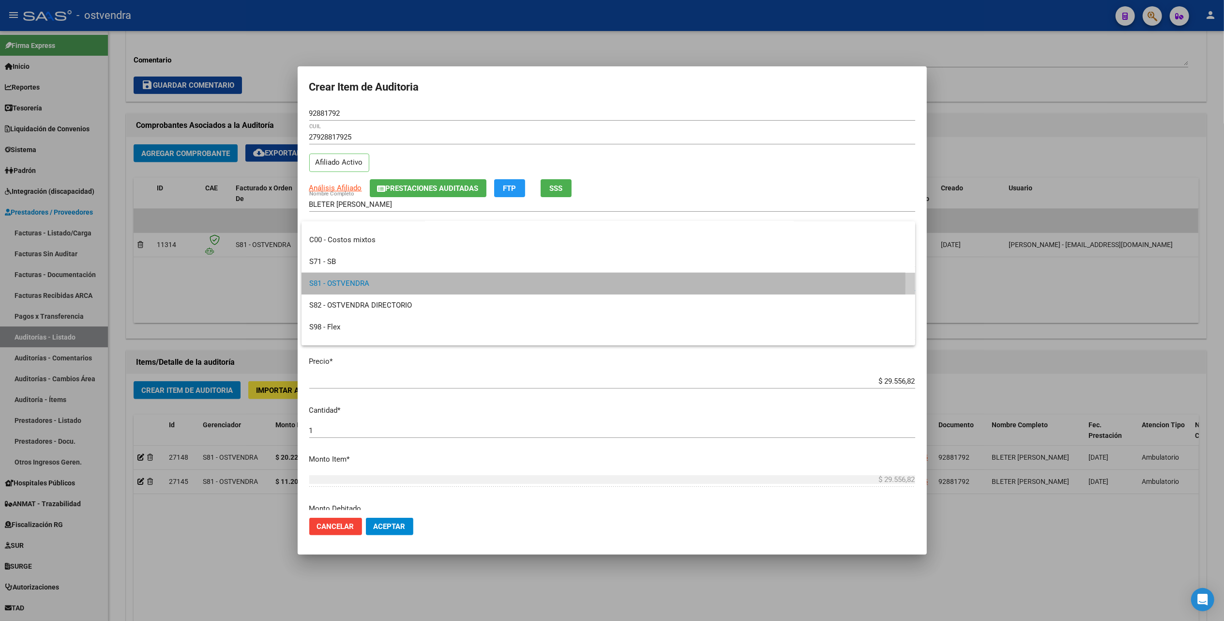
click at [357, 281] on span "S81 - OSTVENDRA" at bounding box center [608, 284] width 598 height 22
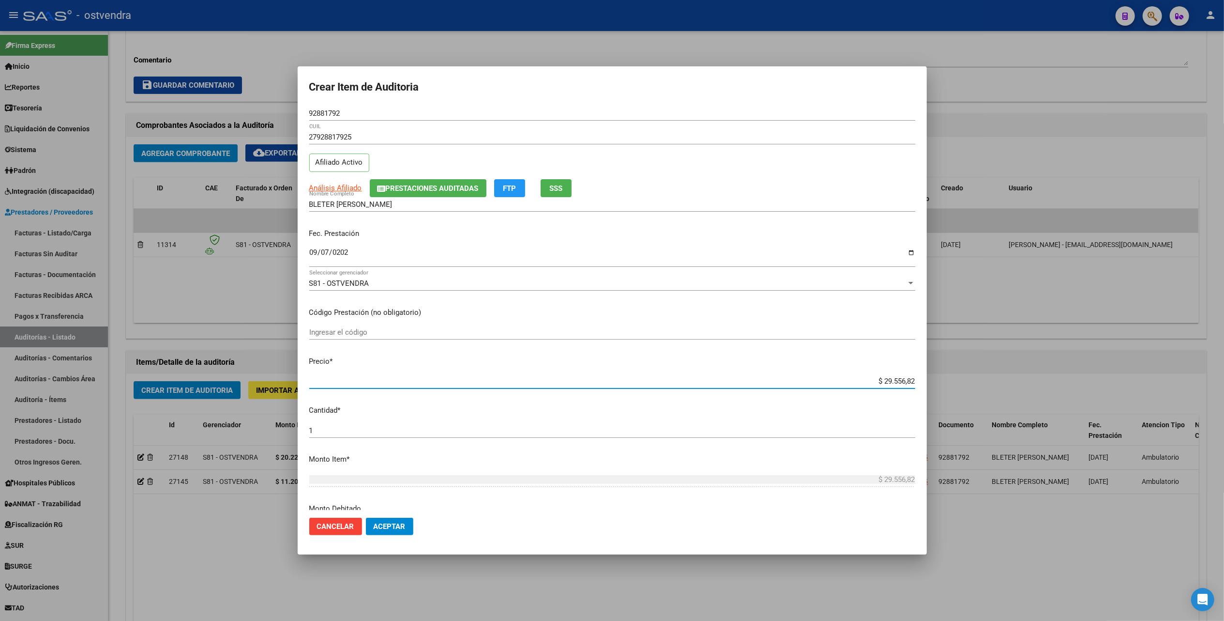
click at [873, 378] on input "$ 29.556,82" at bounding box center [612, 381] width 606 height 9
type input "$ 9.556,82"
type input "$ 556,82"
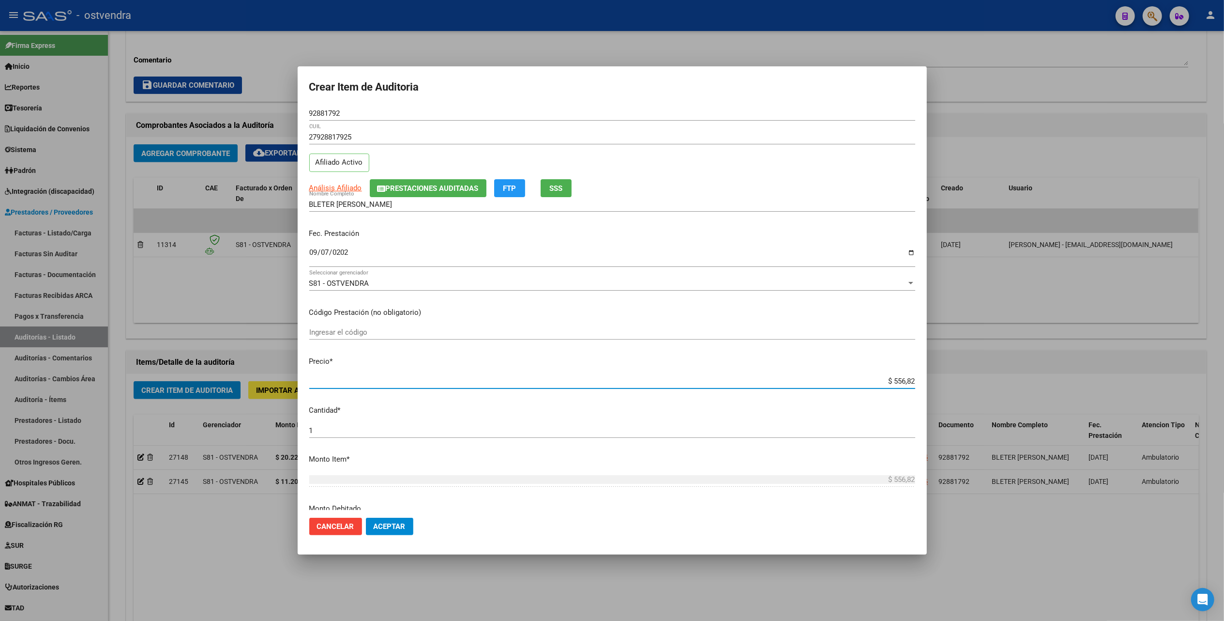
type input "$ 56,82"
type input "$ 6,82"
type input "$ 0,82"
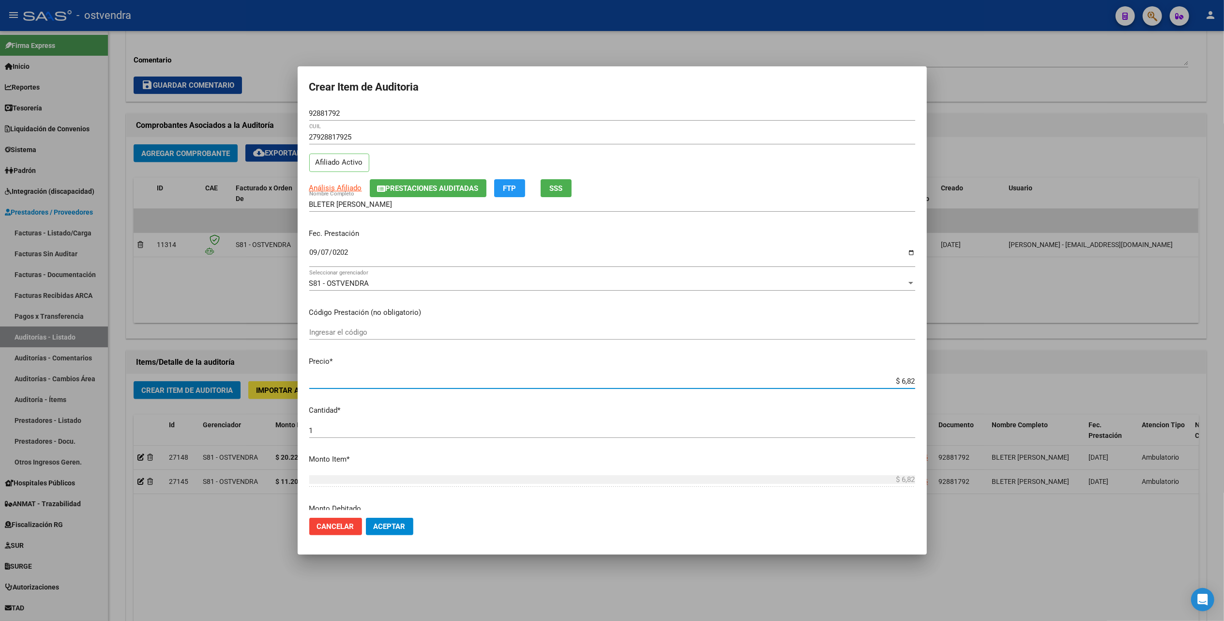
type input "$ 0,82"
type input "$ 0,02"
type input "$ 0,01"
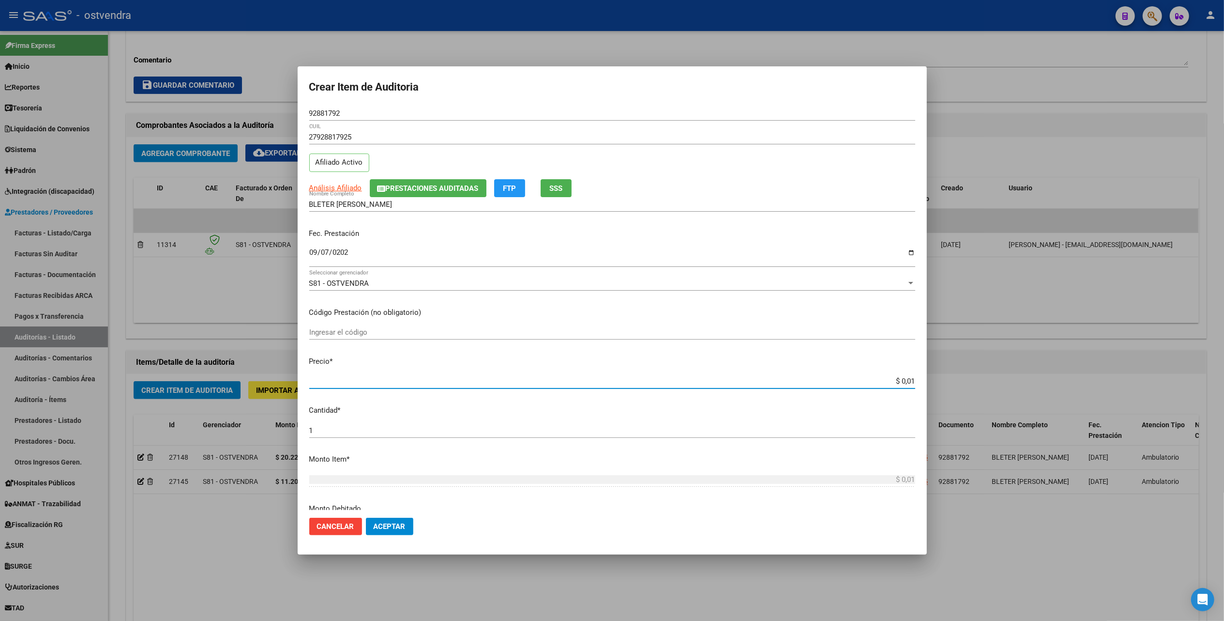
type input "$ 0,11"
type input "$ 1,12"
type input "$ 11,20"
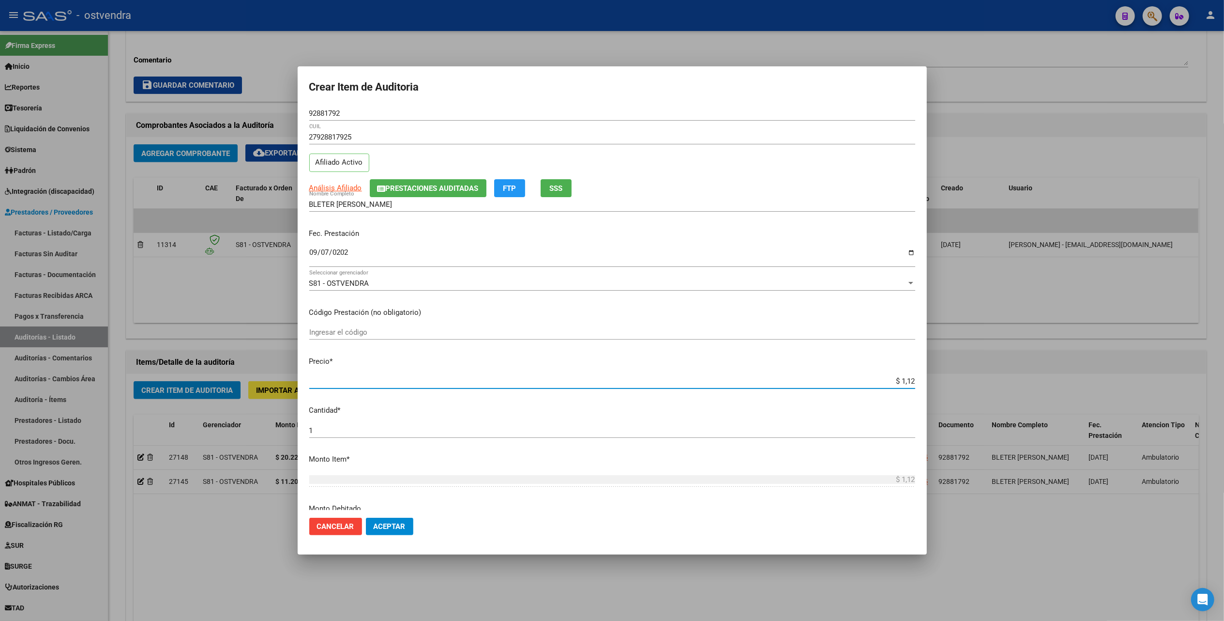
type input "$ 11,20"
type input "$ 112,00"
type input "$ 1.120,00"
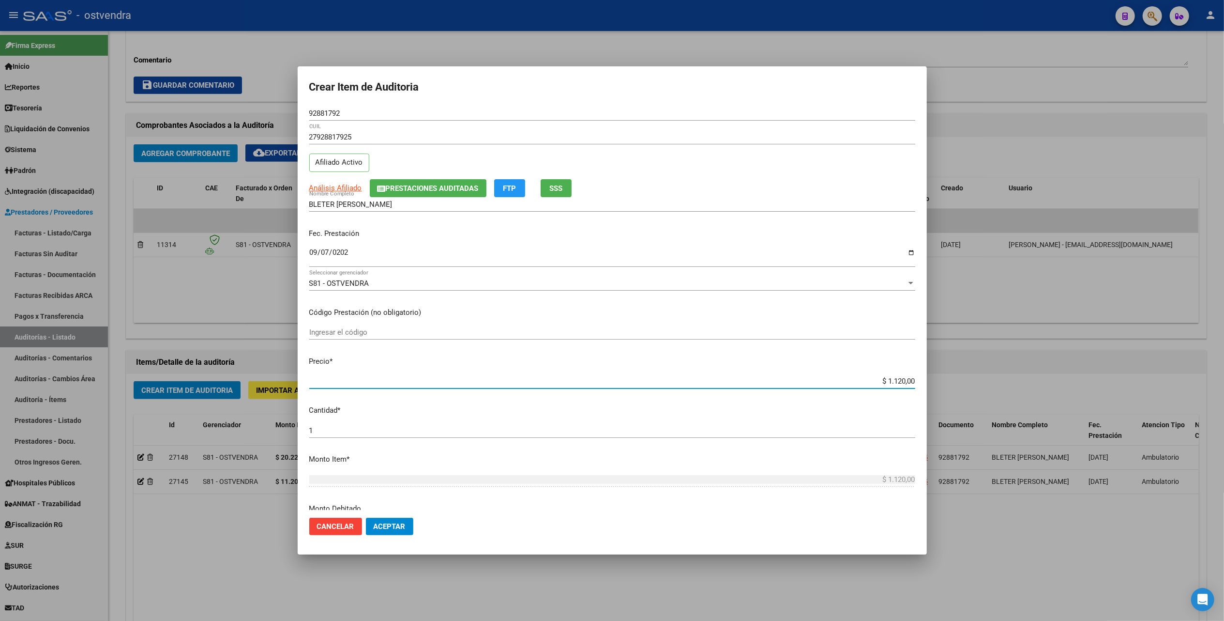
type input "$ 11.200,00"
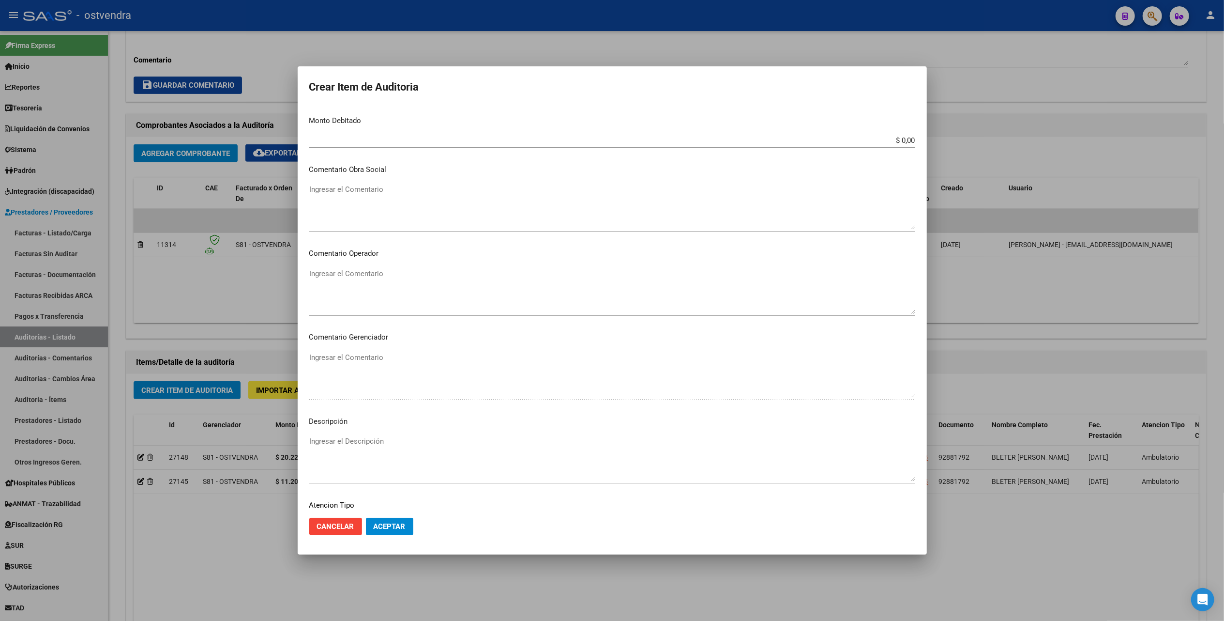
scroll to position [452, 0]
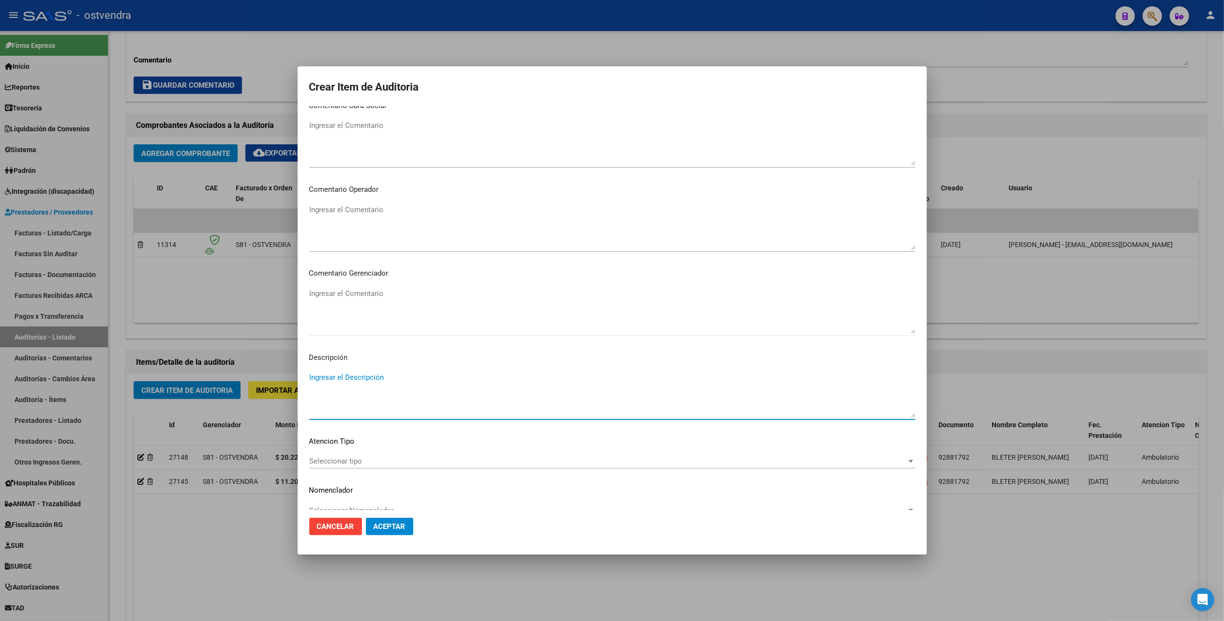
click at [333, 381] on textarea "Ingresar el Descripción" at bounding box center [612, 395] width 606 height 46
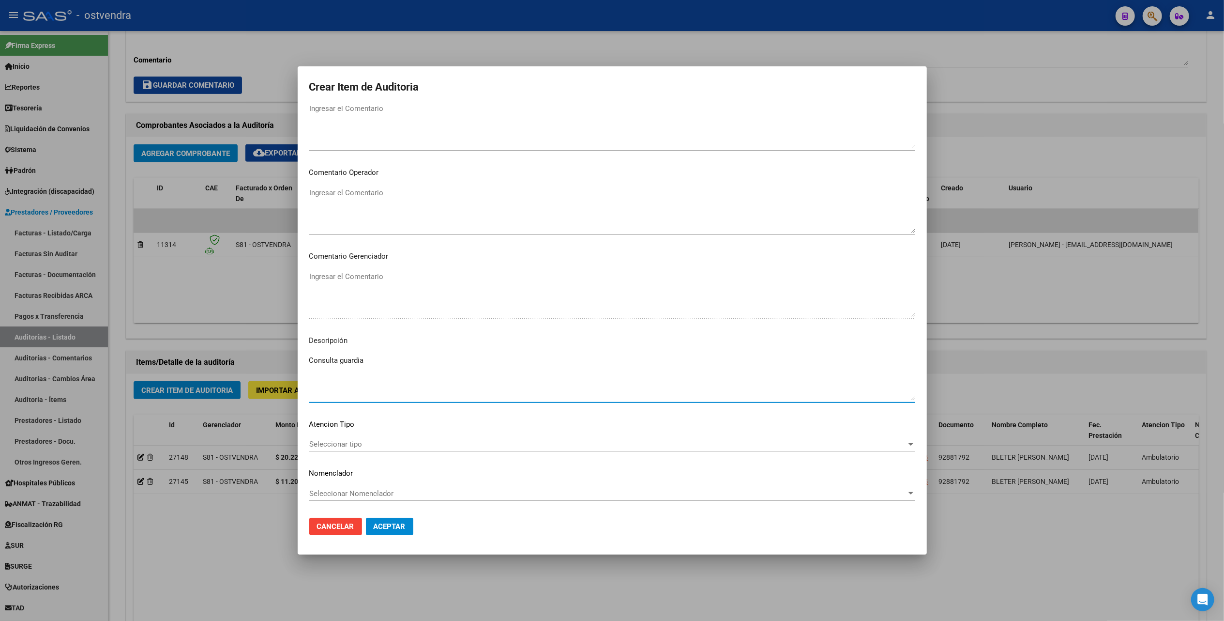
type textarea "Consulta guardia"
click at [324, 444] on span "Seleccionar tipo" at bounding box center [607, 444] width 597 height 9
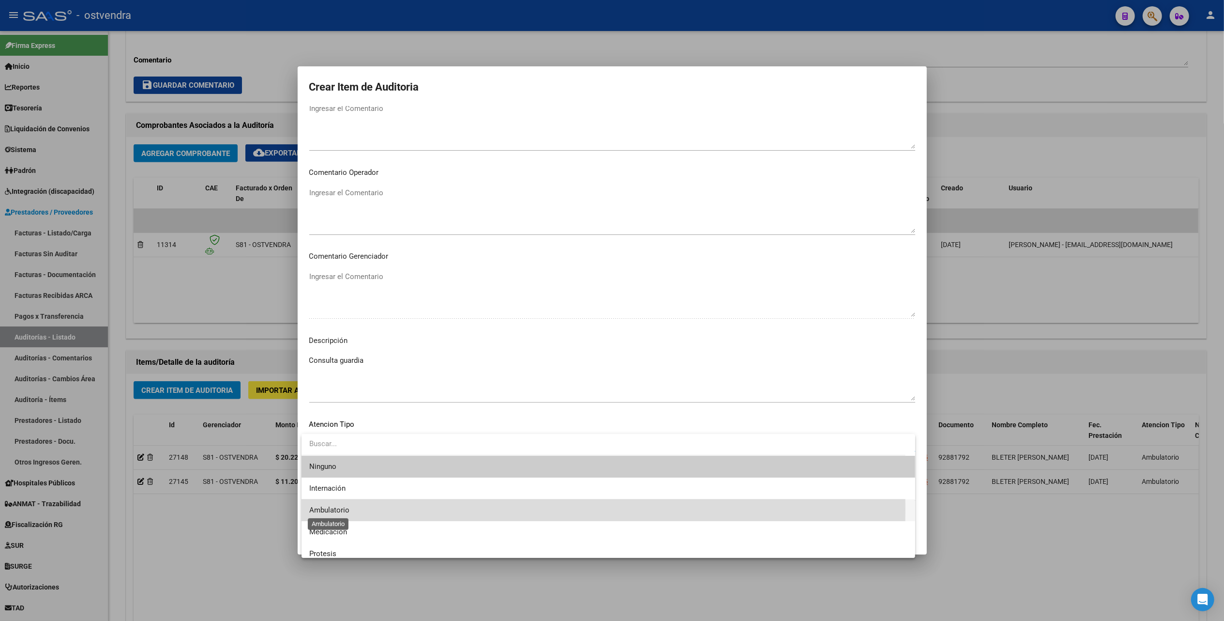
click at [328, 508] on span "Ambulatorio" at bounding box center [329, 509] width 40 height 9
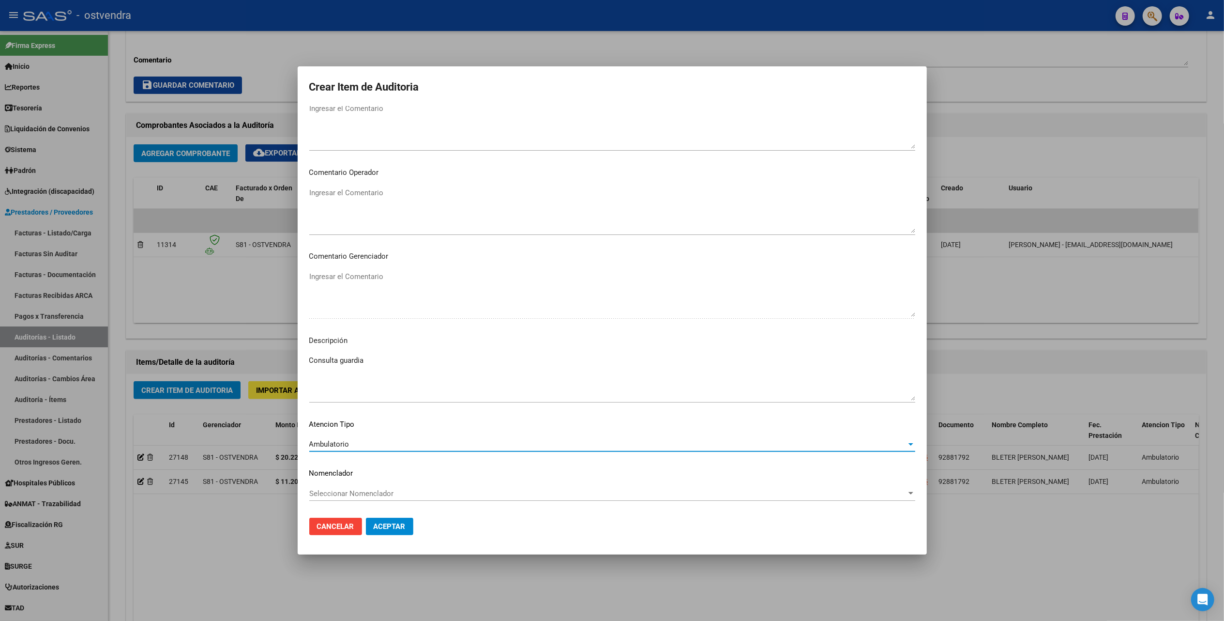
click at [398, 528] on span "Aceptar" at bounding box center [390, 526] width 32 height 9
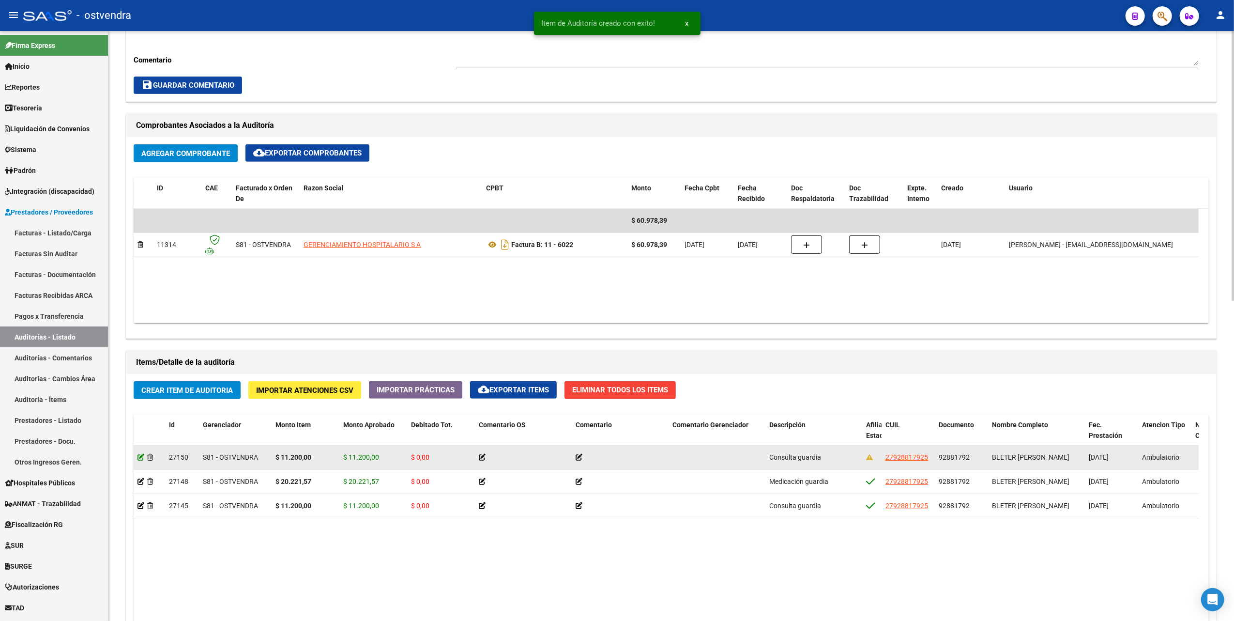
click at [138, 457] on icon at bounding box center [140, 457] width 7 height 7
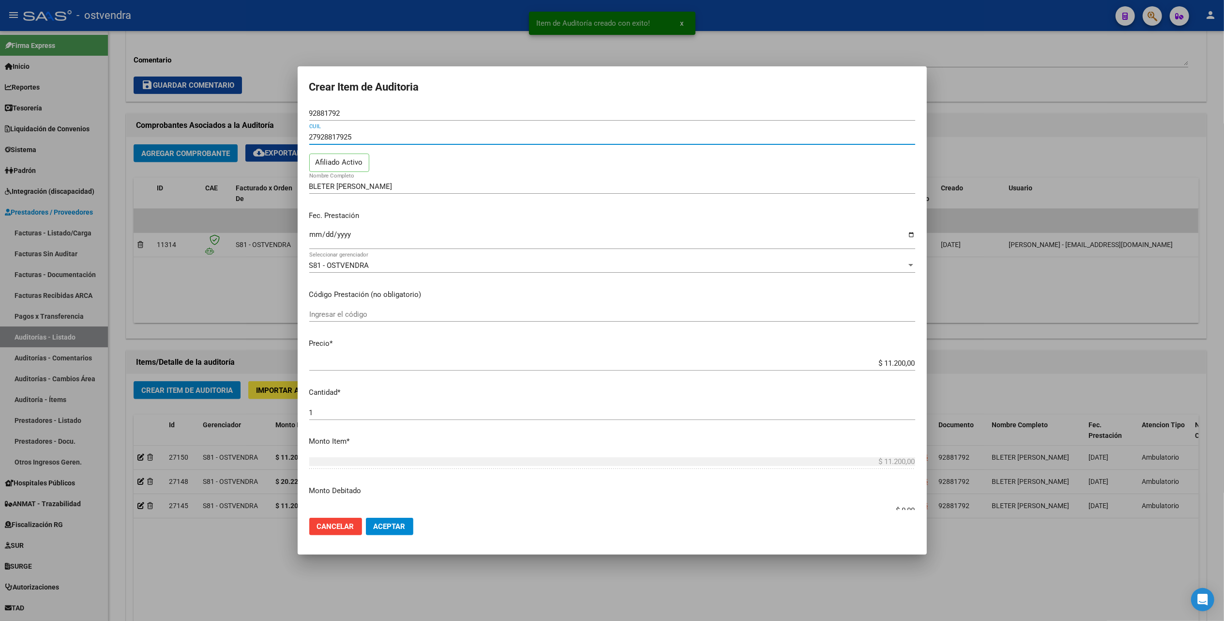
click at [394, 137] on input "27928817925" at bounding box center [612, 137] width 606 height 9
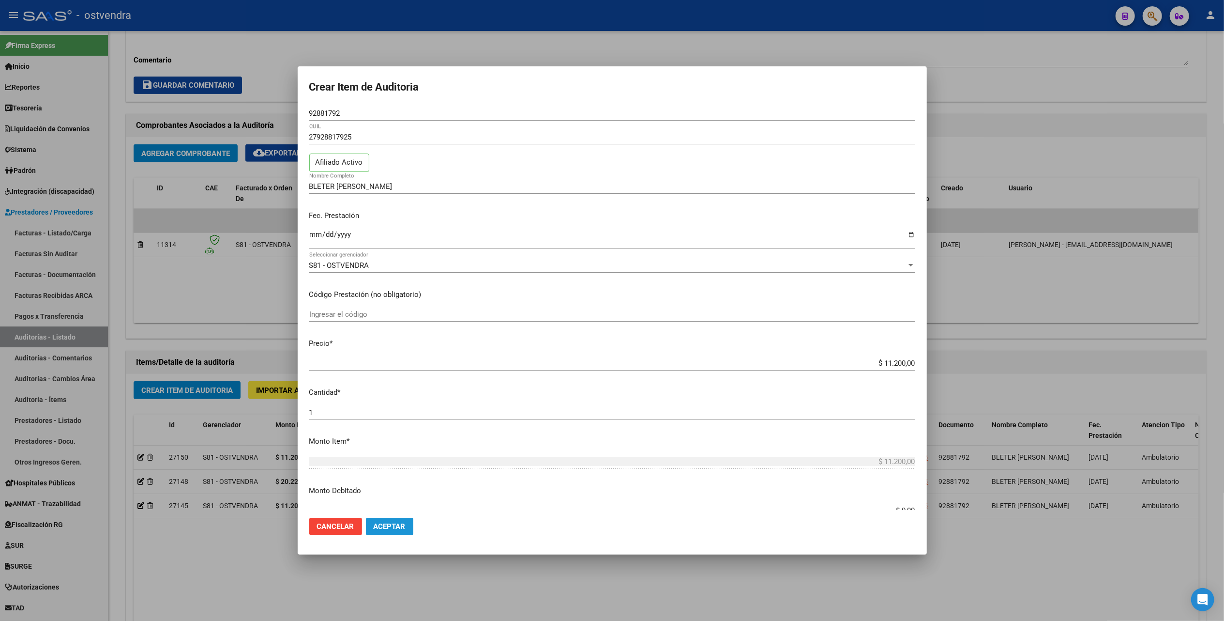
click at [392, 527] on span "Aceptar" at bounding box center [390, 526] width 32 height 9
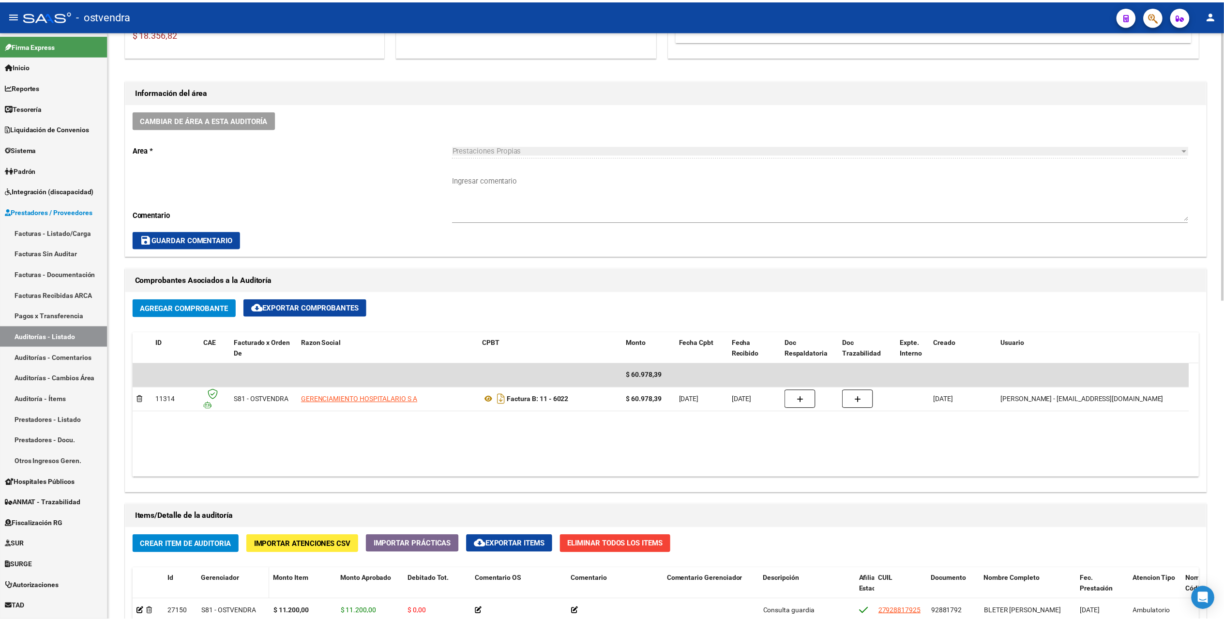
scroll to position [322, 0]
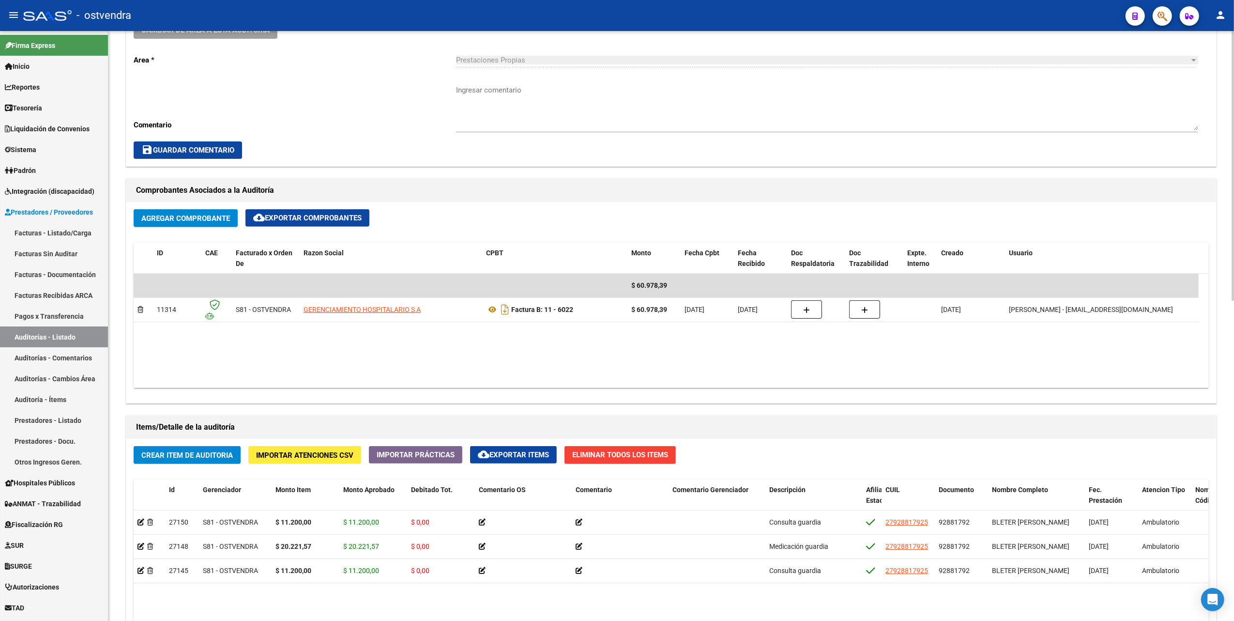
click at [184, 457] on span "Crear Item de Auditoria" at bounding box center [187, 455] width 92 height 9
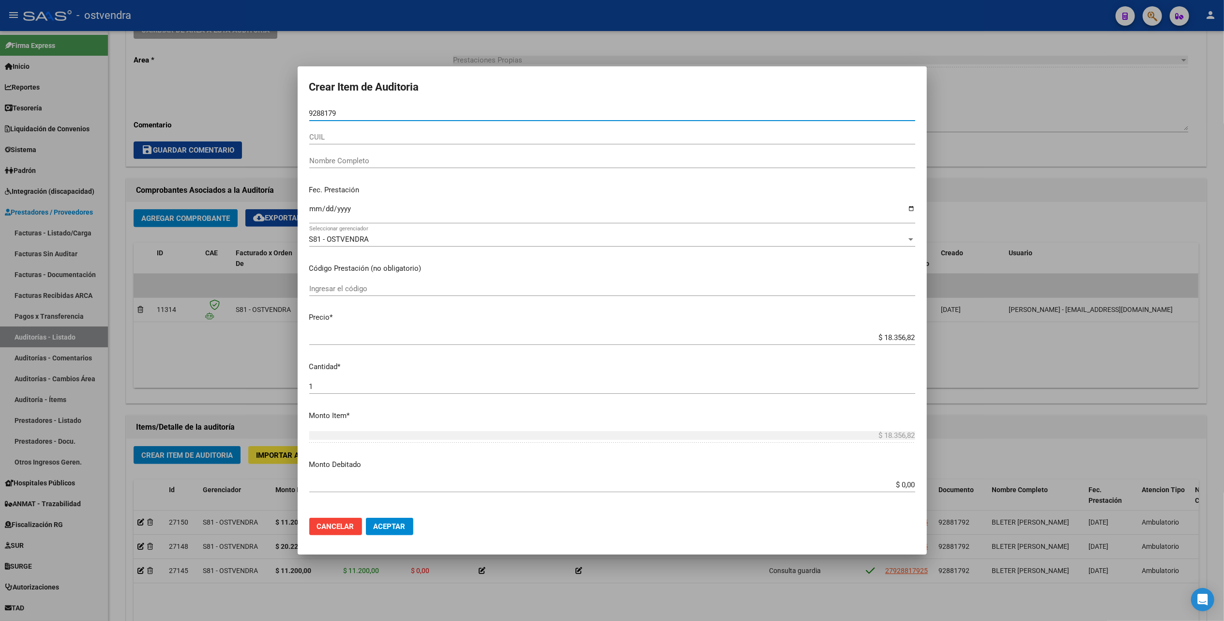
type input "92881792"
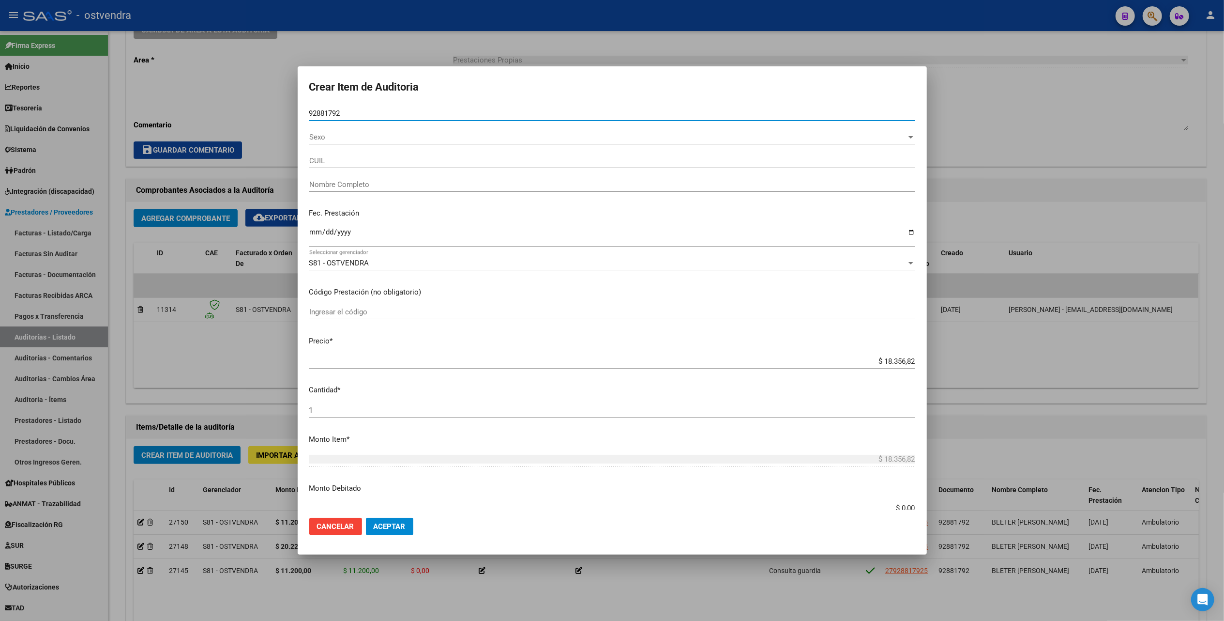
type input "27928817925"
type input "BLETER [PERSON_NAME]"
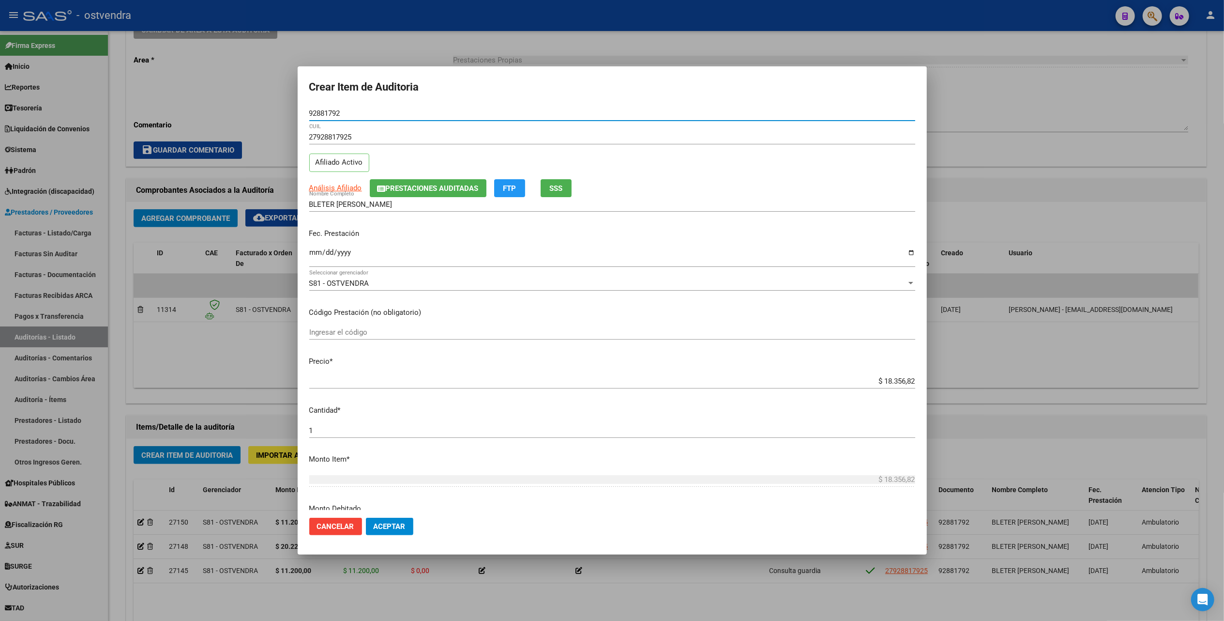
type input "92881792"
click at [368, 141] on input "27928817925" at bounding box center [612, 137] width 606 height 9
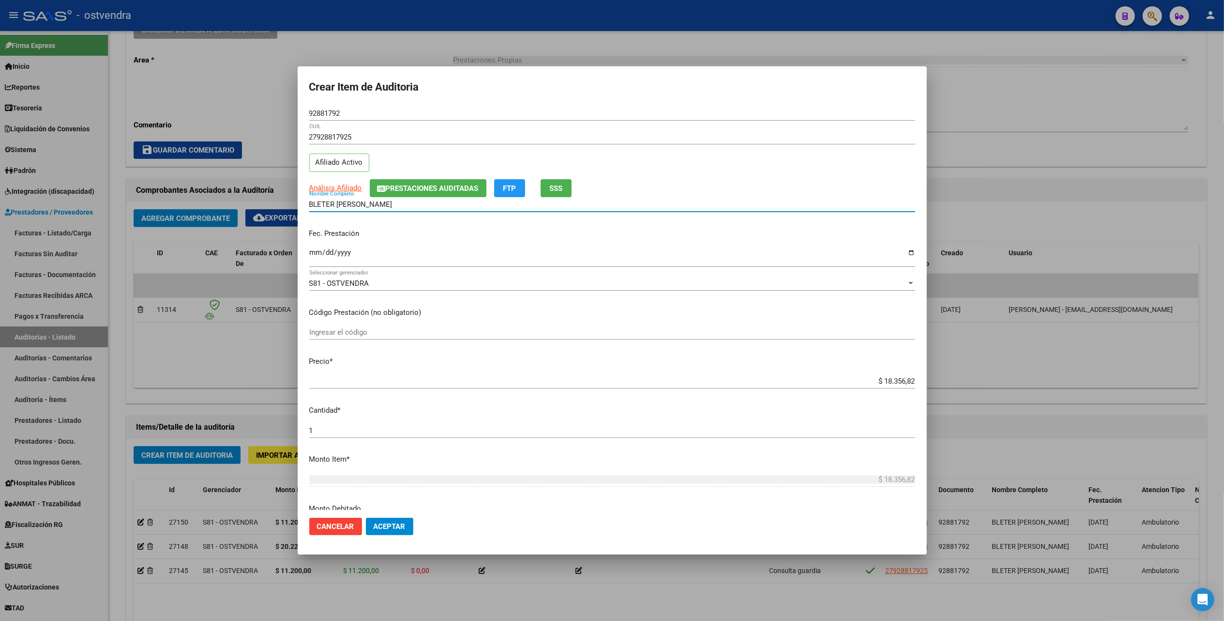
click at [409, 202] on input "BLETER [PERSON_NAME]" at bounding box center [612, 204] width 606 height 9
click at [312, 254] on input "Ingresar la fecha" at bounding box center [612, 255] width 606 height 15
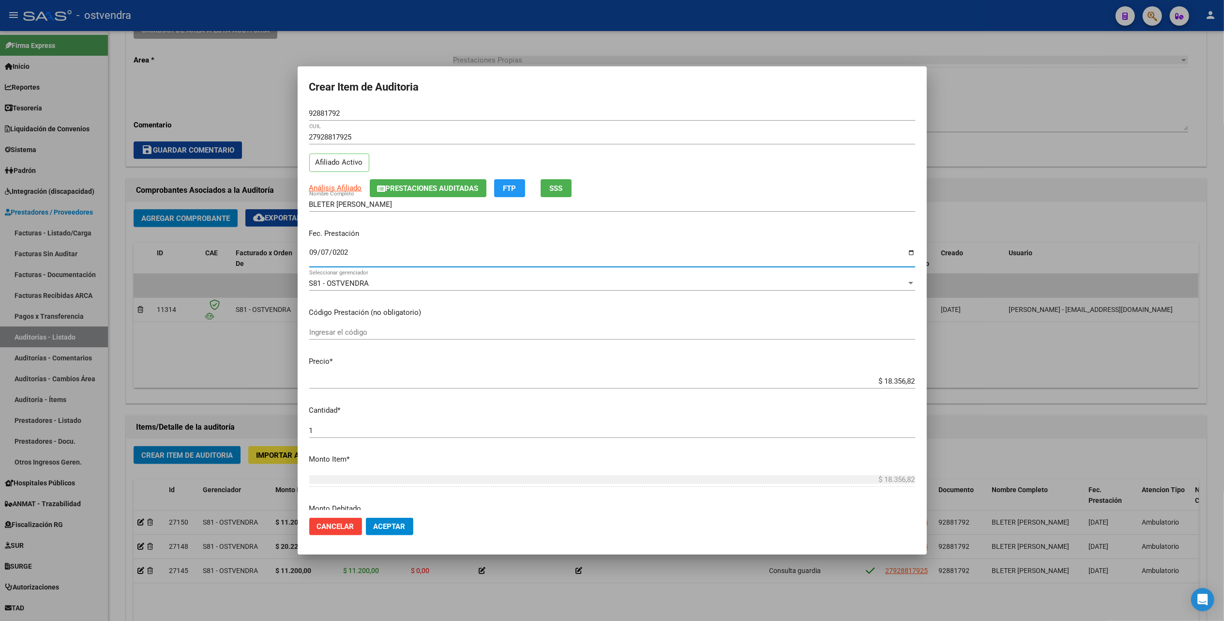
type input "[DATE]"
click at [411, 276] on div "S81 - OSTVENDRA Seleccionar gerenciador" at bounding box center [612, 283] width 606 height 15
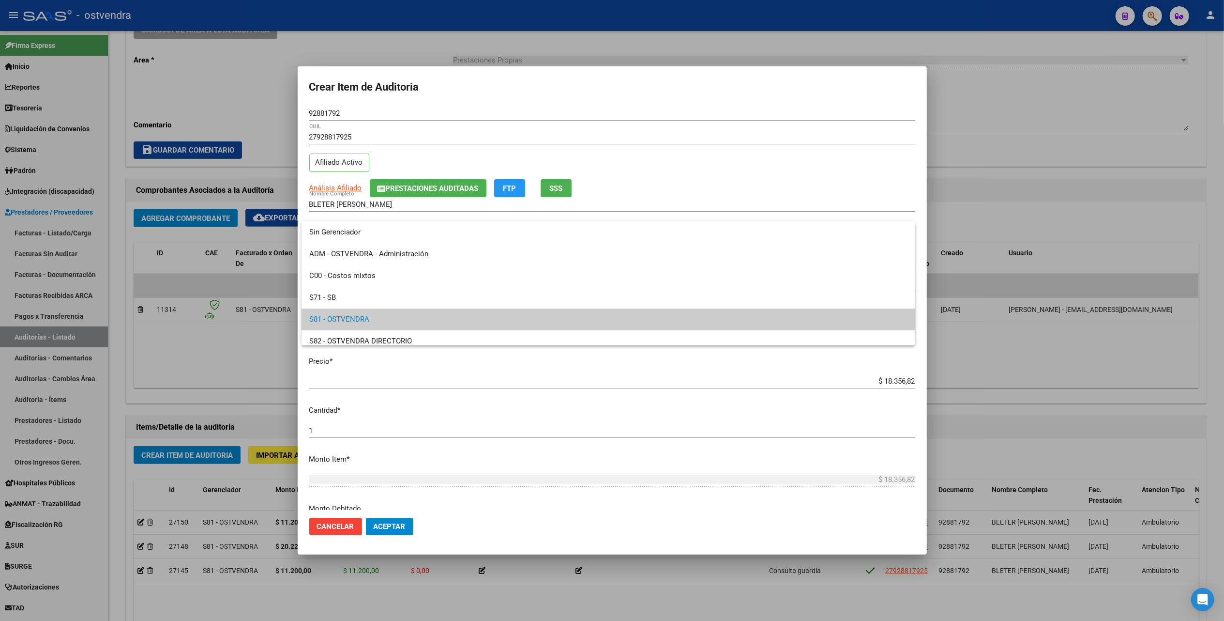
scroll to position [36, 0]
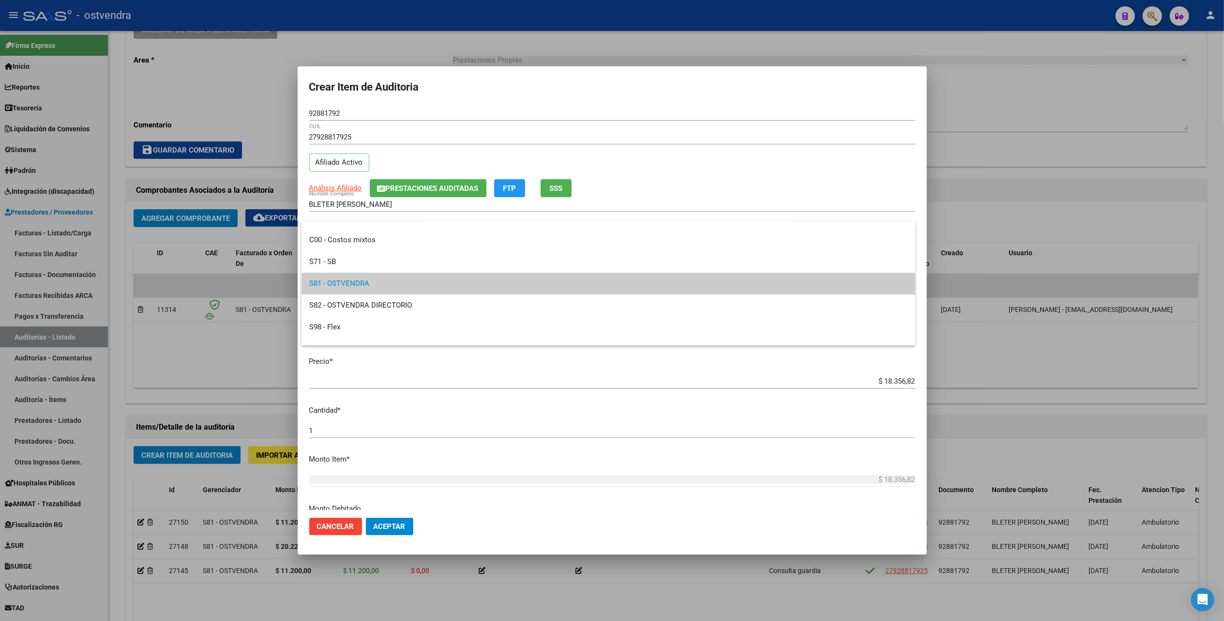
click at [409, 279] on span "S81 - OSTVENDRA" at bounding box center [608, 284] width 598 height 22
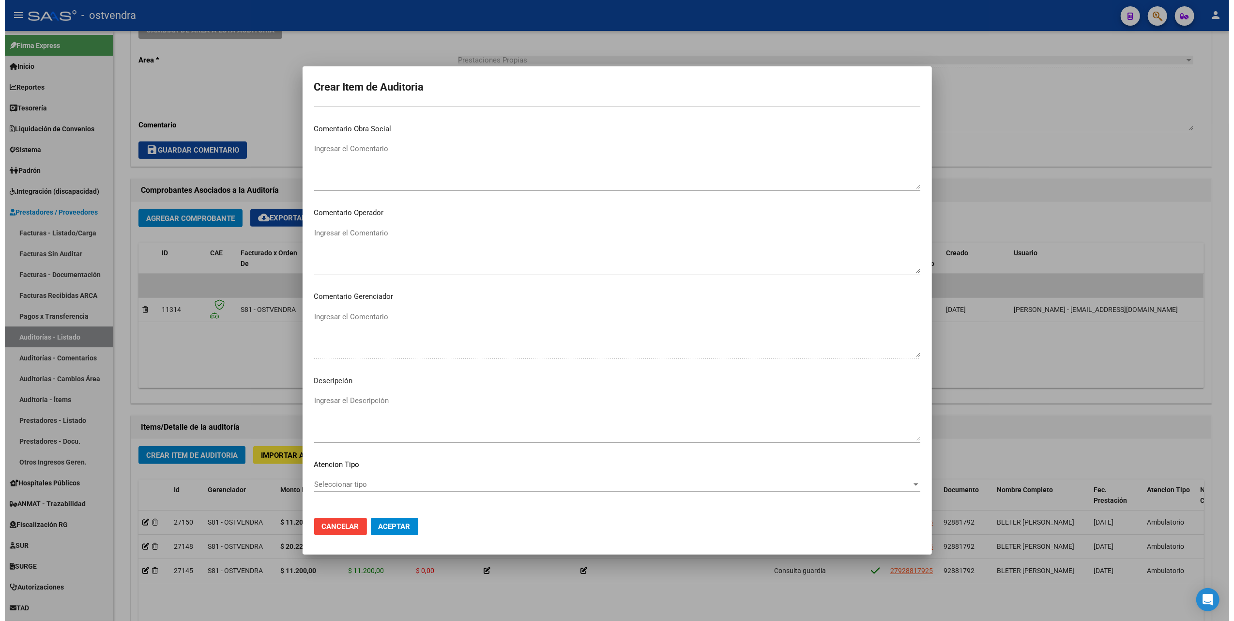
scroll to position [469, 0]
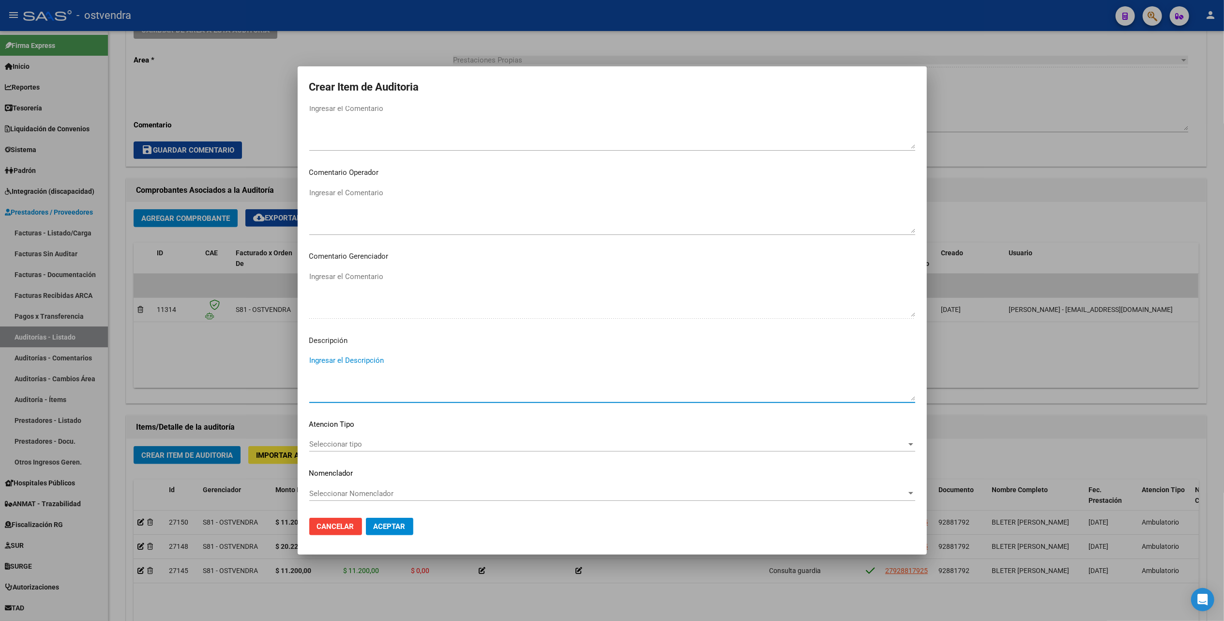
click at [343, 361] on textarea "Ingresar el Descripción" at bounding box center [612, 378] width 606 height 46
type textarea "Medicación guardia"
click at [343, 442] on span "Seleccionar tipo" at bounding box center [607, 444] width 597 height 9
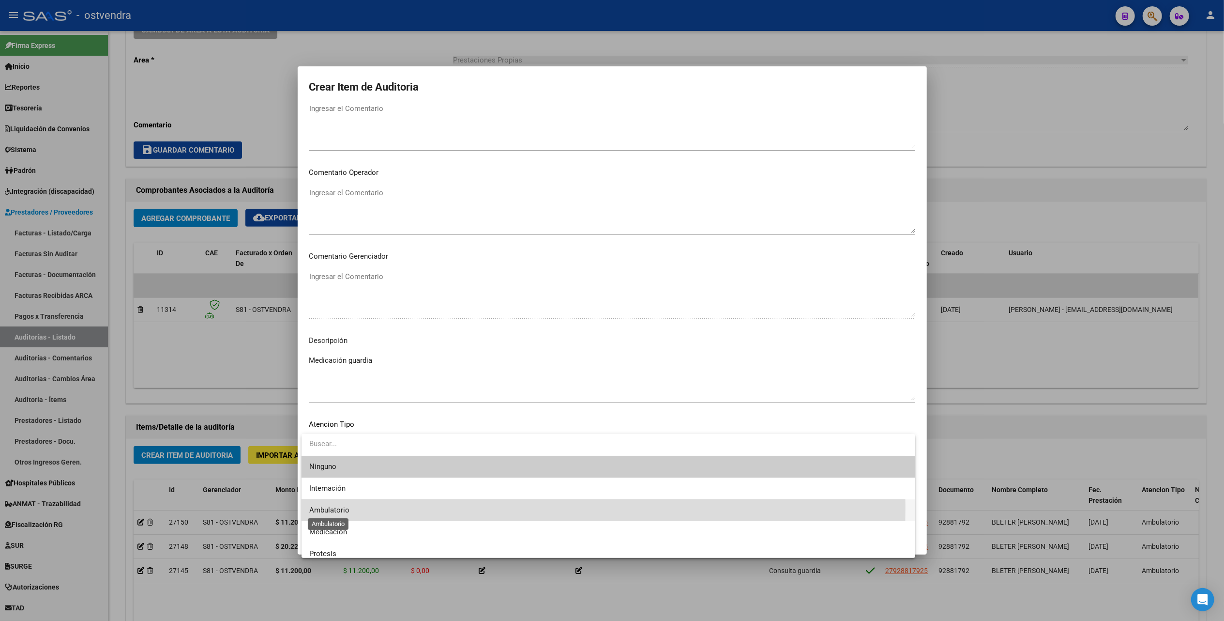
click at [324, 507] on span "Ambulatorio" at bounding box center [329, 509] width 40 height 9
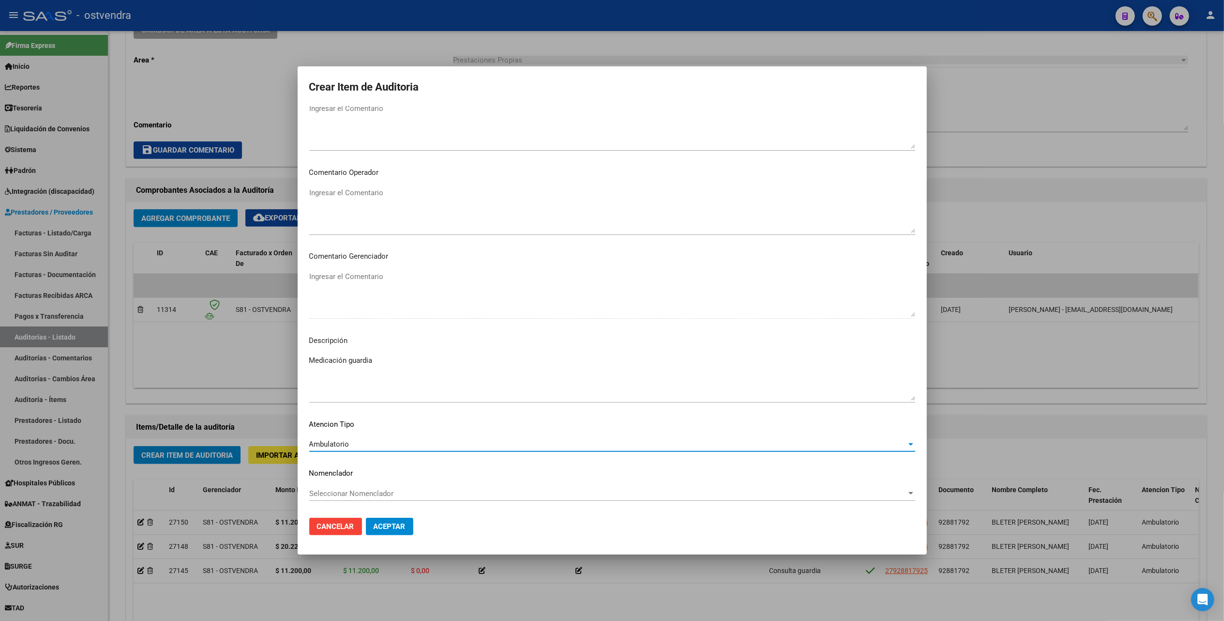
click at [395, 525] on span "Aceptar" at bounding box center [390, 526] width 32 height 9
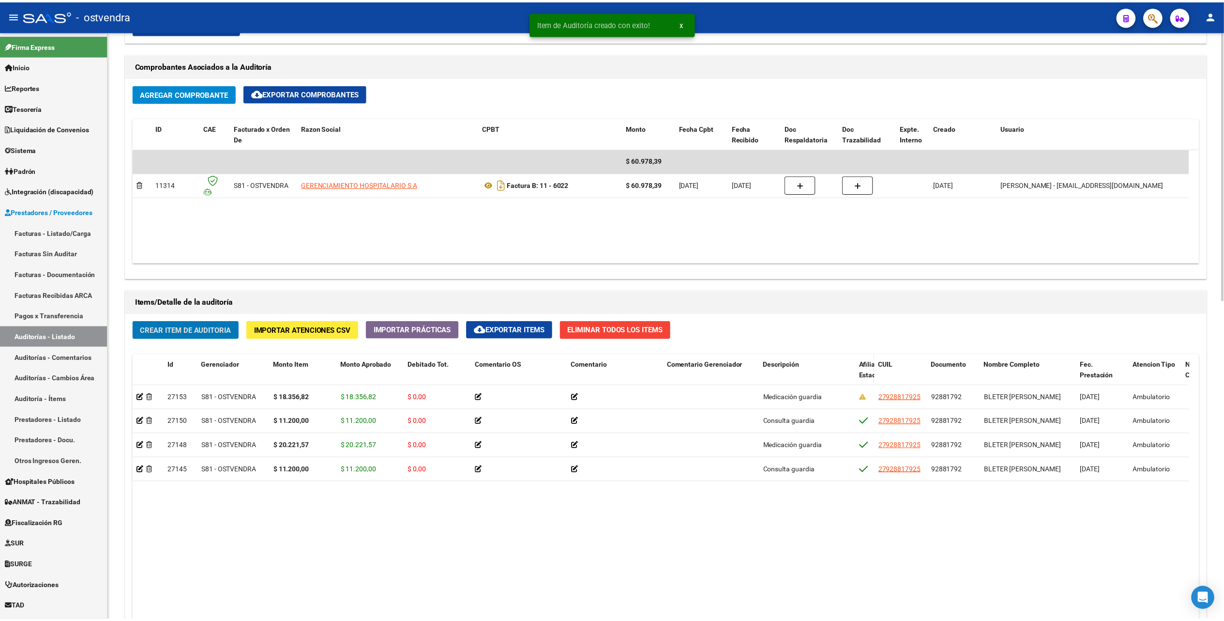
scroll to position [452, 0]
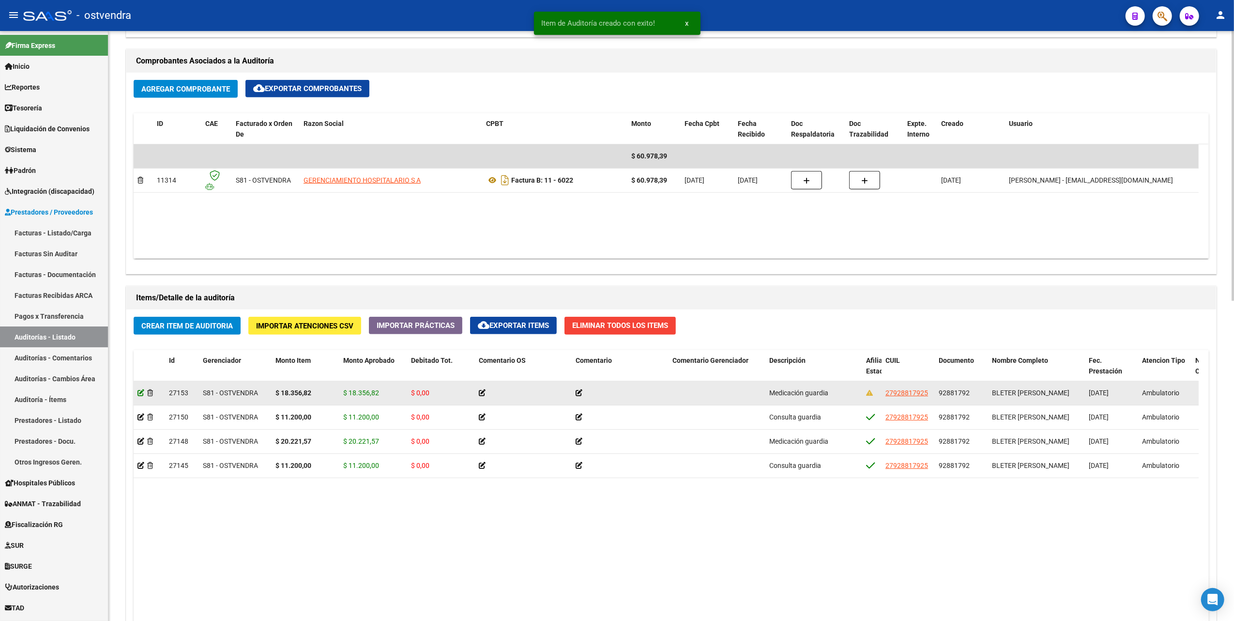
click at [139, 391] on icon at bounding box center [140, 392] width 7 height 7
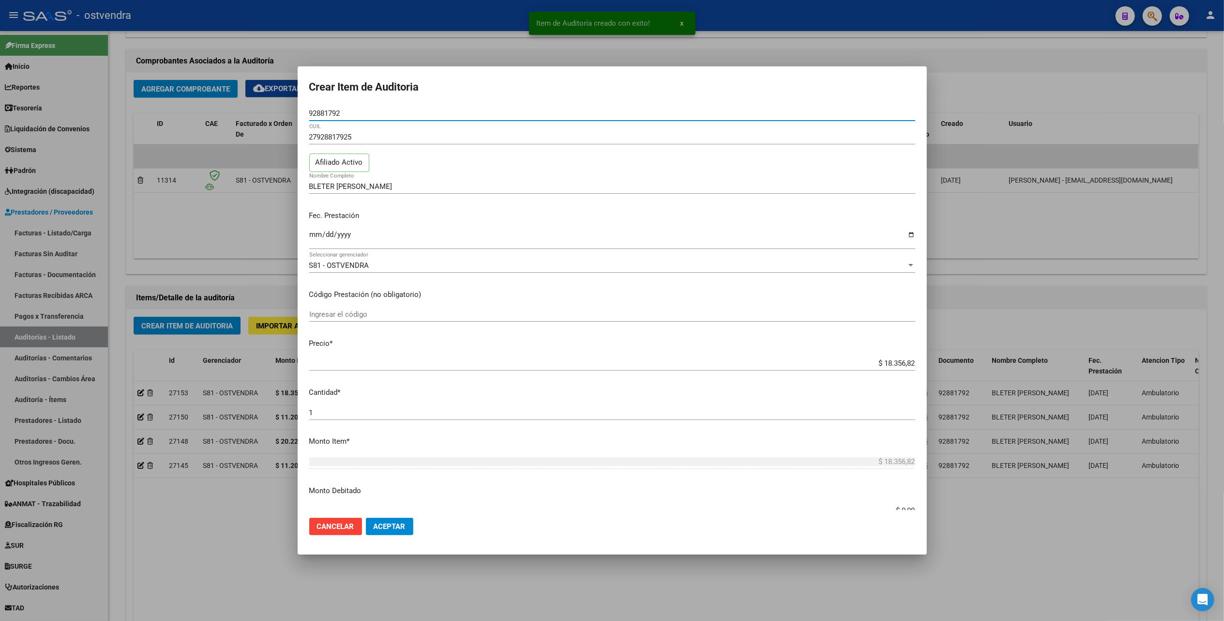
click at [390, 525] on span "Aceptar" at bounding box center [390, 526] width 32 height 9
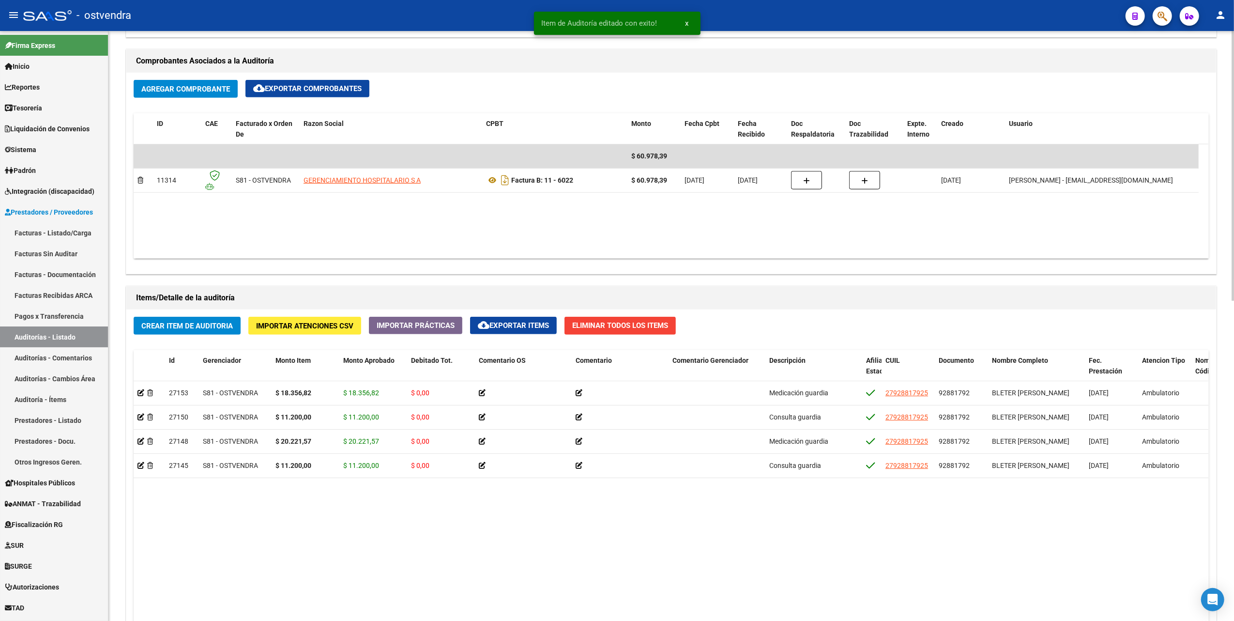
click at [809, 535] on datatable-body "27153 S81 - OSTVENDRA $ 18.356,82 $ 18.356,82 $ 0,00 Medicación guardia 2792881…" at bounding box center [671, 571] width 1075 height 380
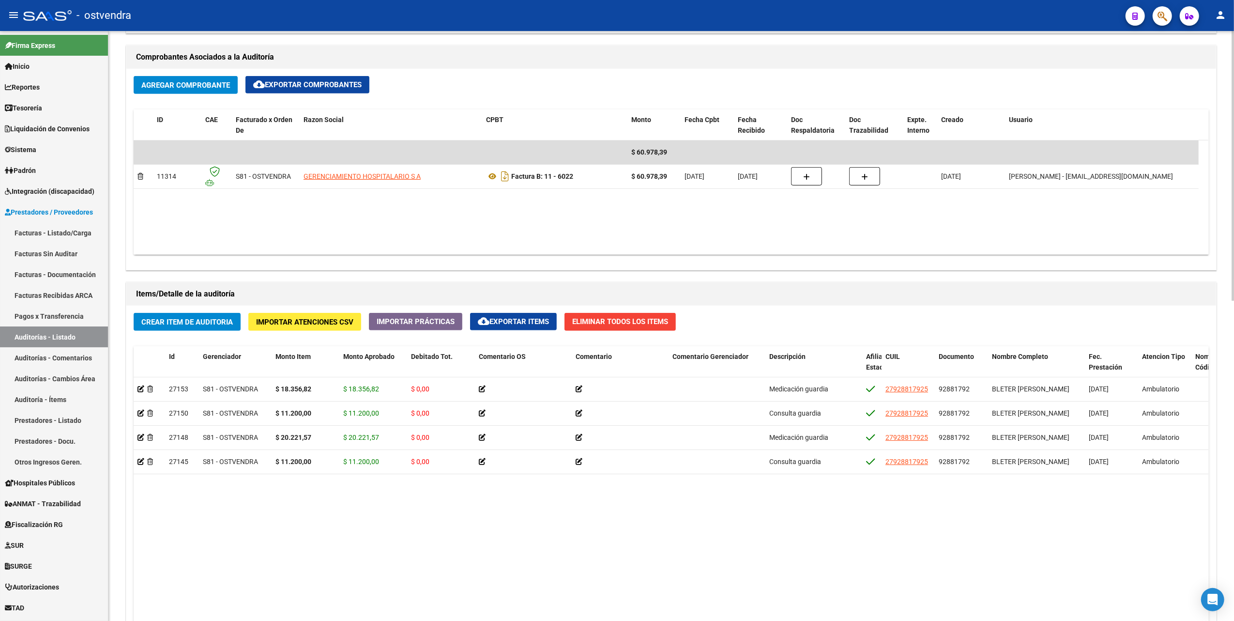
scroll to position [581, 0]
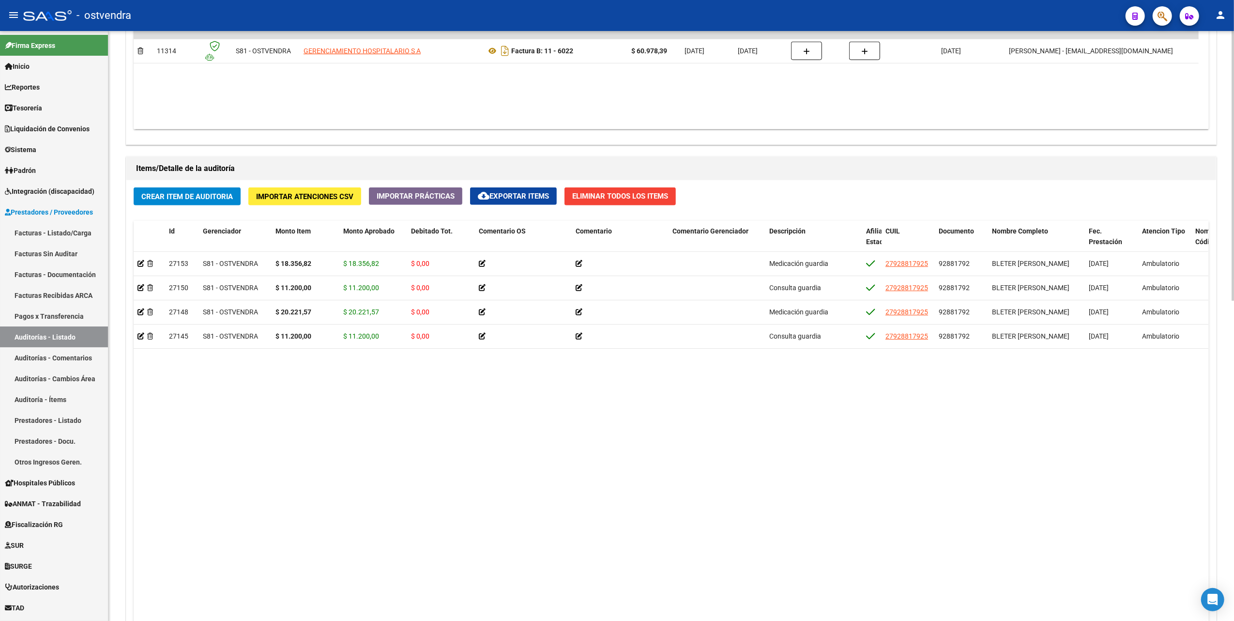
click at [547, 568] on datatable-body "27153 S81 - OSTVENDRA $ 18.356,82 $ 18.356,82 $ 0,00 Medicación guardia 2792881…" at bounding box center [671, 442] width 1075 height 380
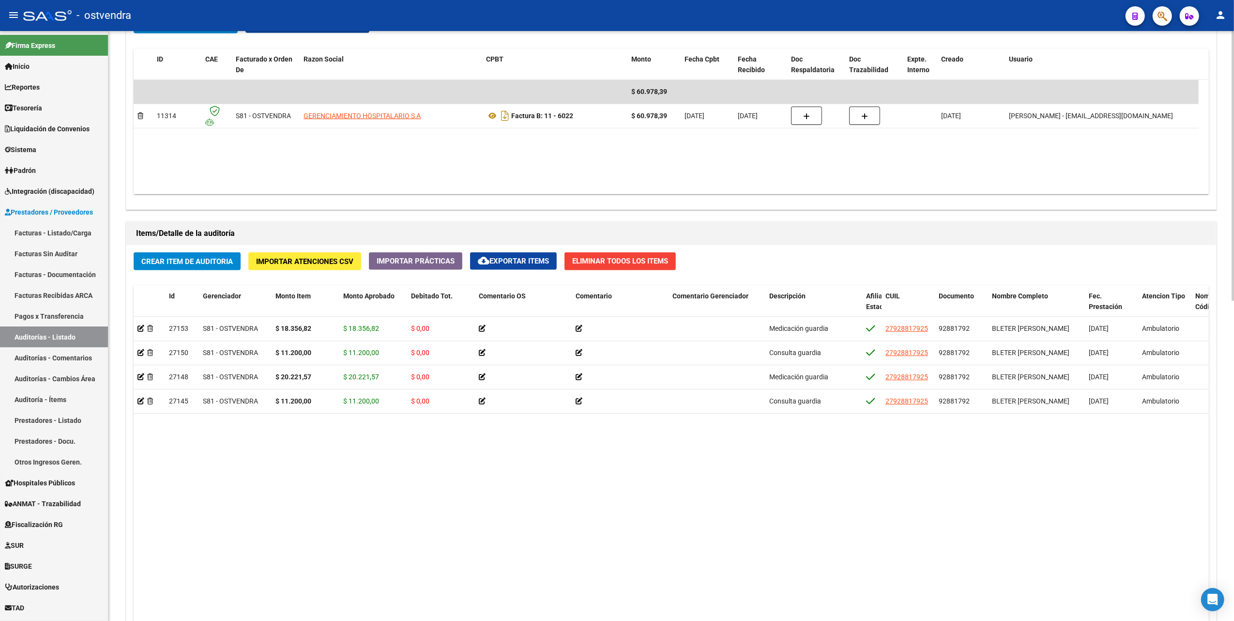
scroll to position [442, 0]
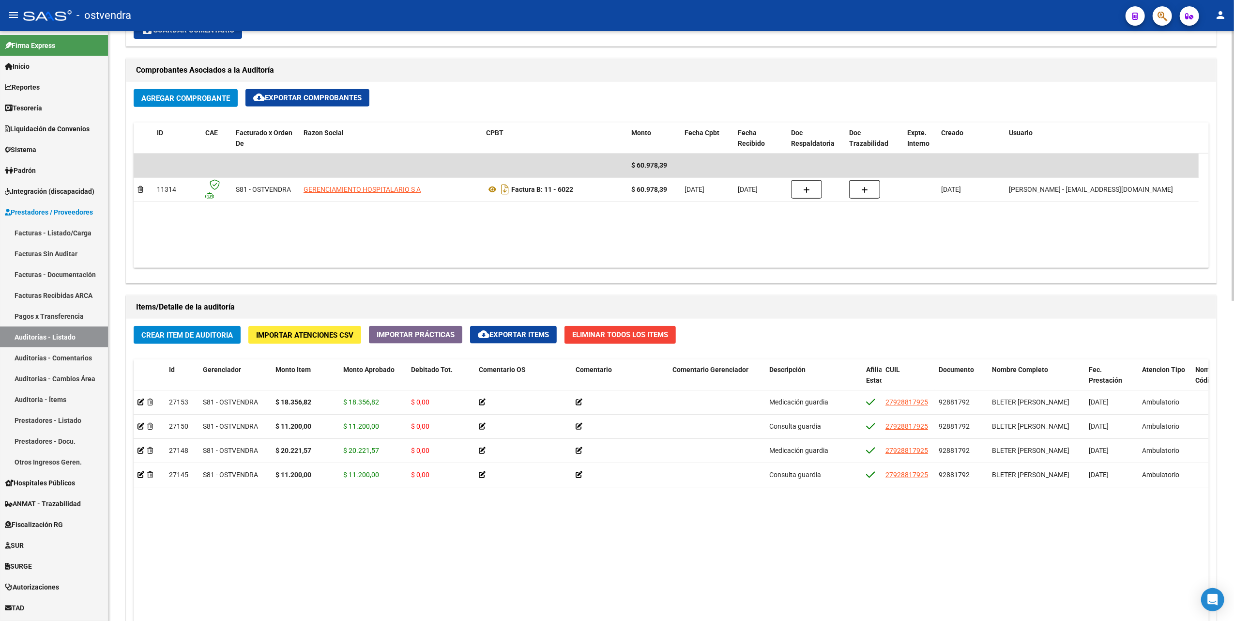
click at [446, 593] on datatable-body "27153 S81 - OSTVENDRA $ 18.356,82 $ 18.356,82 $ 0,00 Medicación guardia 2792881…" at bounding box center [671, 580] width 1075 height 380
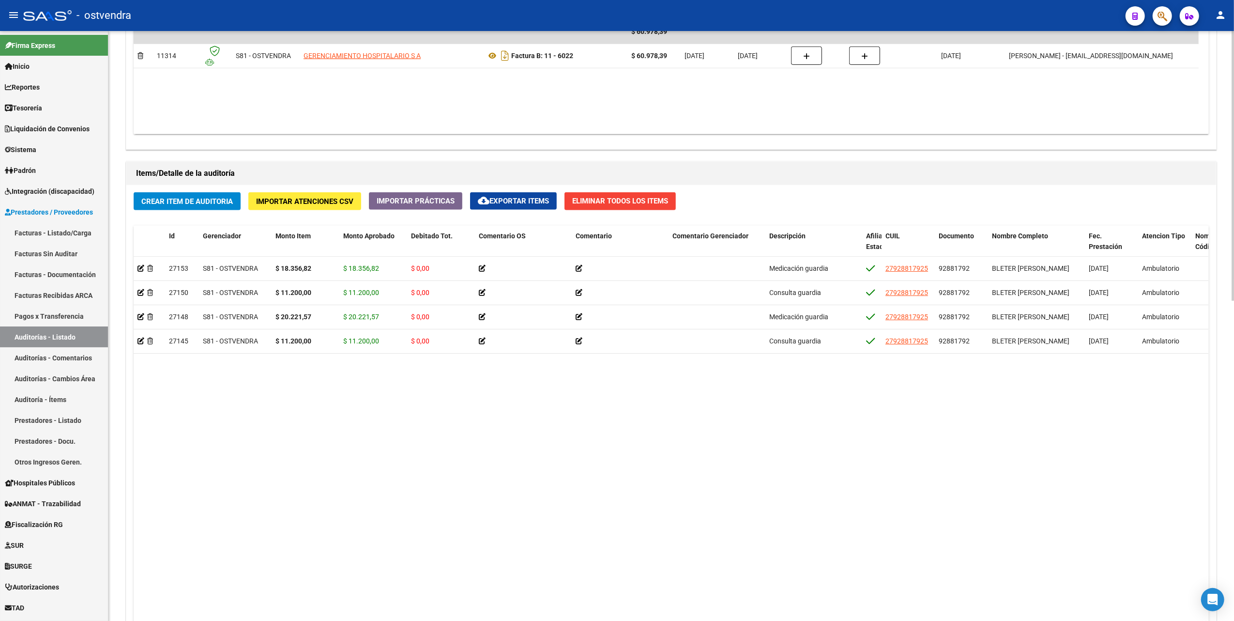
scroll to position [701, 0]
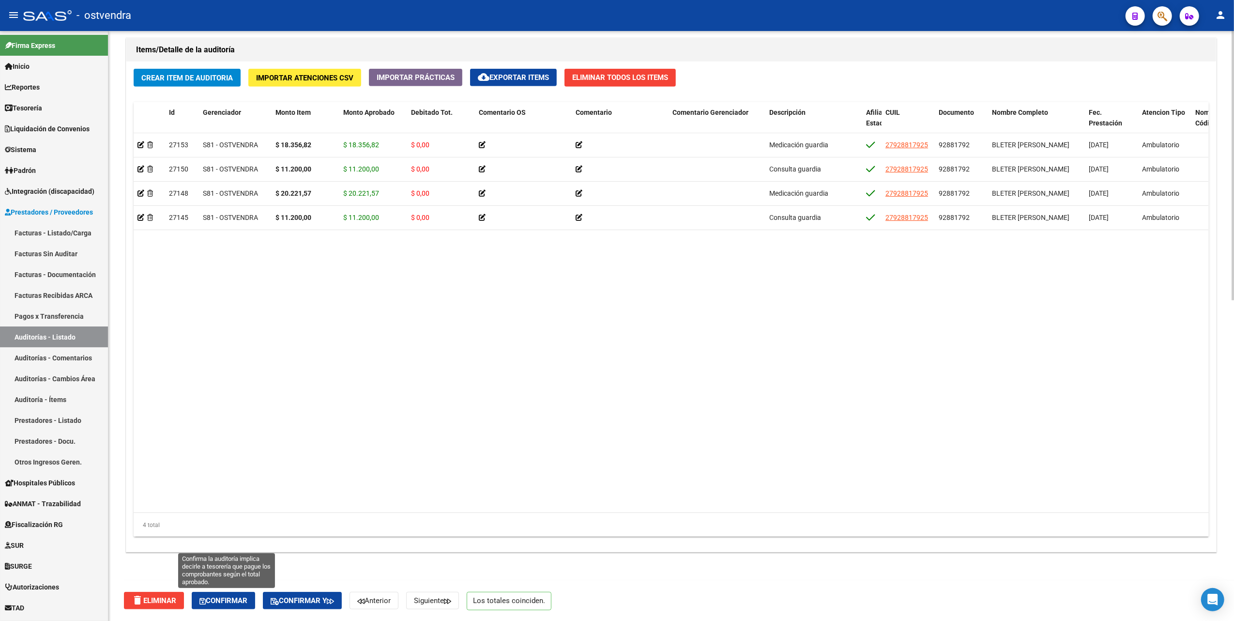
click at [246, 603] on span "Confirmar" at bounding box center [223, 600] width 48 height 9
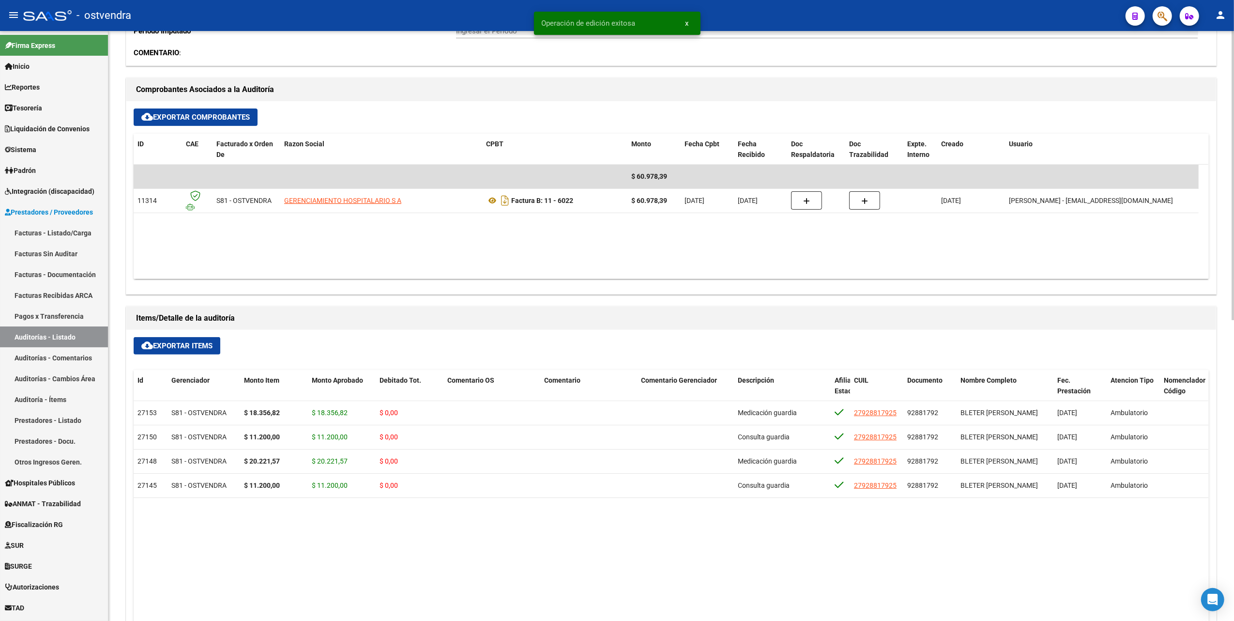
scroll to position [292, 0]
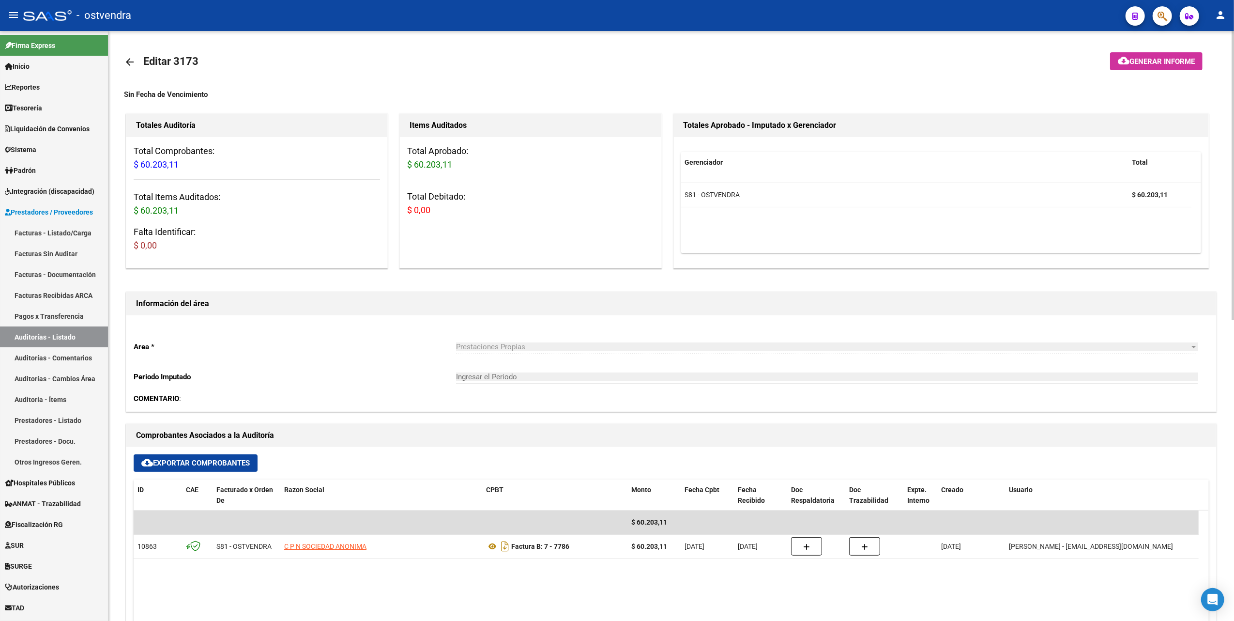
click at [631, 401] on div "COMENTARIO :" at bounding box center [671, 398] width 1075 height 11
